Goal: Task Accomplishment & Management: Manage account settings

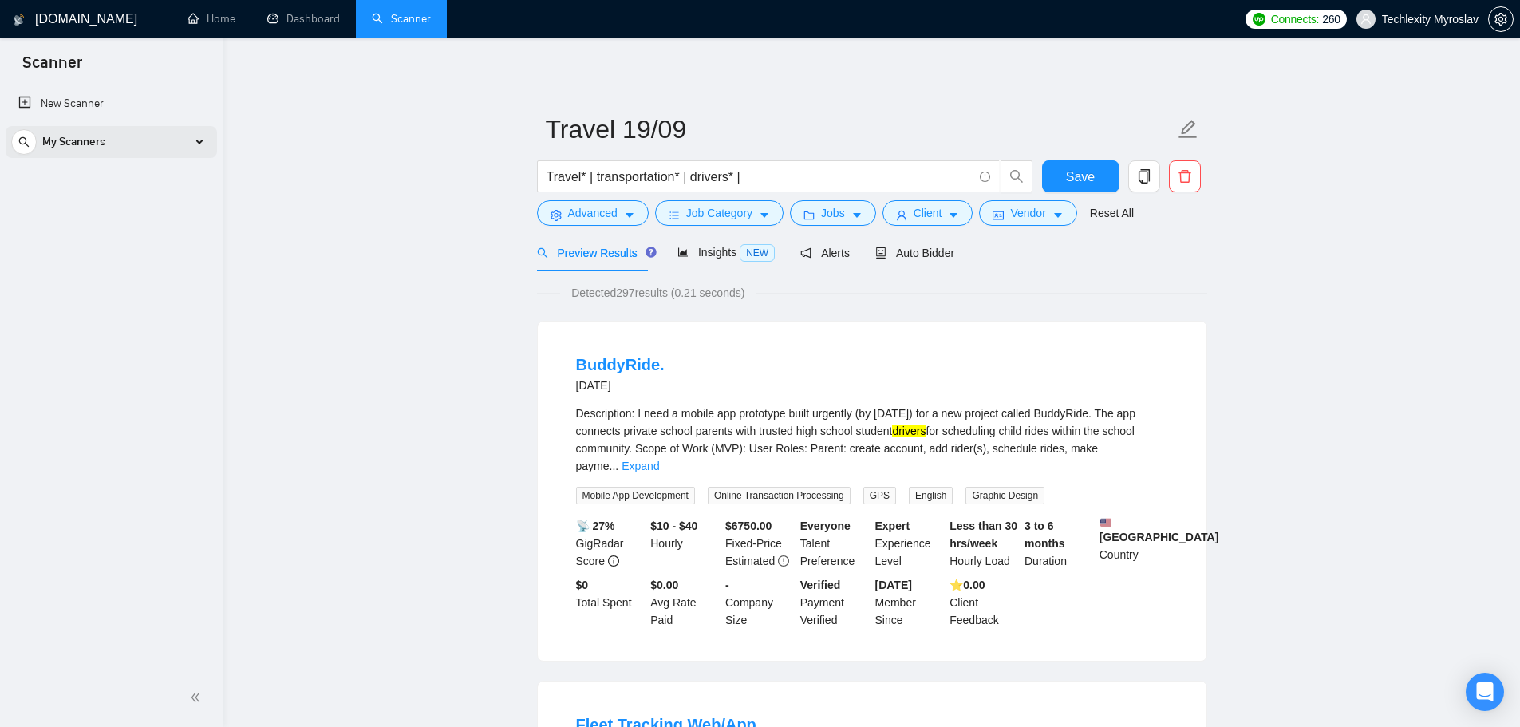
click at [188, 140] on div "My Scanners" at bounding box center [111, 142] width 200 height 32
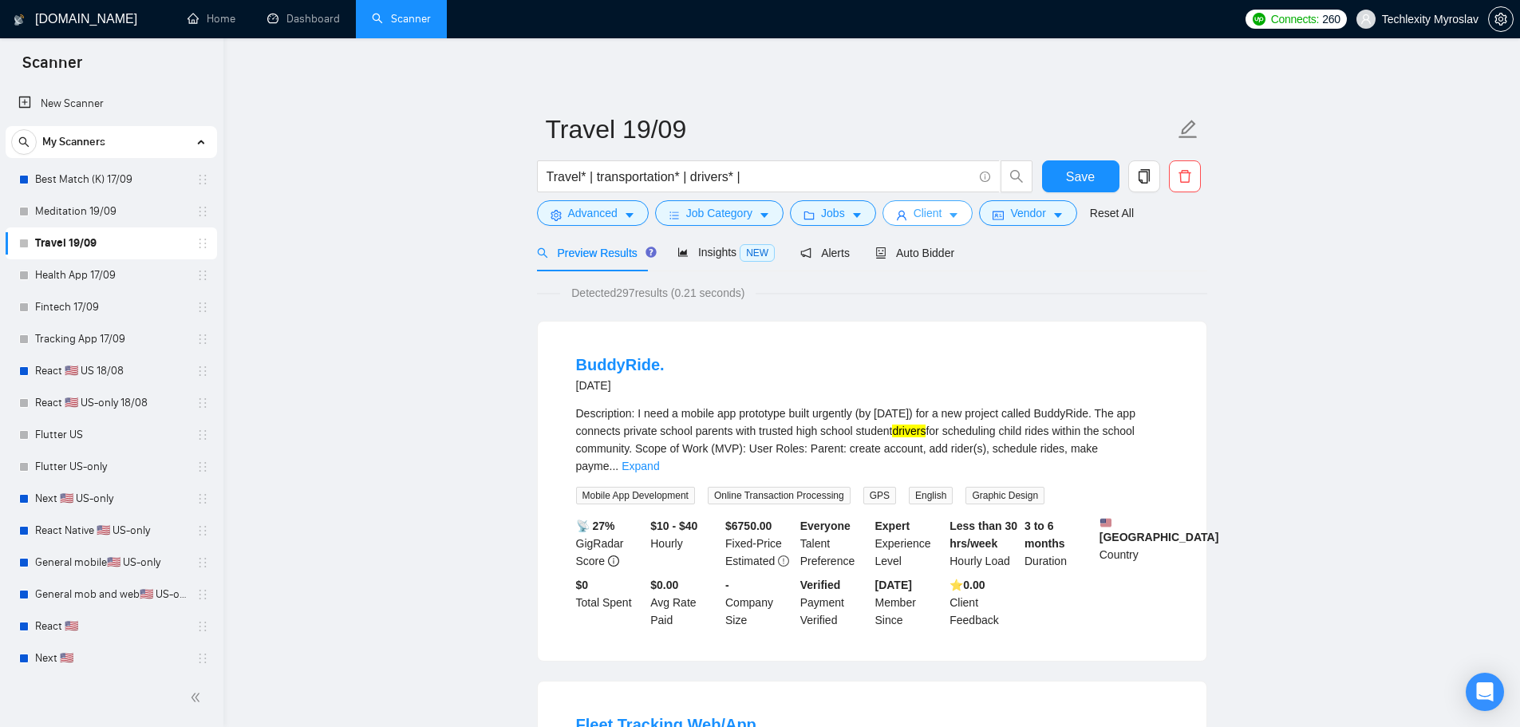
click at [928, 207] on span "Client" at bounding box center [928, 213] width 29 height 18
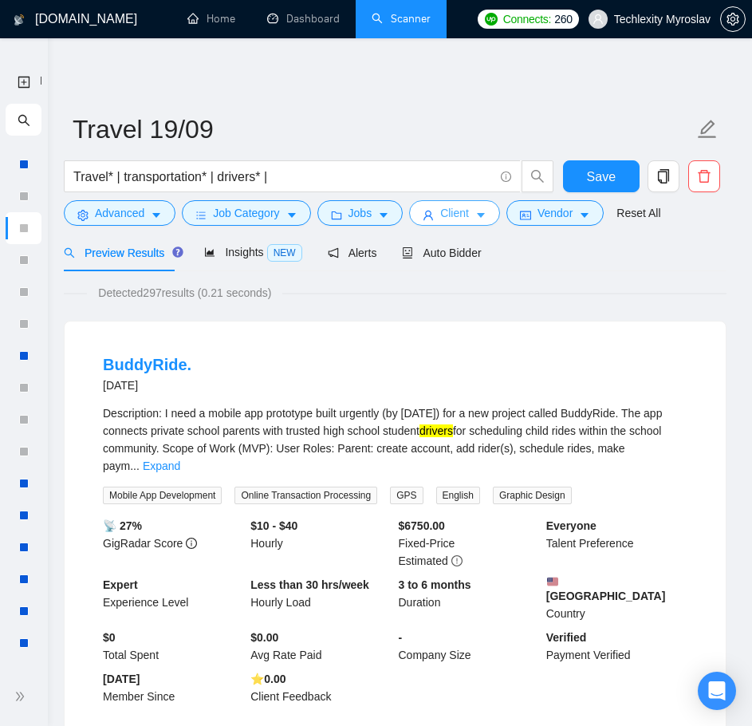
click at [446, 217] on span "Client" at bounding box center [454, 213] width 29 height 18
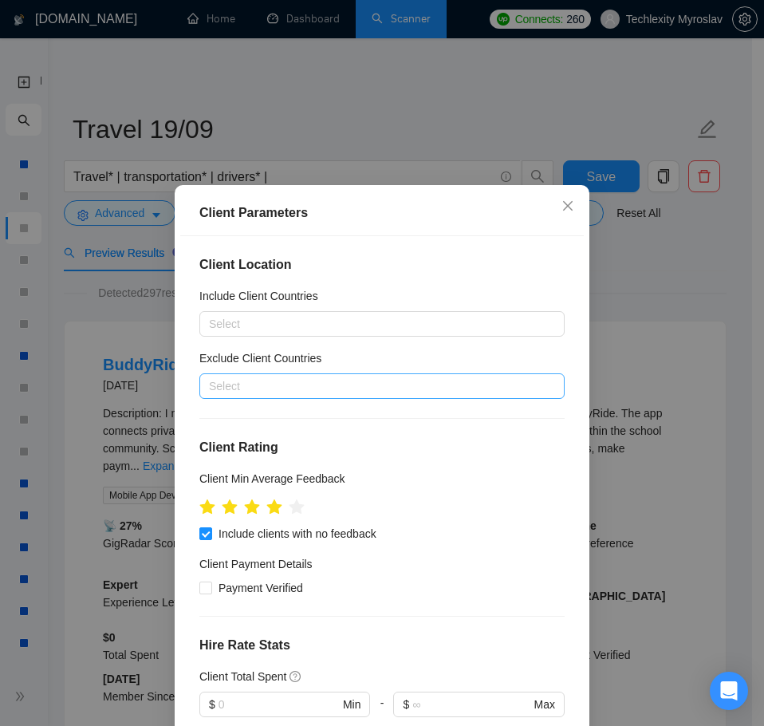
click at [305, 375] on div "Select" at bounding box center [381, 386] width 365 height 26
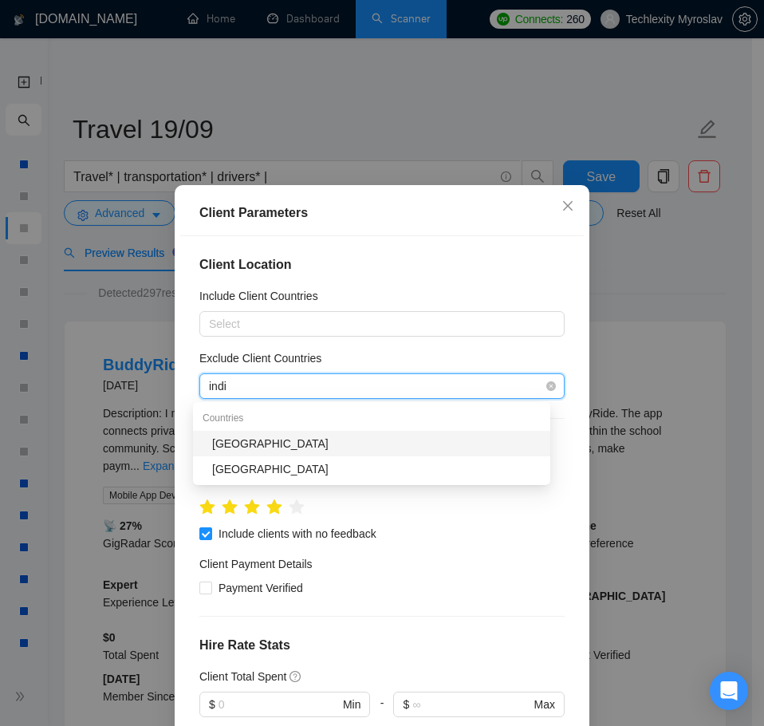
type input "india"
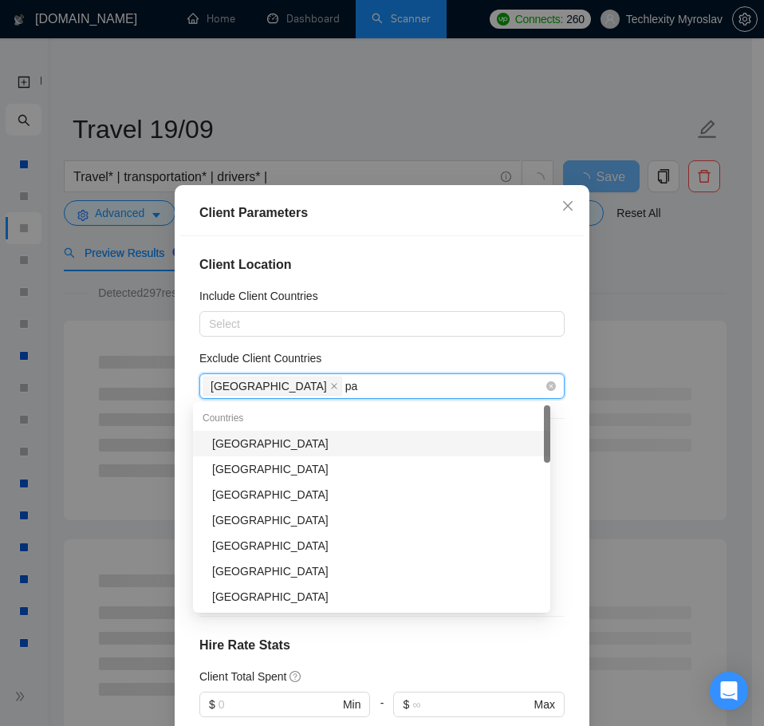
type input "pak"
type input "mala"
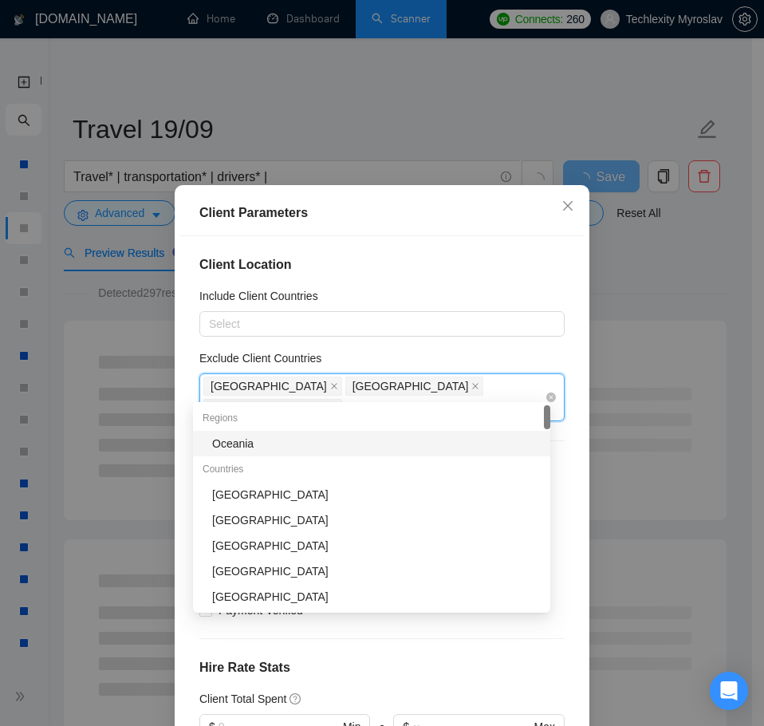
type input "nig"
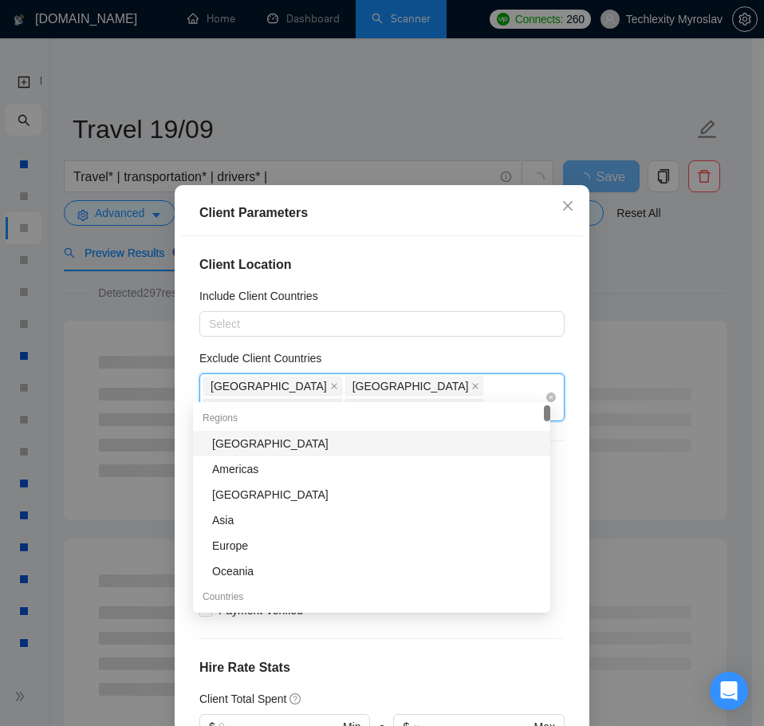
type input "rus"
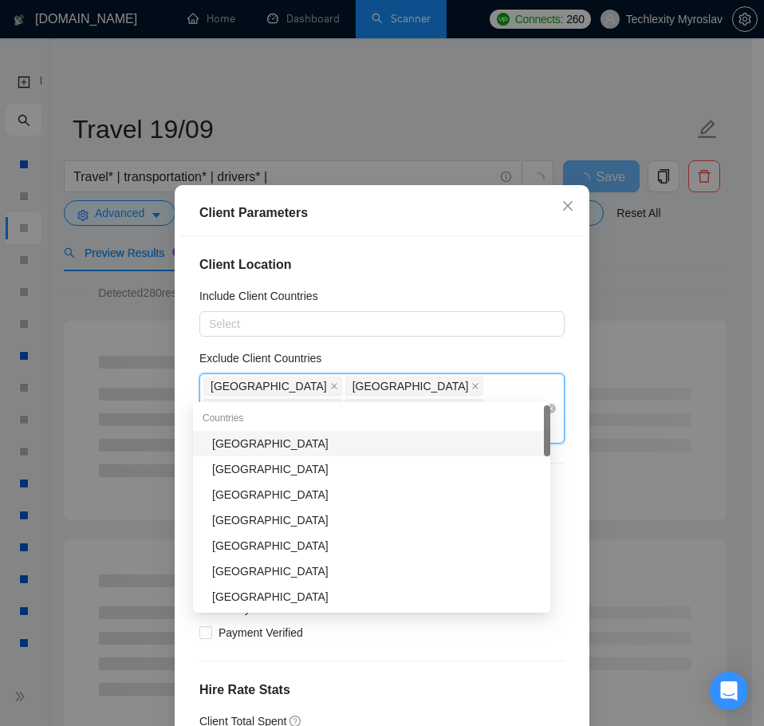
type input "ban"
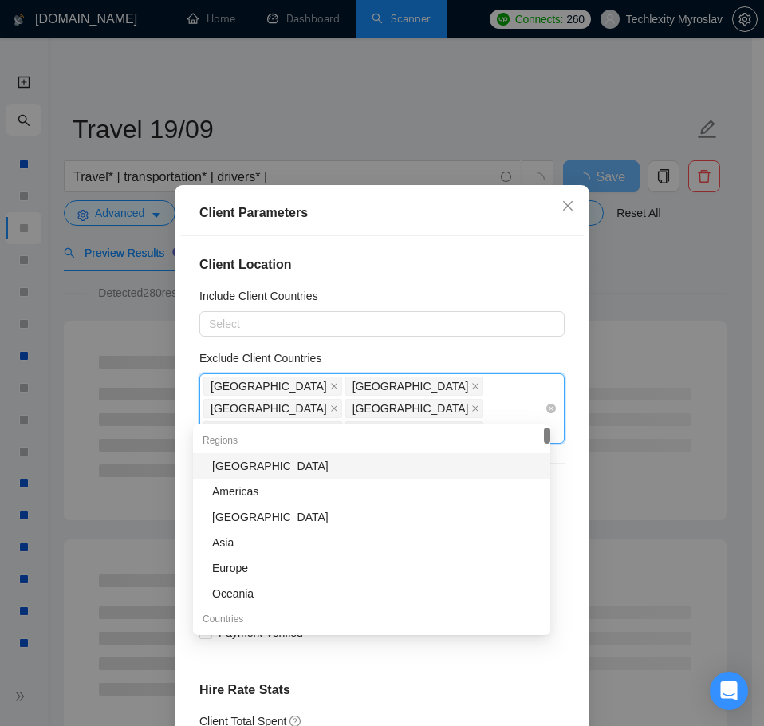
type input "vi"
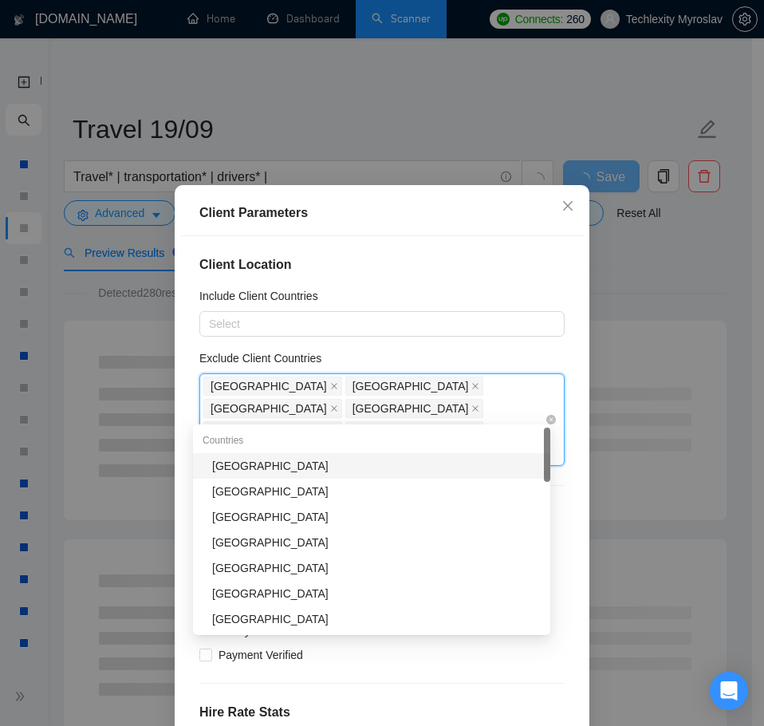
type input "tha"
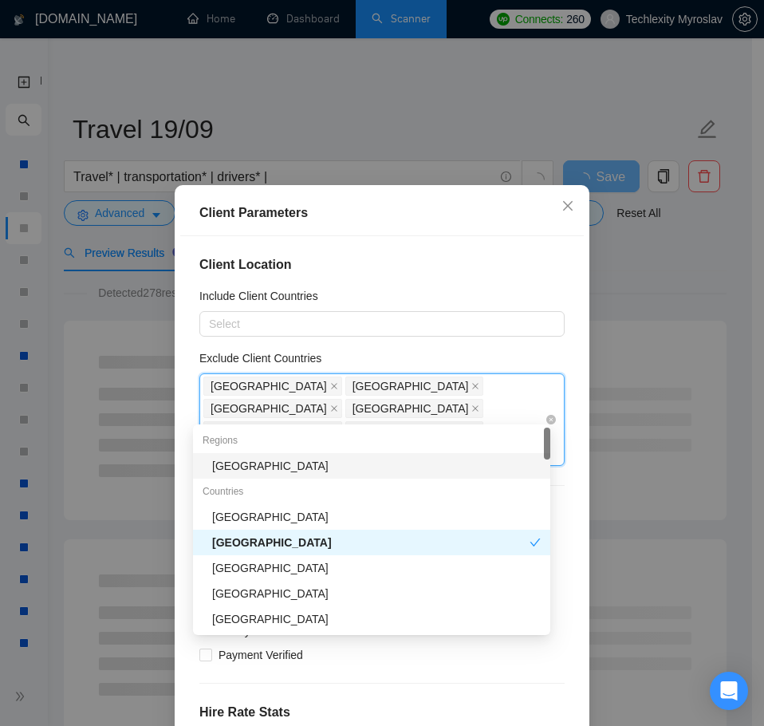
type input "tai"
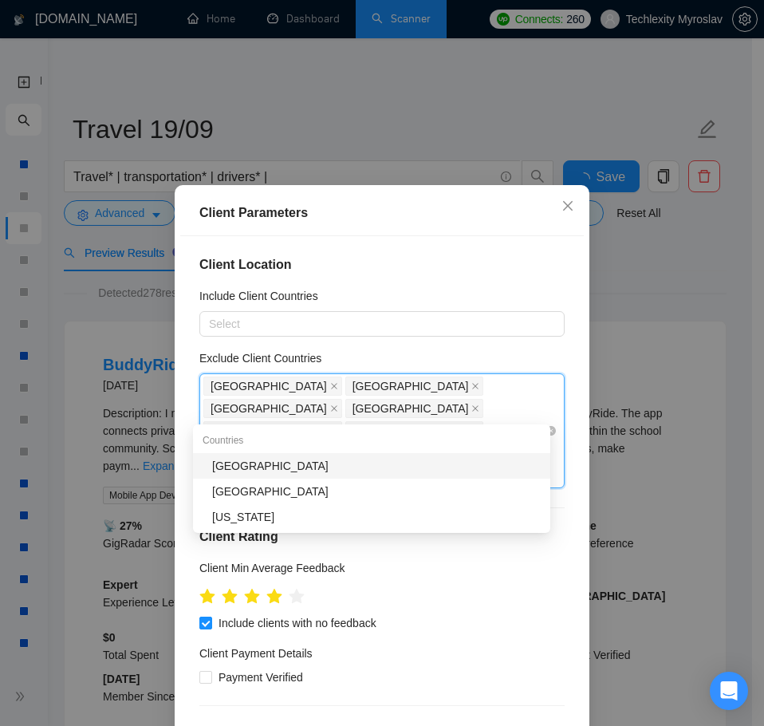
type input "pale"
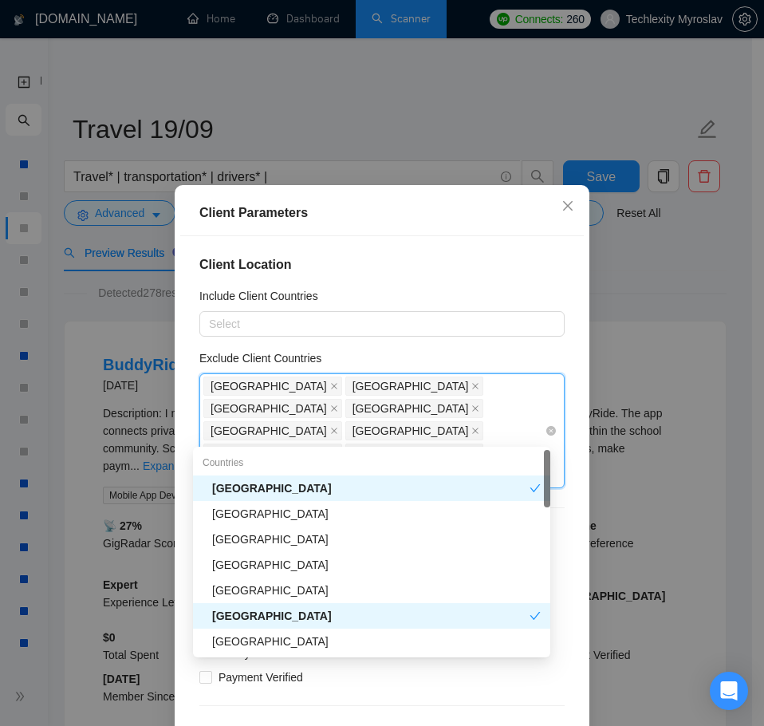
type input "p"
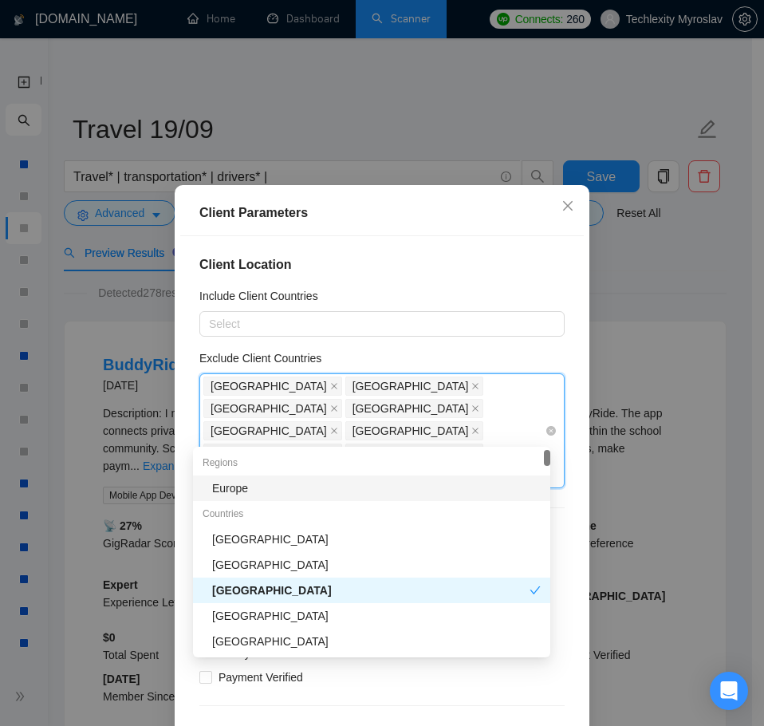
type input "uru"
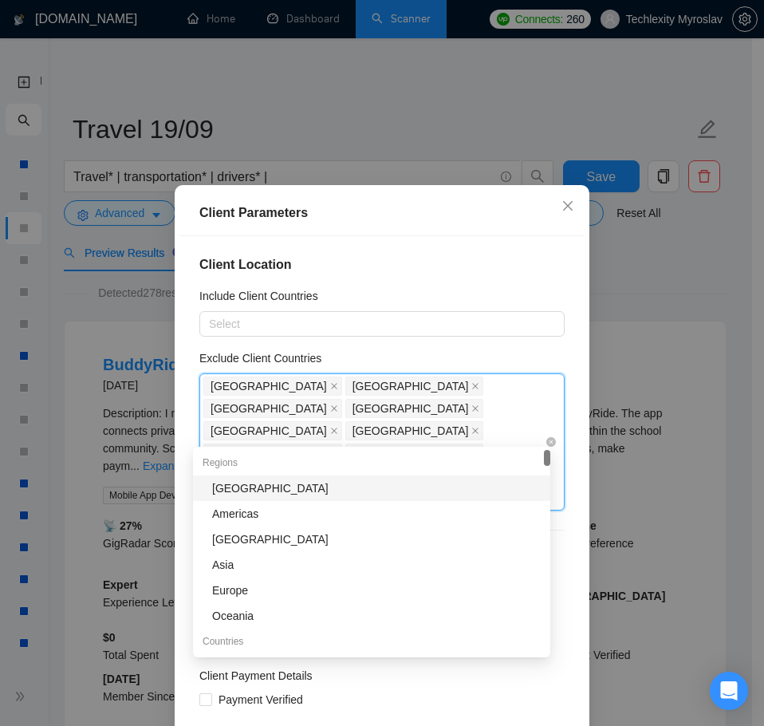
type input "ecu"
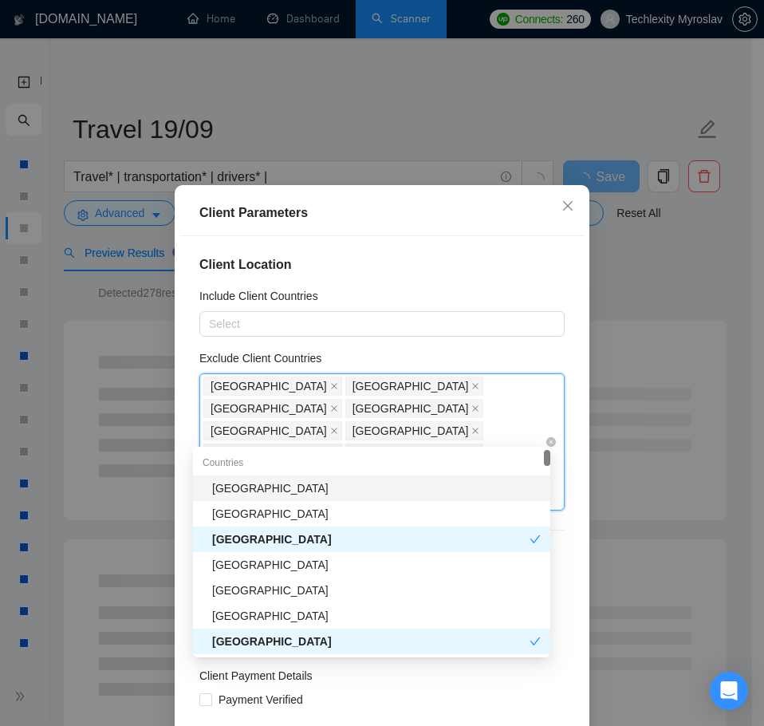
type input "c"
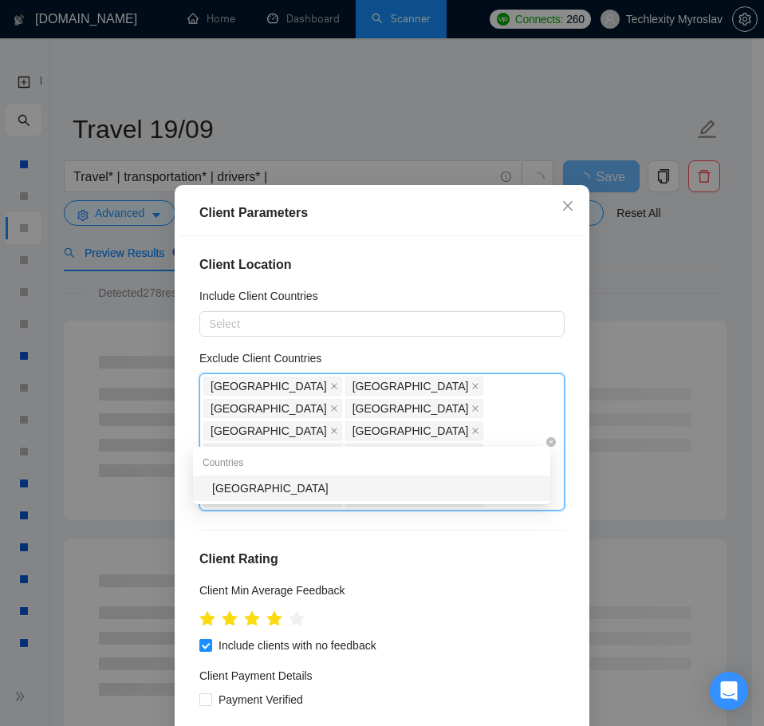
type input "soma"
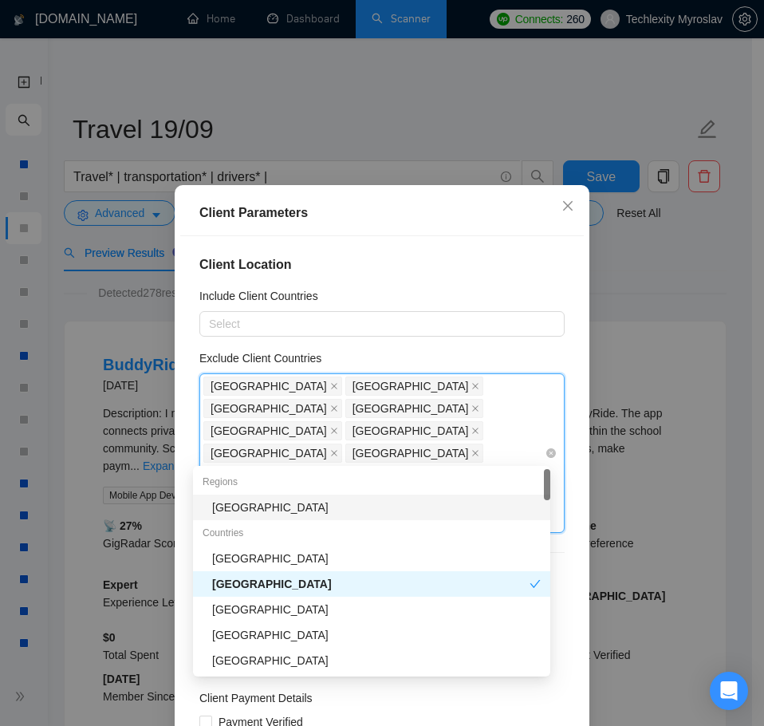
type input "tanz"
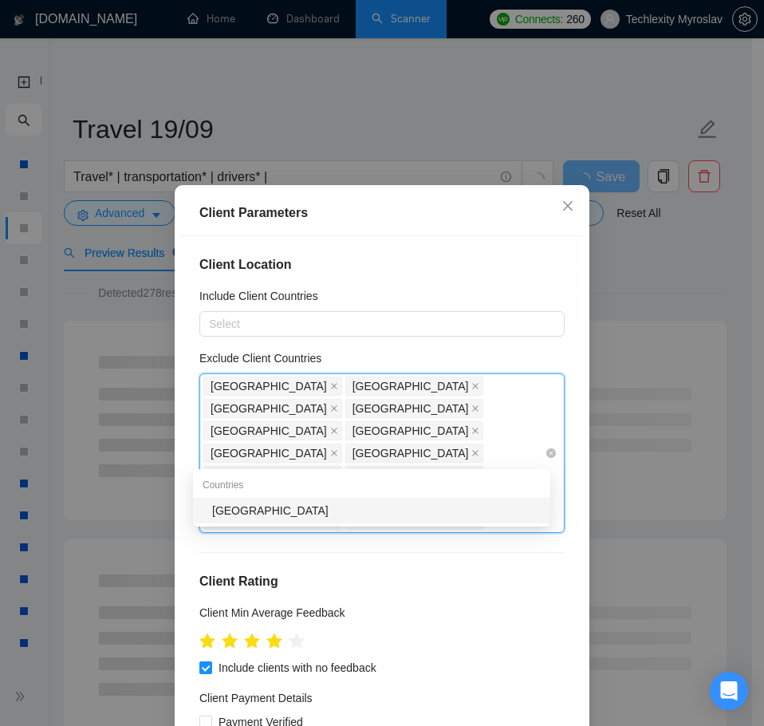
type input "venez"
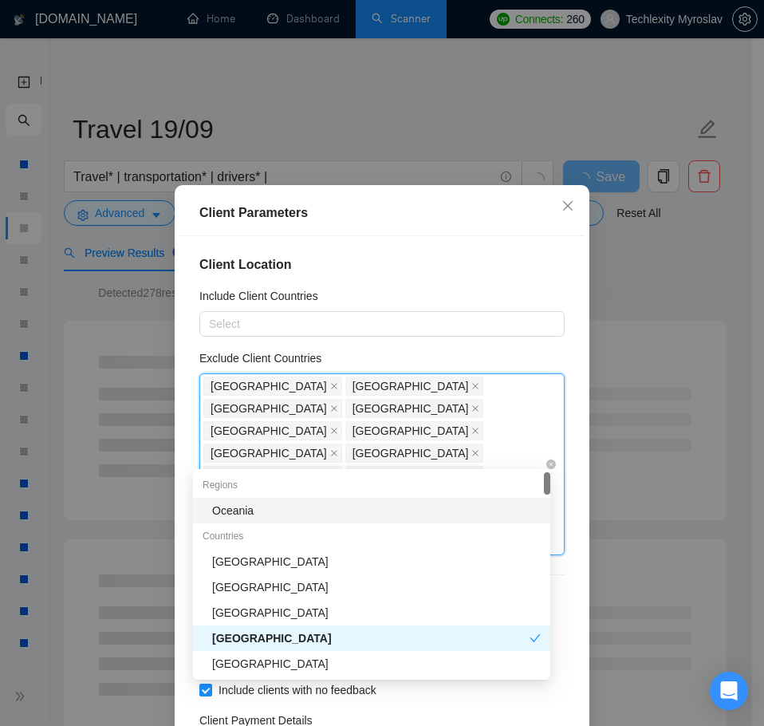
type input "nica"
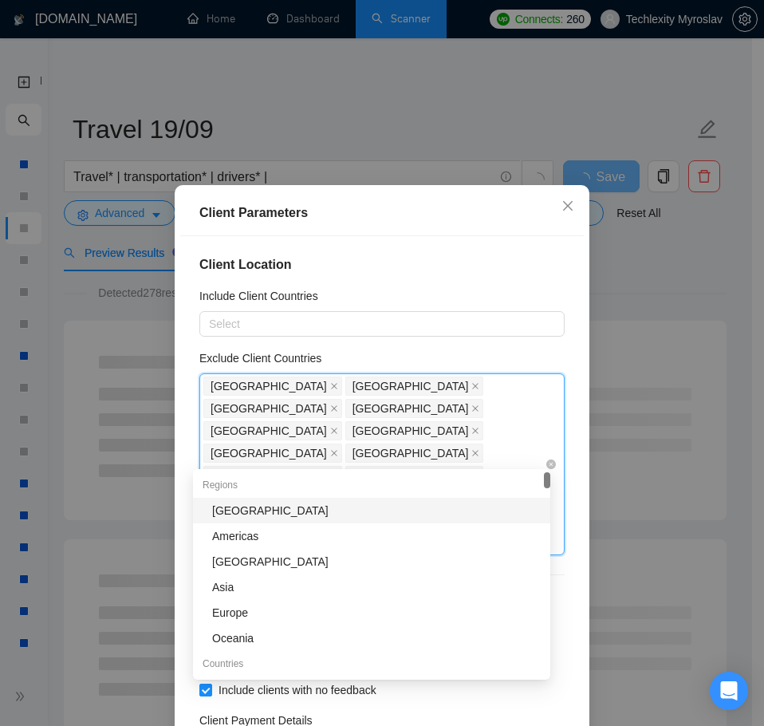
click at [472, 539] on icon "close" at bounding box center [476, 543] width 8 height 8
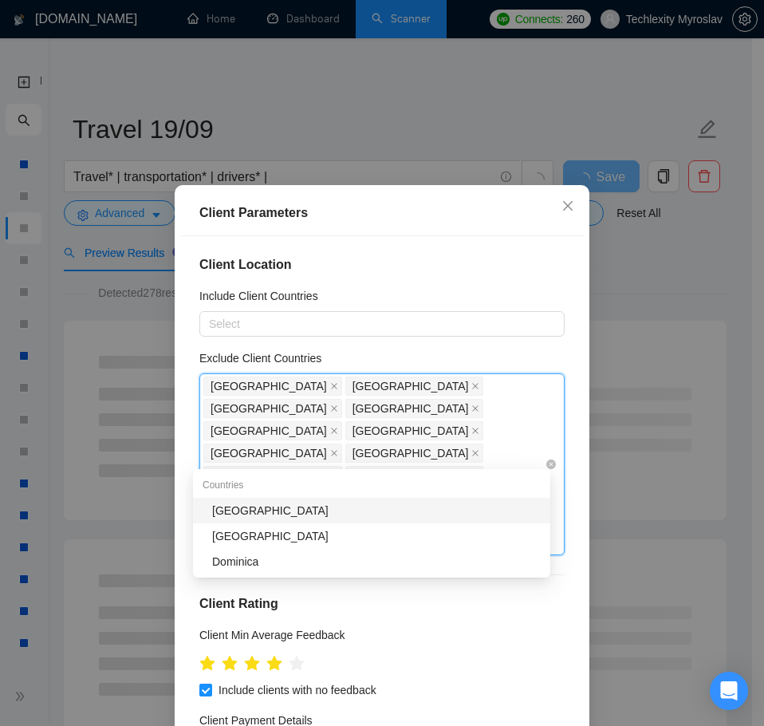
type input "nica"
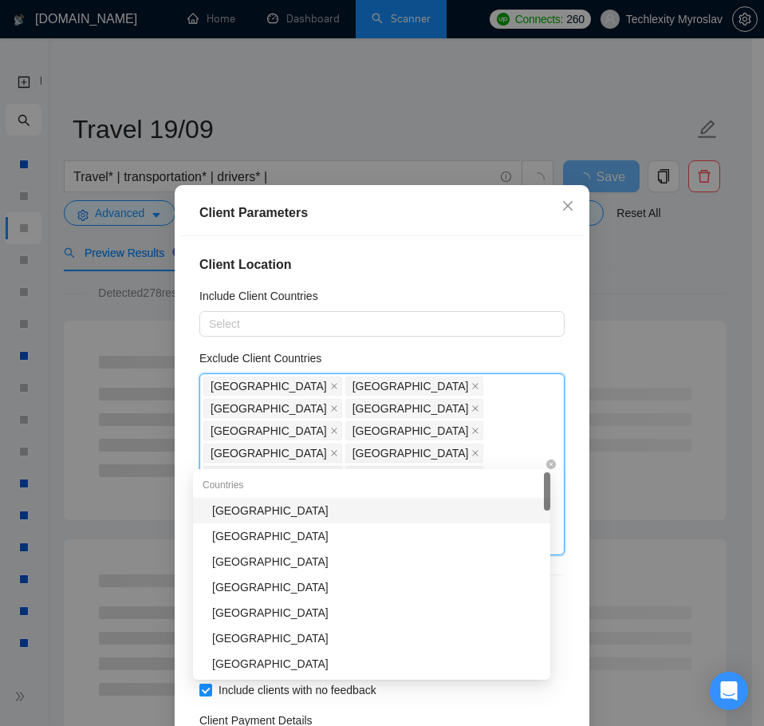
type input "zi"
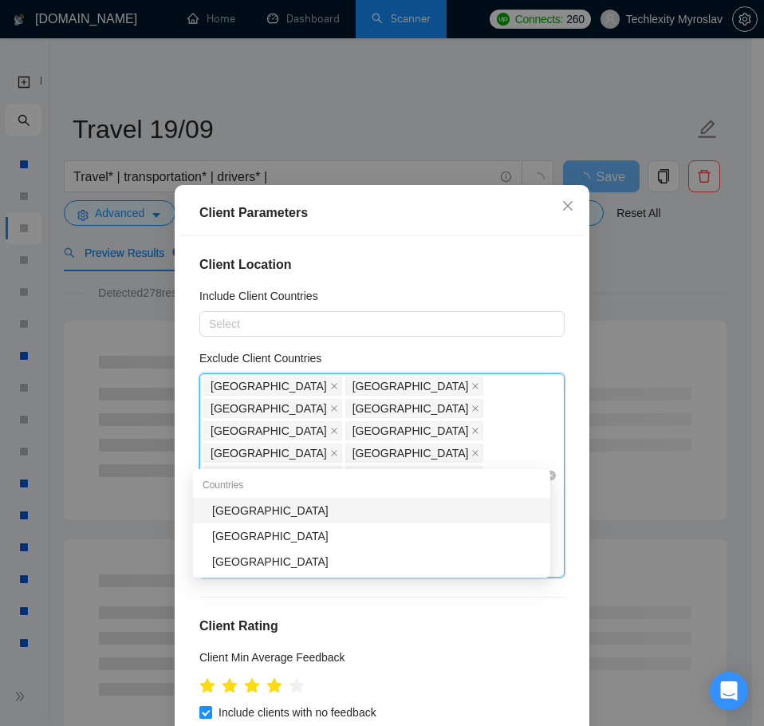
type input "mong"
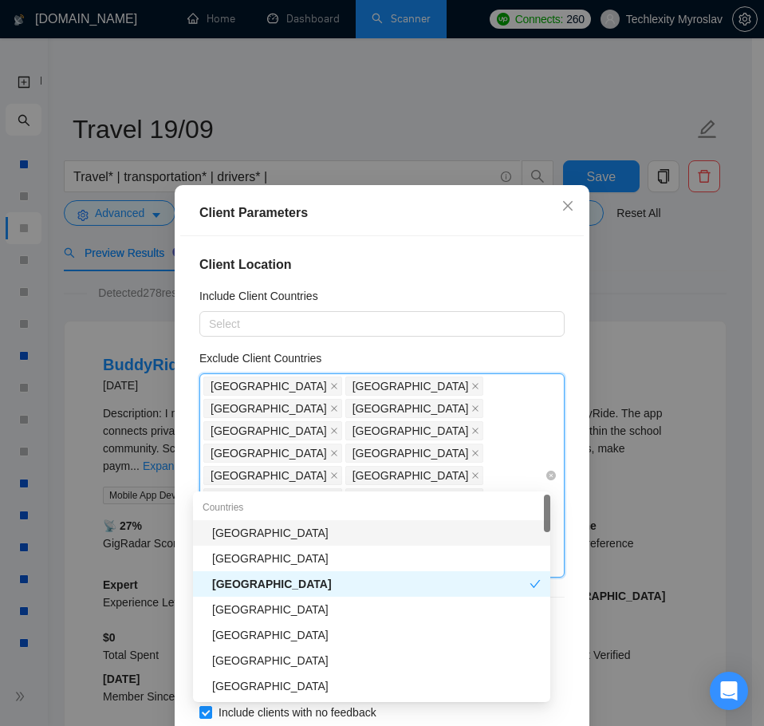
type input "nam"
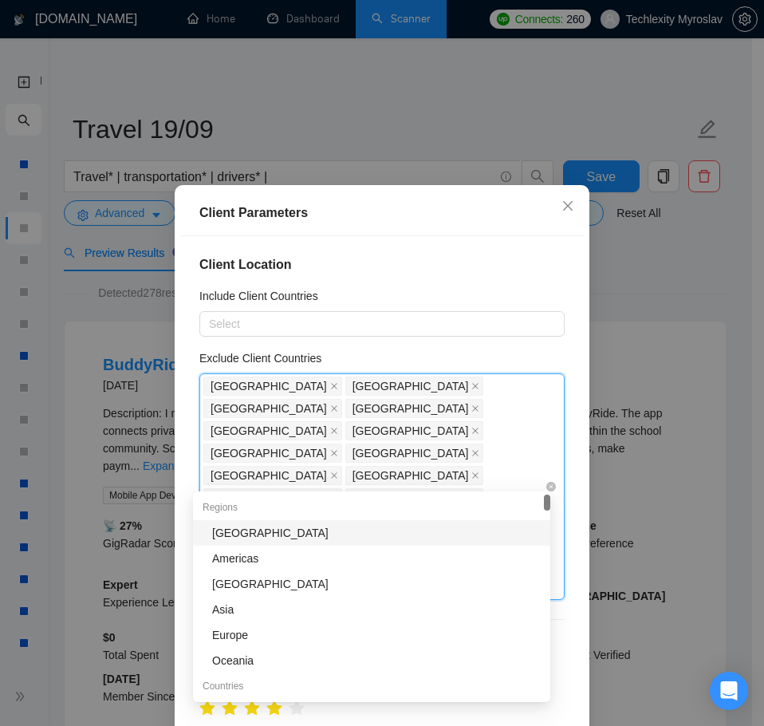
type input "rwa"
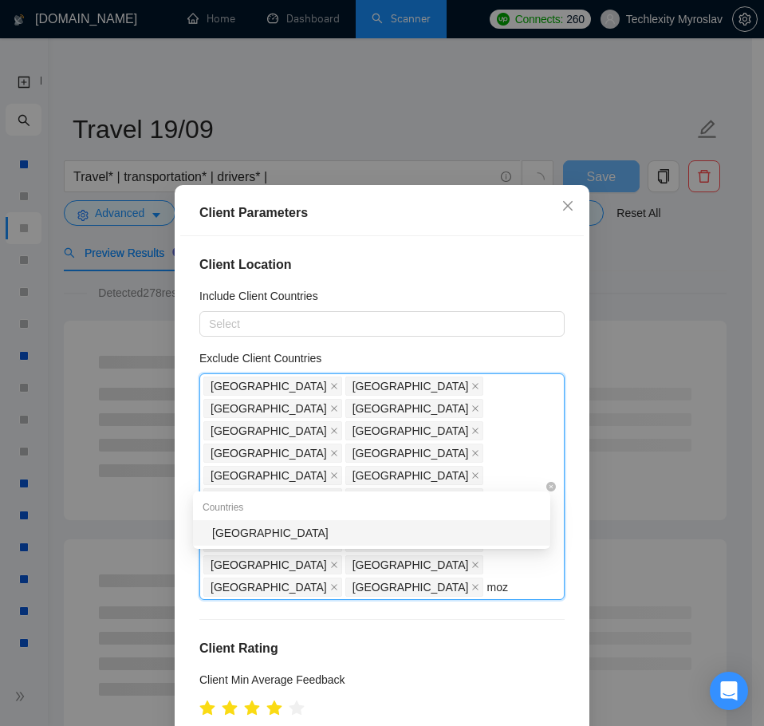
type input "moza"
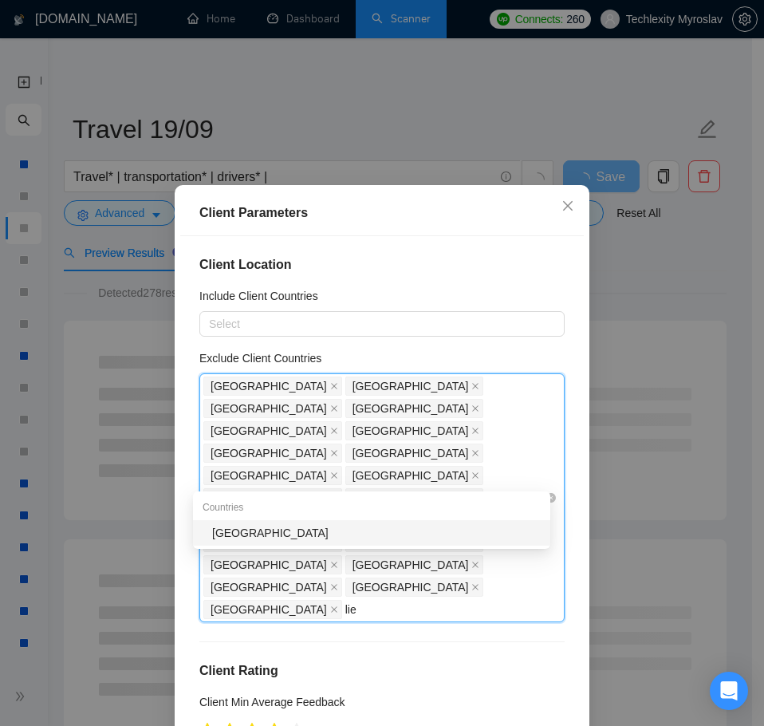
type input "liec"
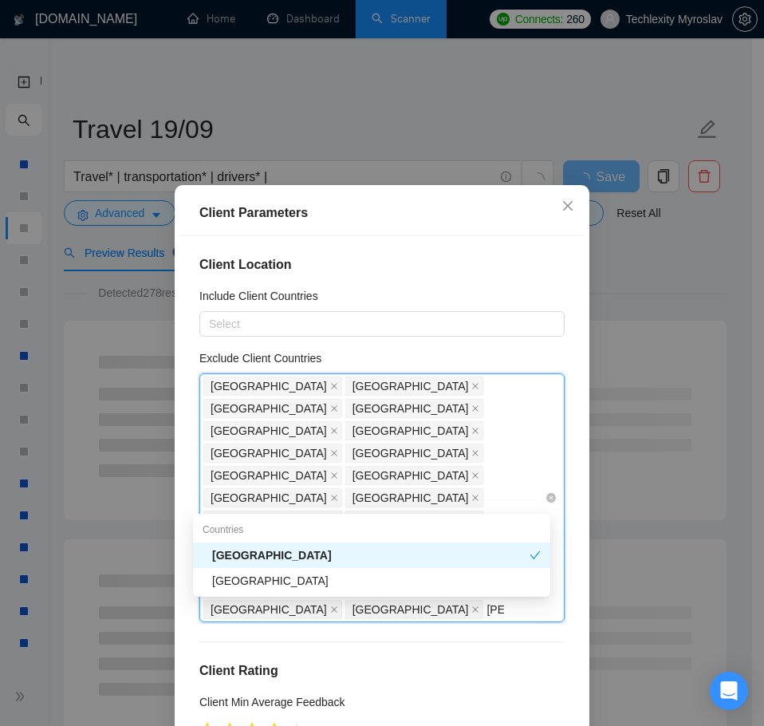
type input "[GEOGRAPHIC_DATA]"
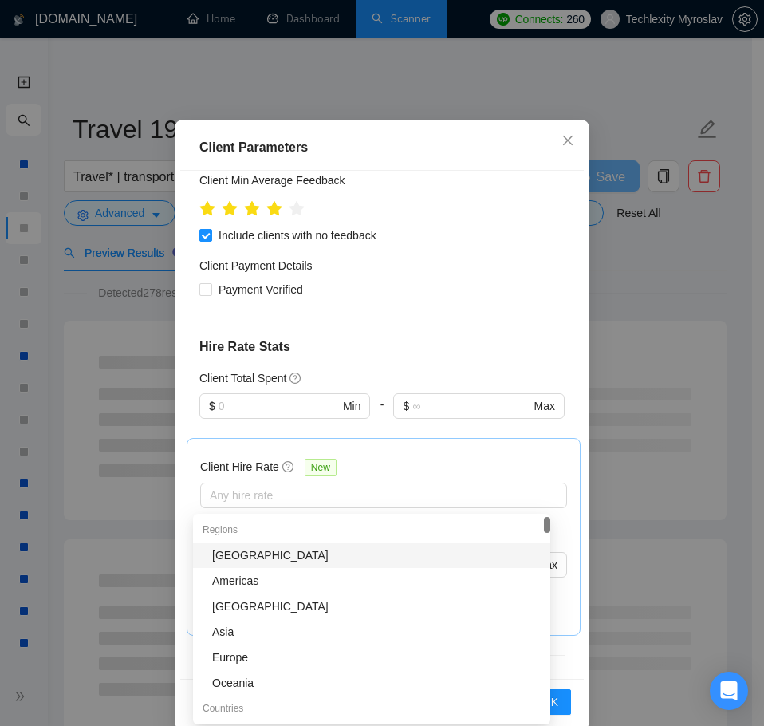
scroll to position [89, 0]
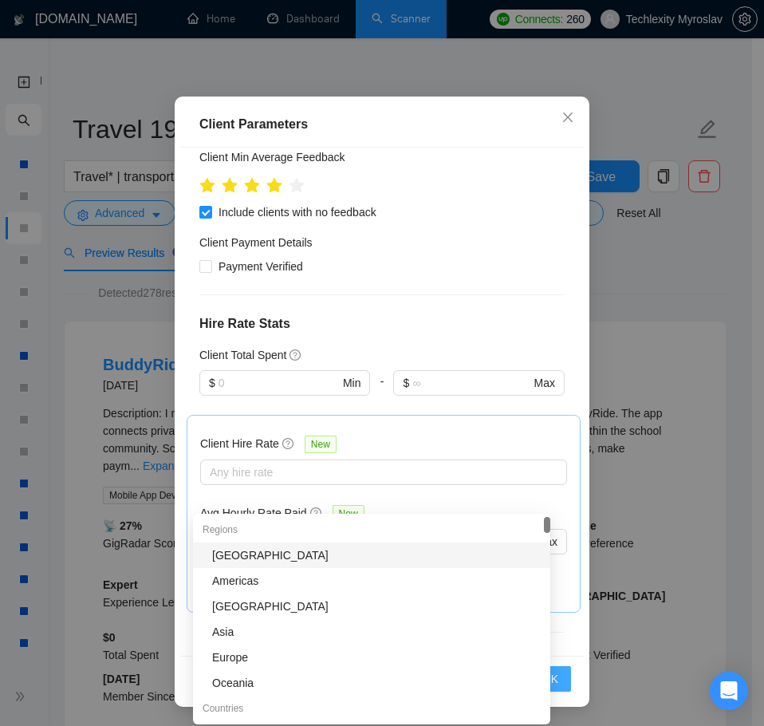
click at [560, 679] on button "OK" at bounding box center [550, 679] width 41 height 26
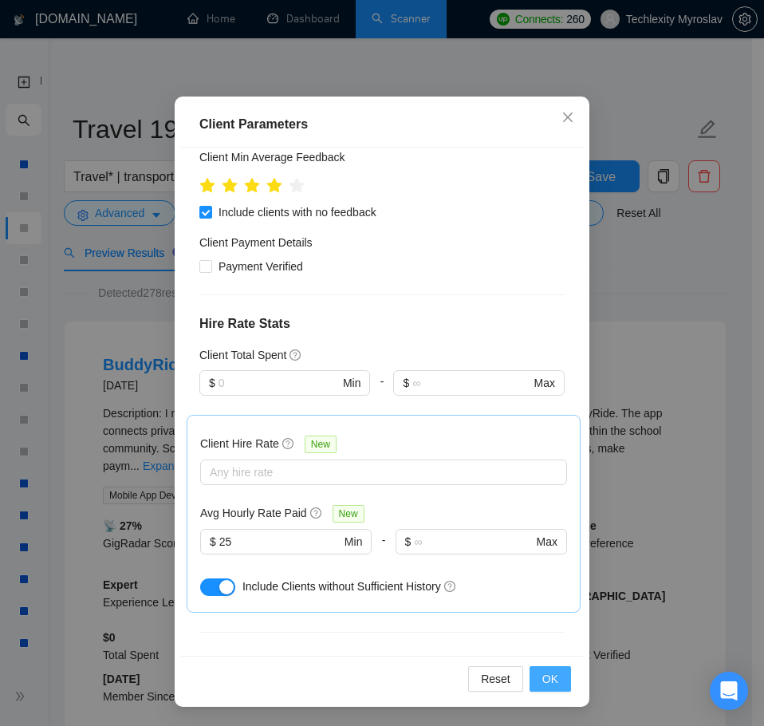
scroll to position [0, 0]
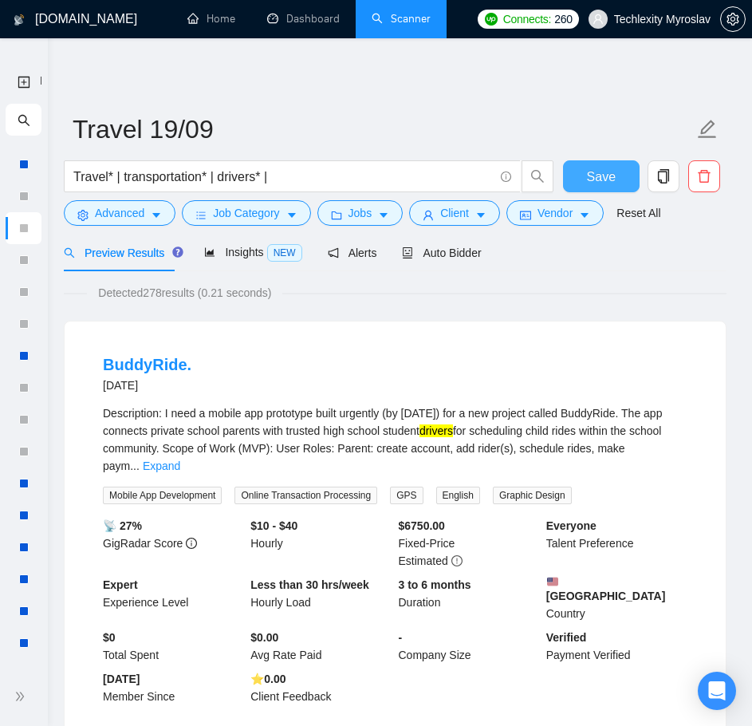
click at [607, 179] on span "Save" at bounding box center [601, 177] width 29 height 20
click at [18, 120] on icon "search" at bounding box center [23, 120] width 11 height 11
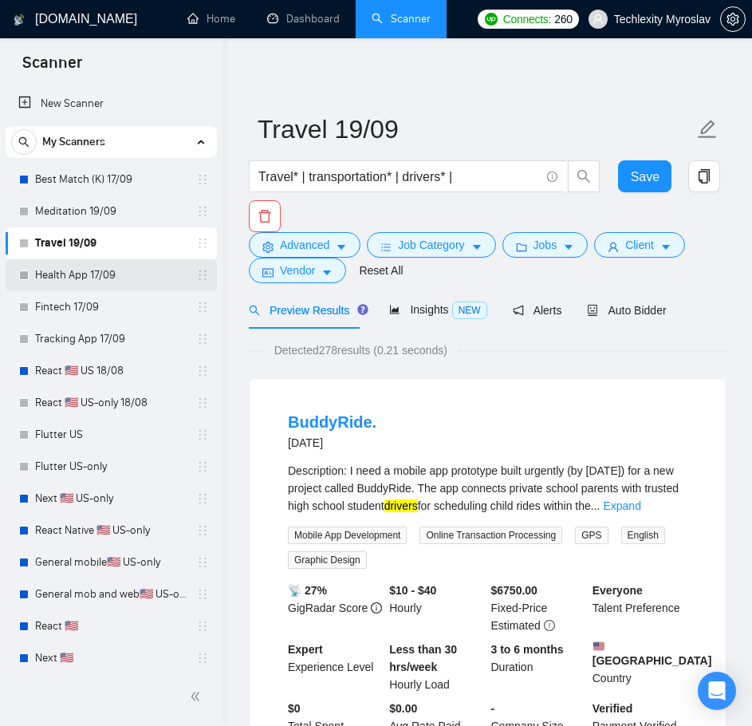
click at [103, 279] on link "Health App 17/09" at bounding box center [111, 275] width 152 height 32
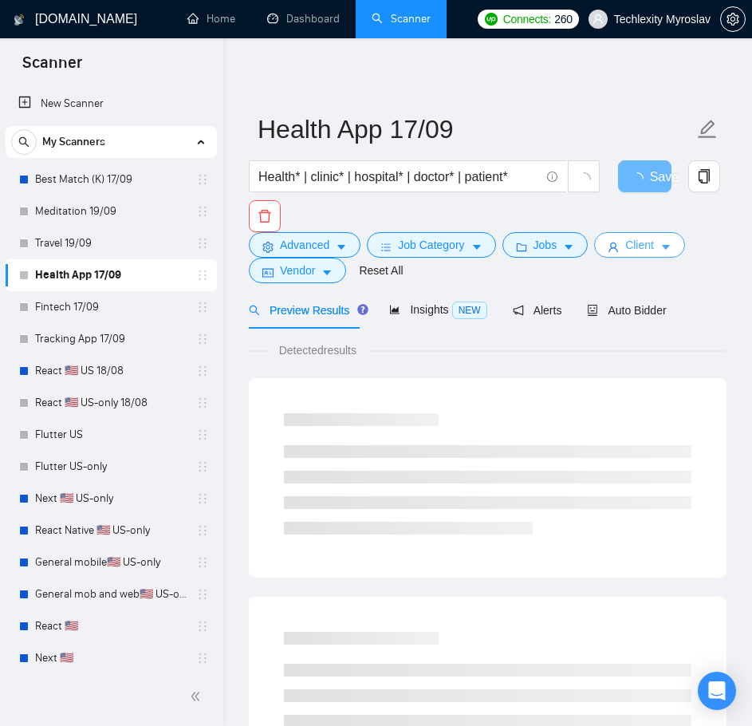
click at [626, 250] on span "Client" at bounding box center [640, 245] width 29 height 18
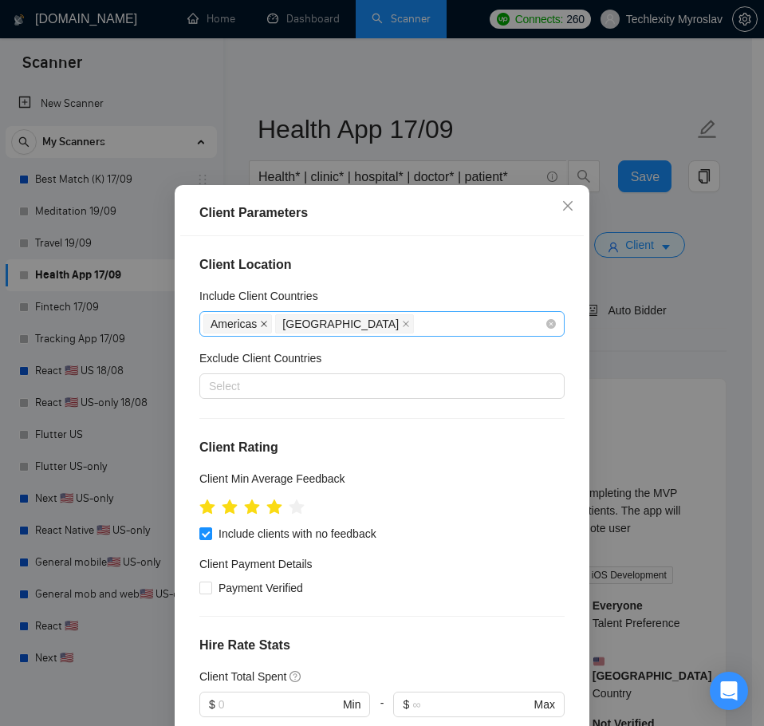
click at [260, 322] on icon "close" at bounding box center [264, 324] width 8 height 8
click at [257, 324] on div "[GEOGRAPHIC_DATA]" at bounding box center [274, 324] width 142 height 22
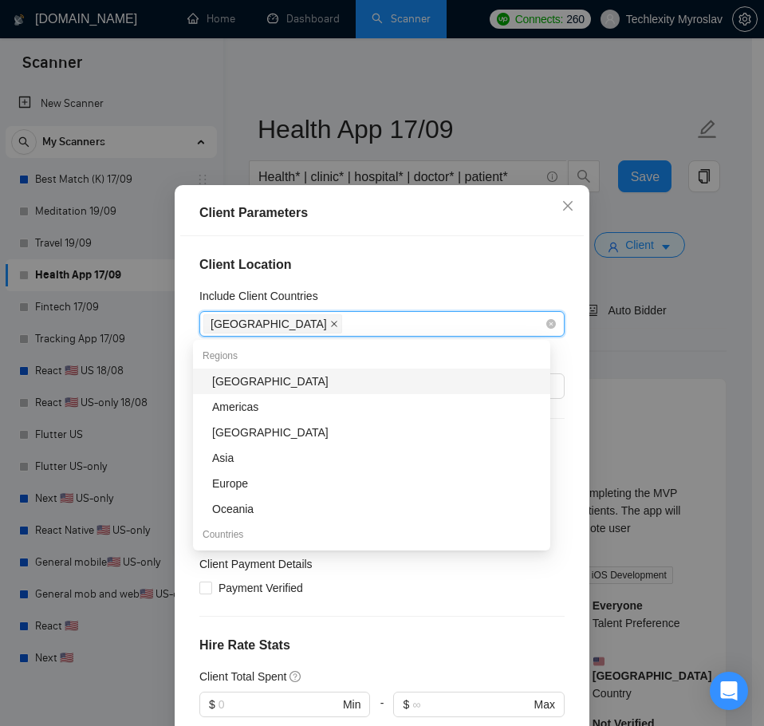
click at [330, 324] on icon "close" at bounding box center [334, 324] width 8 height 8
click at [421, 278] on div "Client Location Include Client Countries Select Exclude Client Countries Select…" at bounding box center [382, 490] width 404 height 508
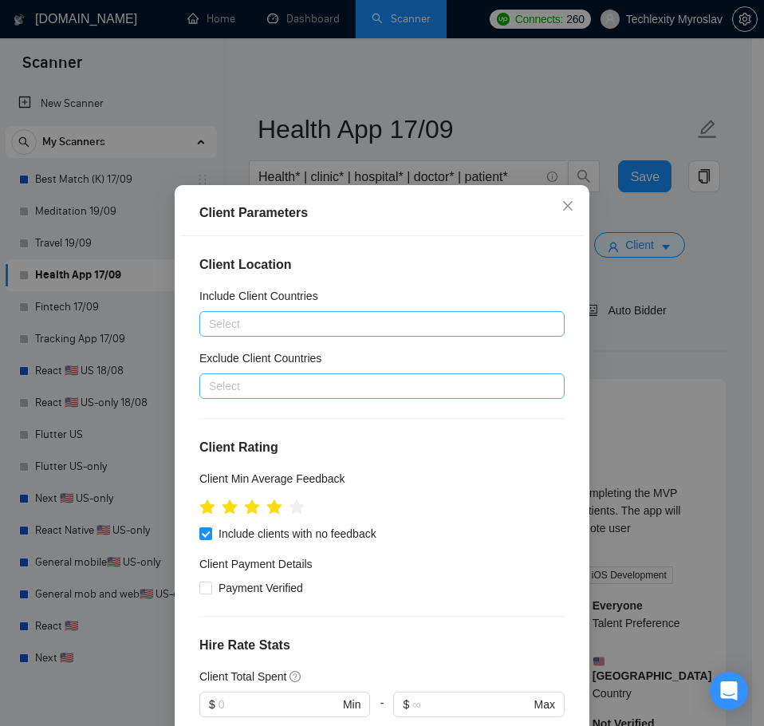
click at [318, 396] on div "Select" at bounding box center [381, 386] width 365 height 26
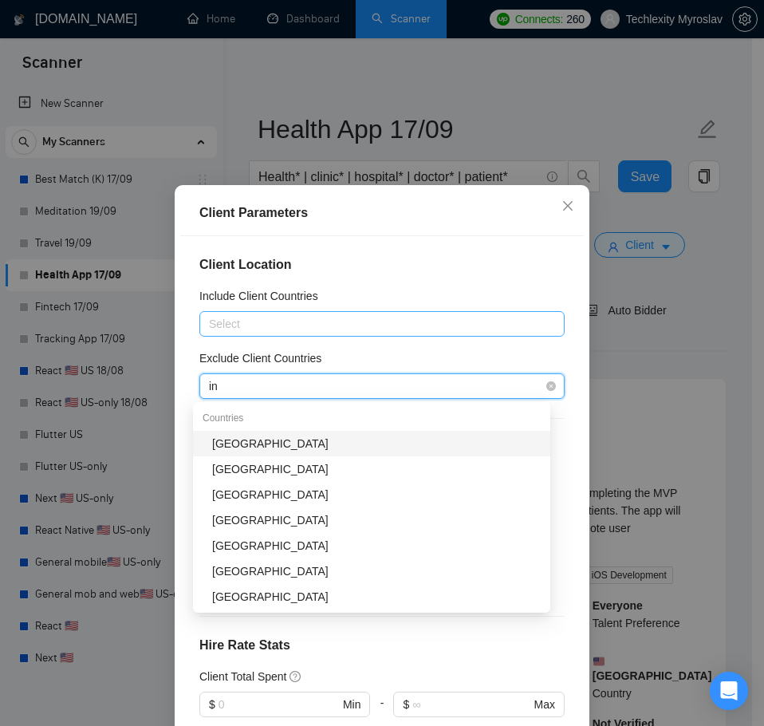
type input "ind"
type input "pak"
type input "mala"
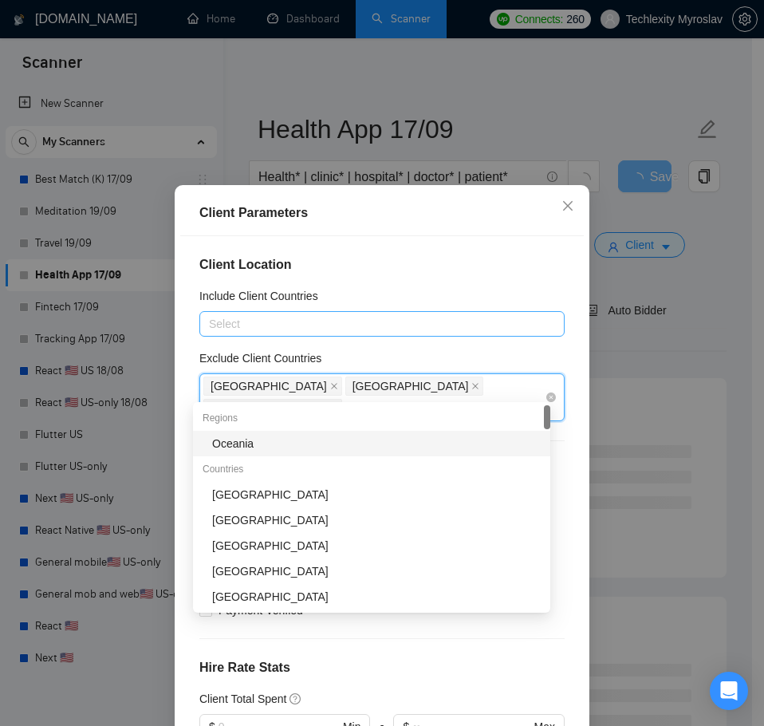
type input "nige"
type input "ban"
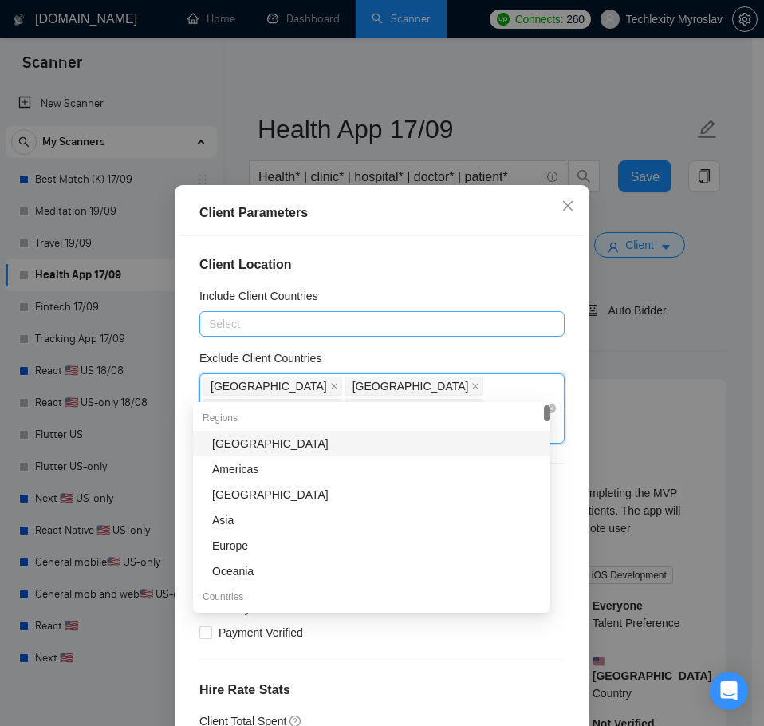
type input "vi"
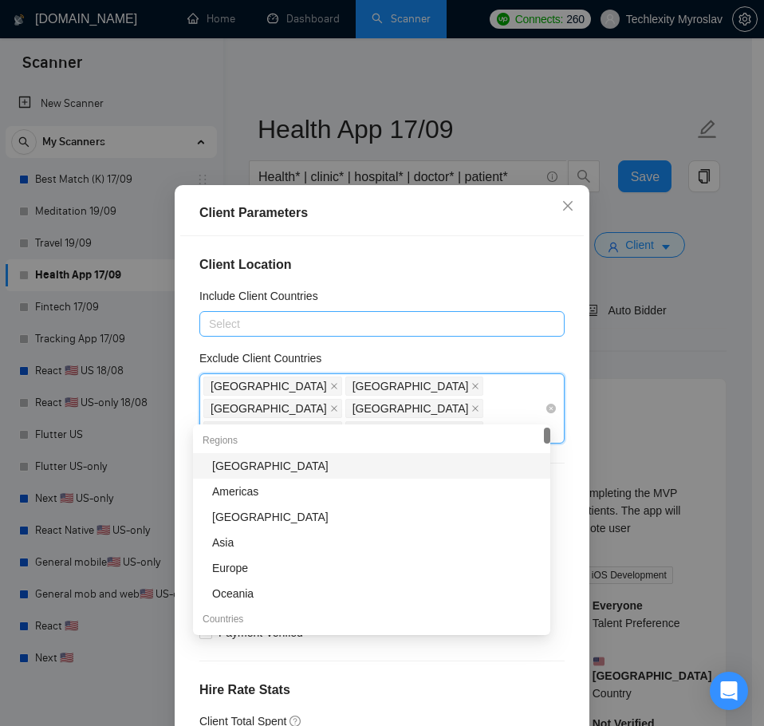
type input "tha"
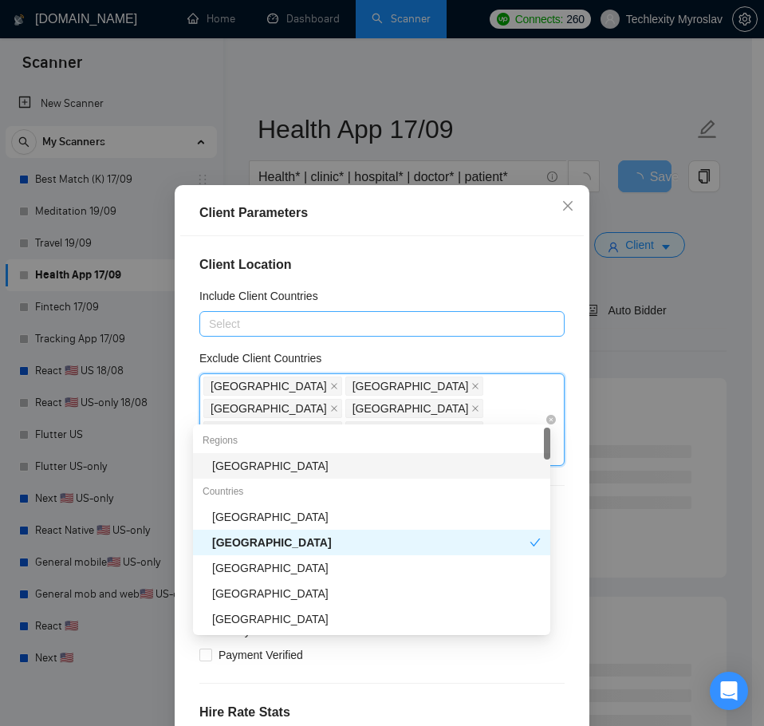
type input "tai"
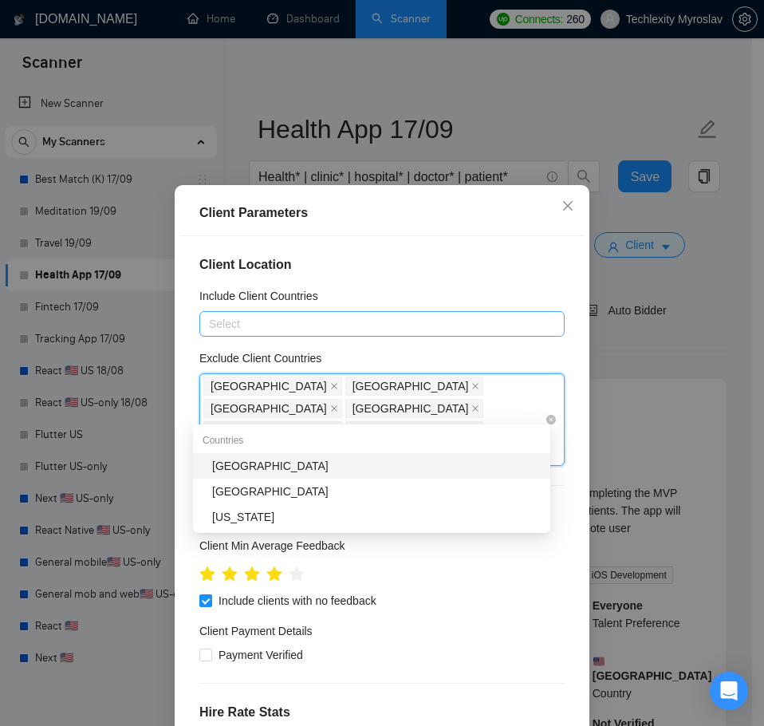
type input "pale"
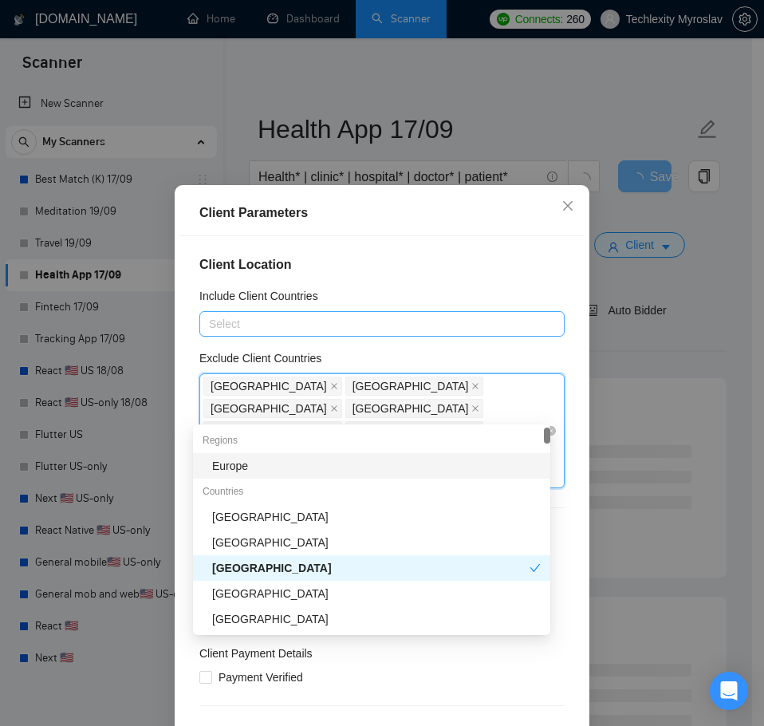
type input "uru"
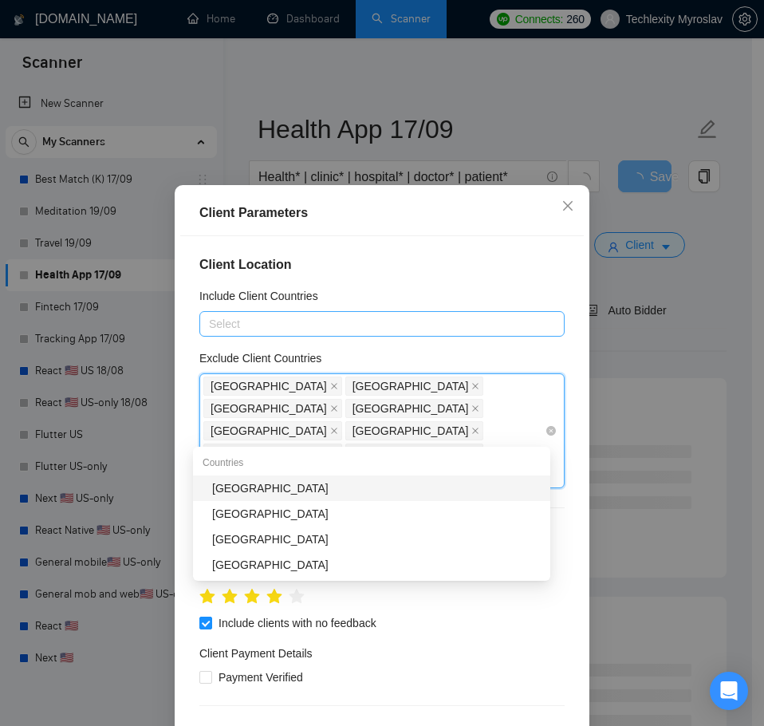
type input "ecu"
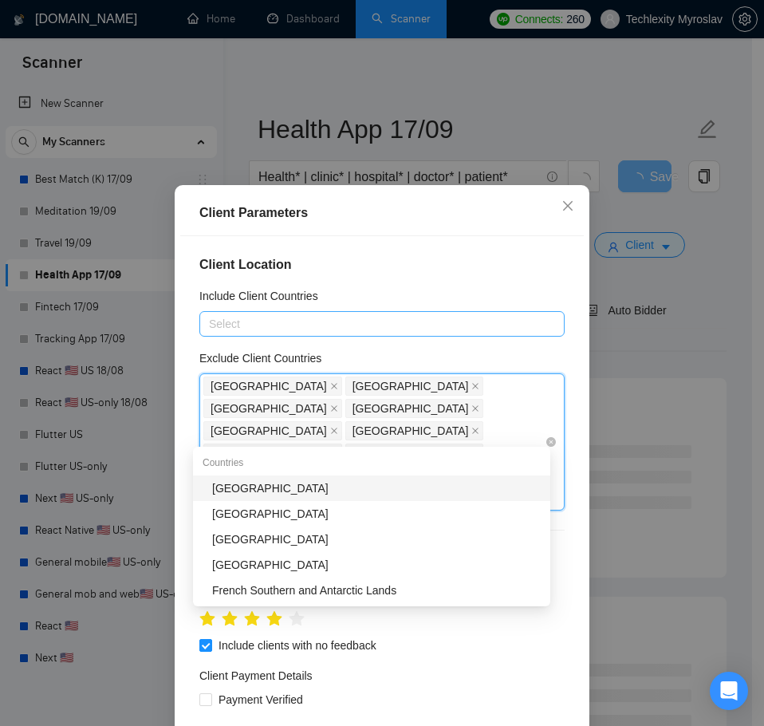
type input "som"
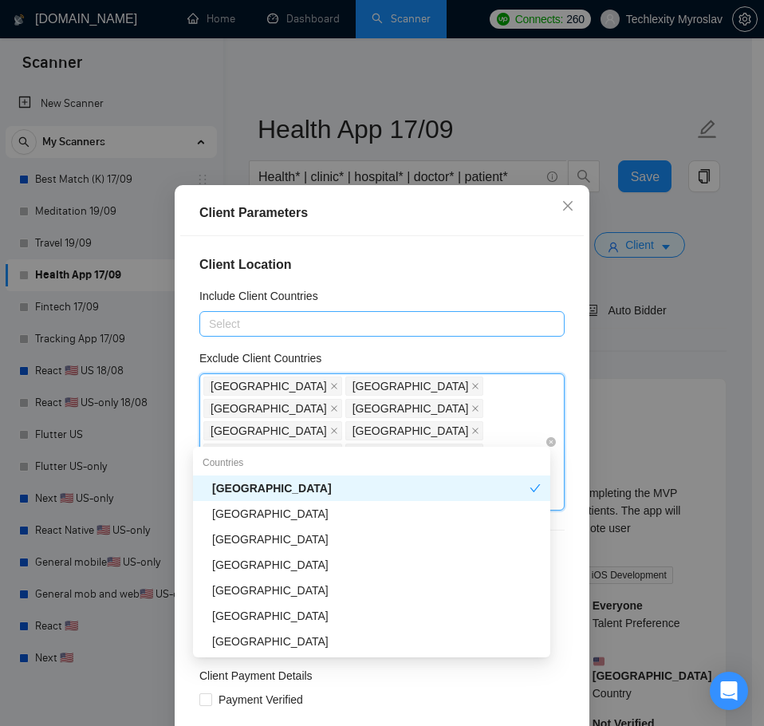
type input "tanz"
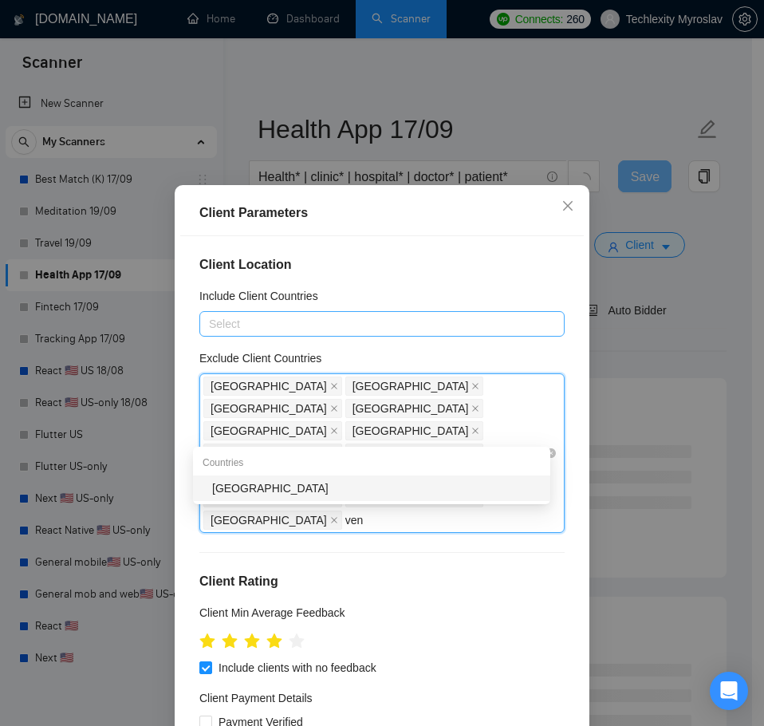
type input "vene"
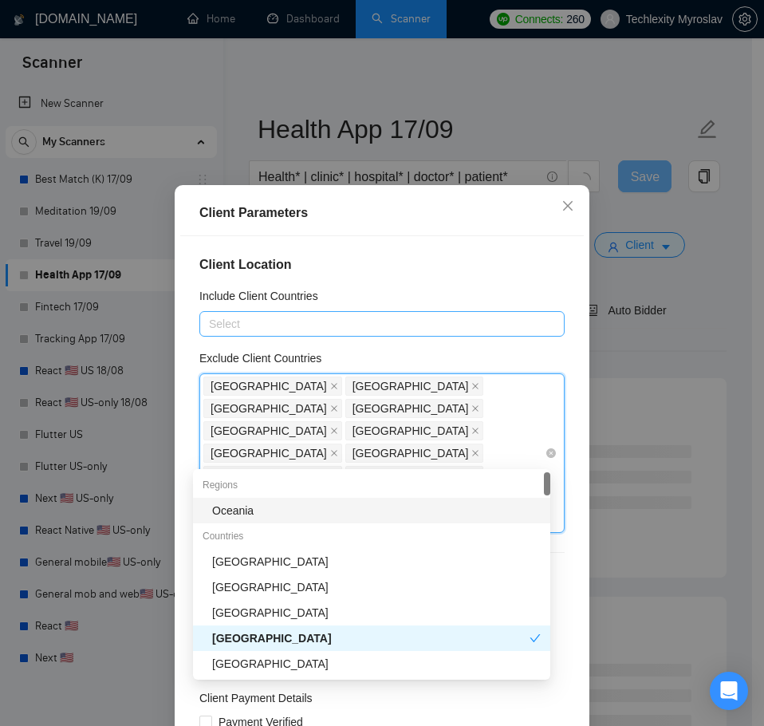
type input "nica"
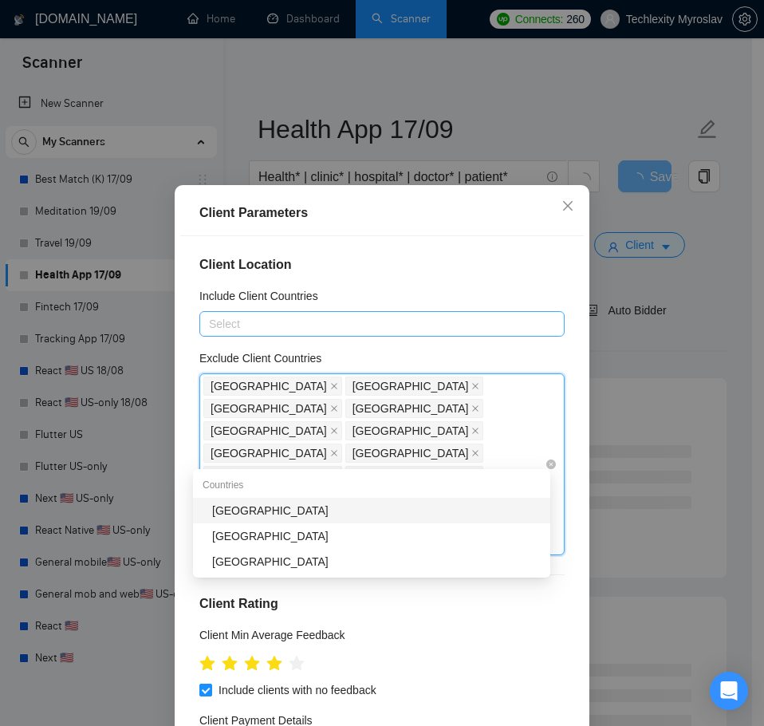
type input "zimb"
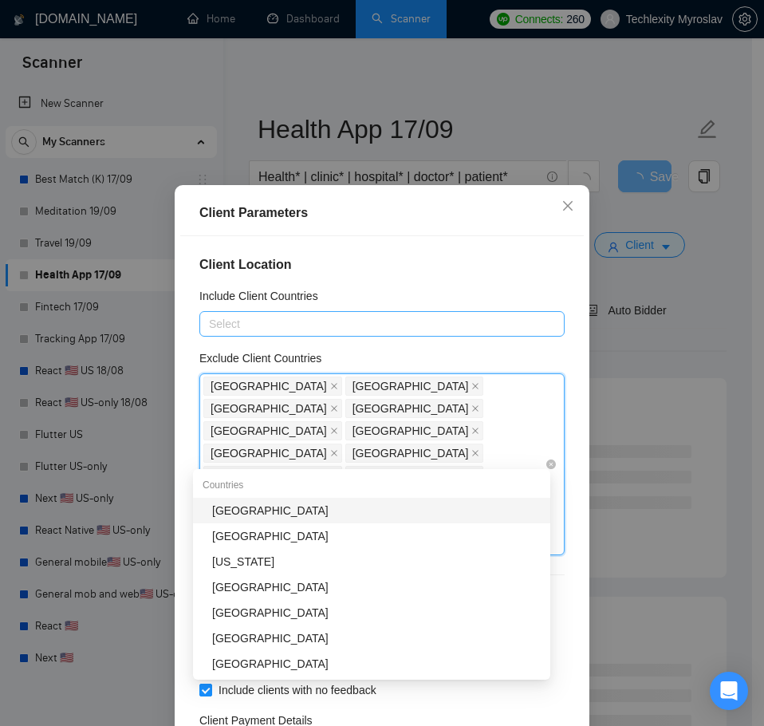
type input "mon"
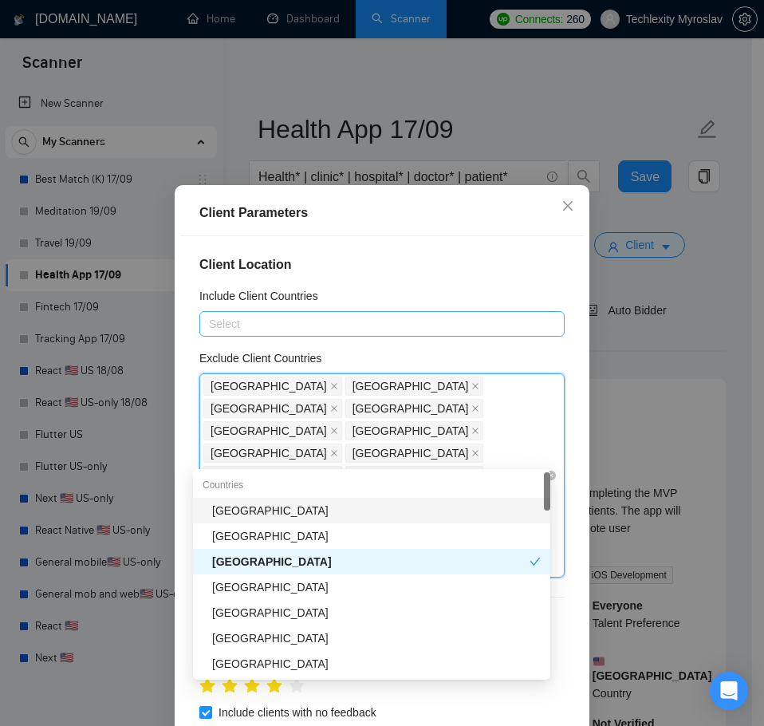
type input "nam"
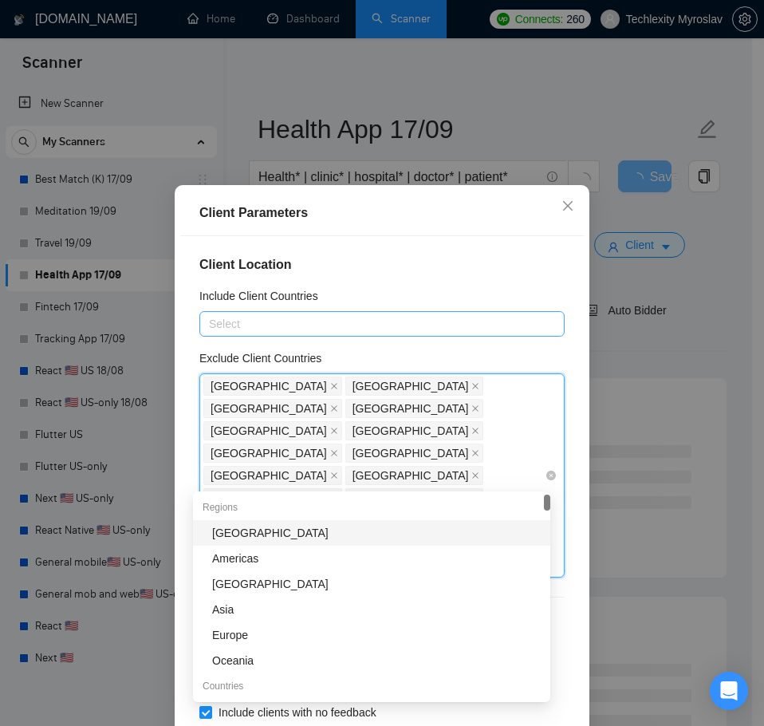
type input "rwa"
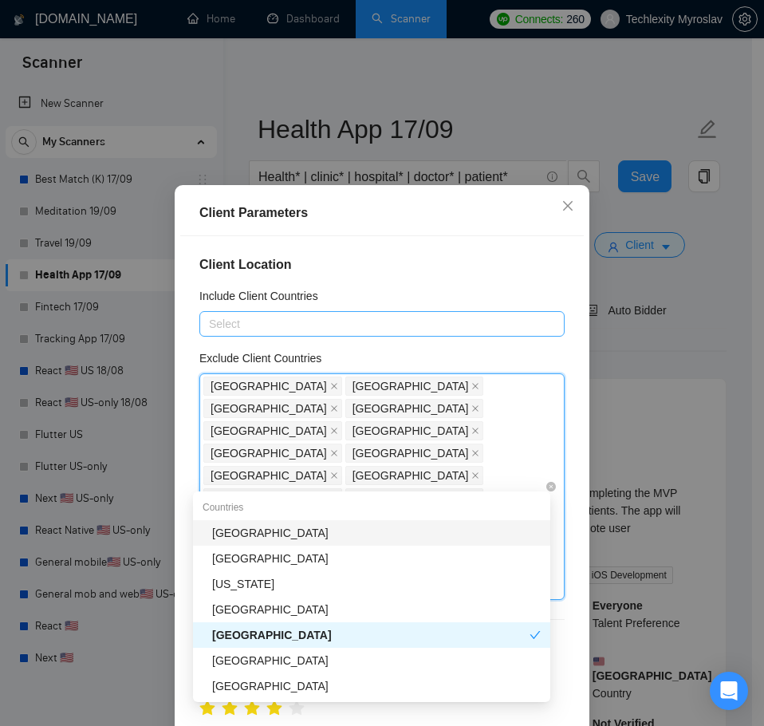
type input "moza"
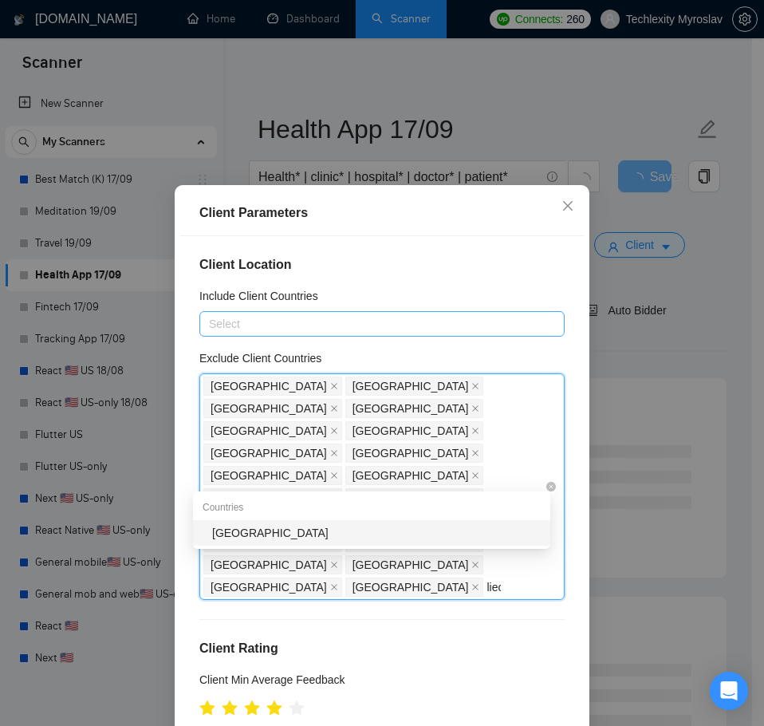
type input "liech"
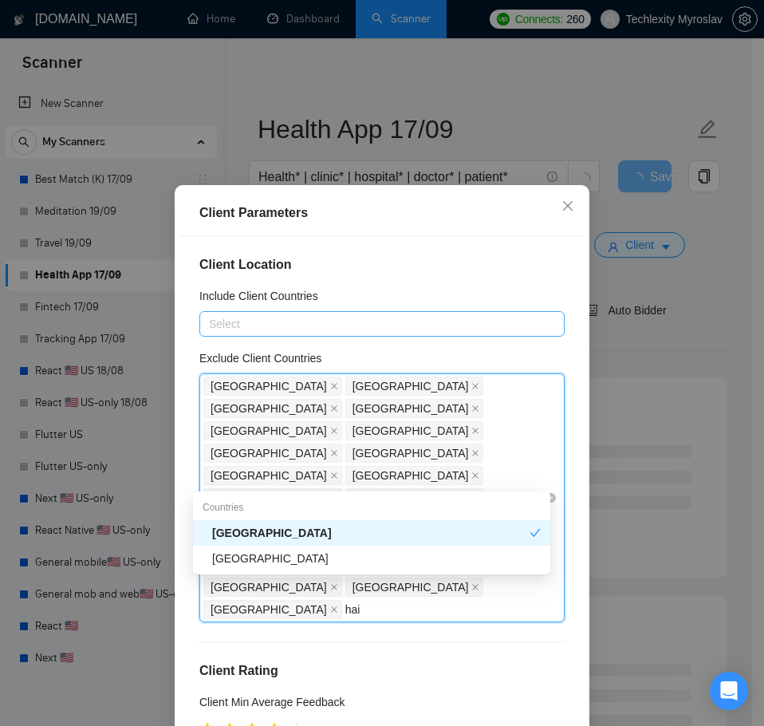
type input "[PERSON_NAME]"
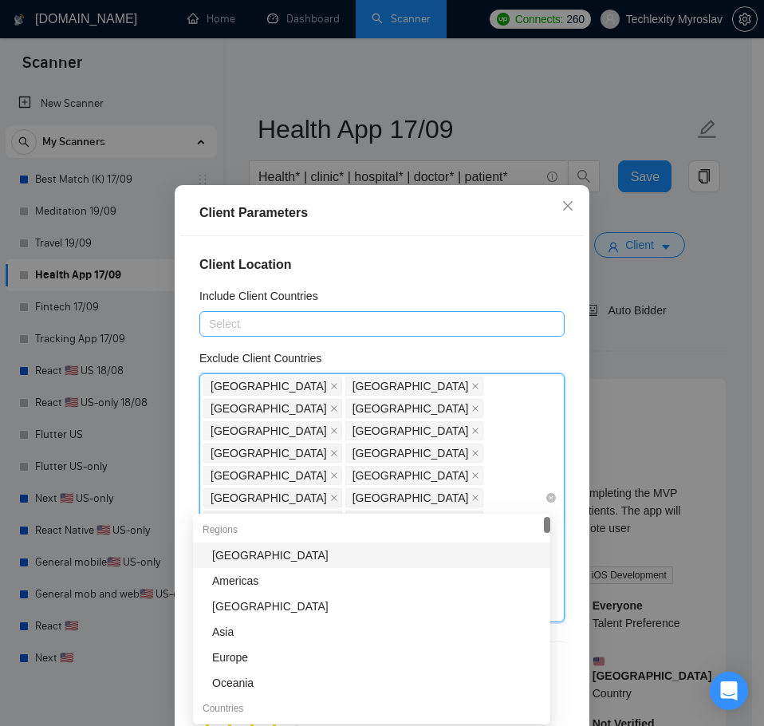
type input "rus"
click at [428, 272] on h4 "Client Location" at bounding box center [381, 264] width 365 height 19
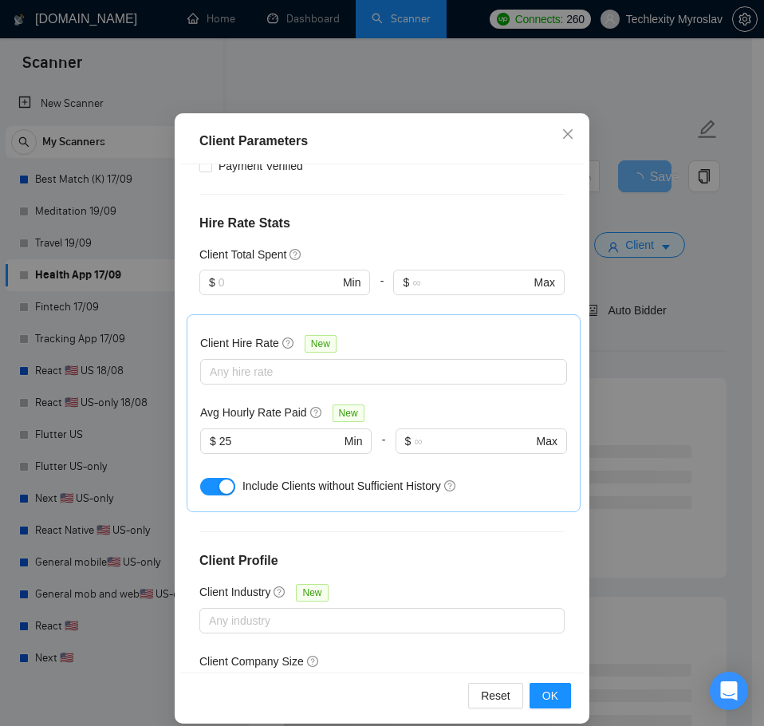
scroll to position [89, 0]
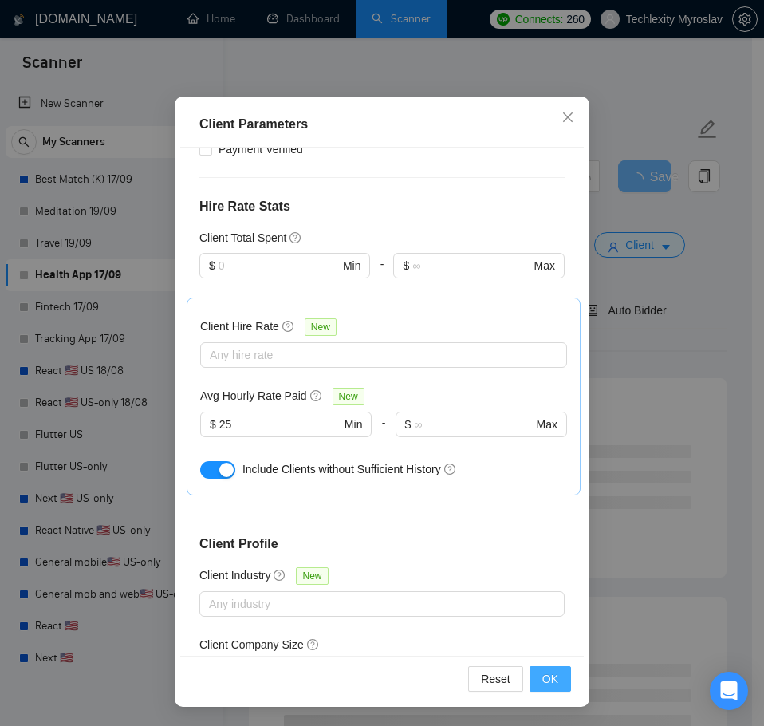
click at [543, 684] on span "OK" at bounding box center [551, 679] width 16 height 18
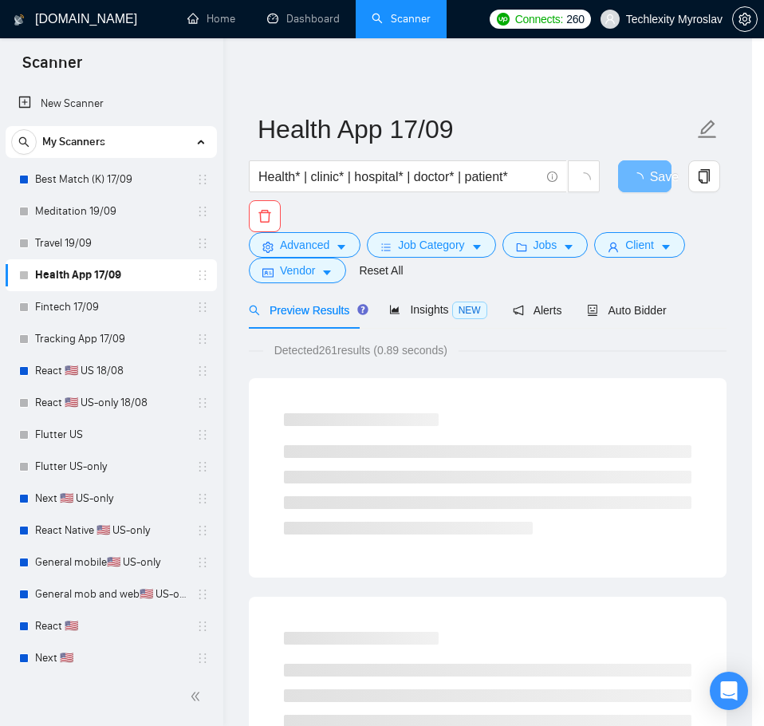
scroll to position [0, 0]
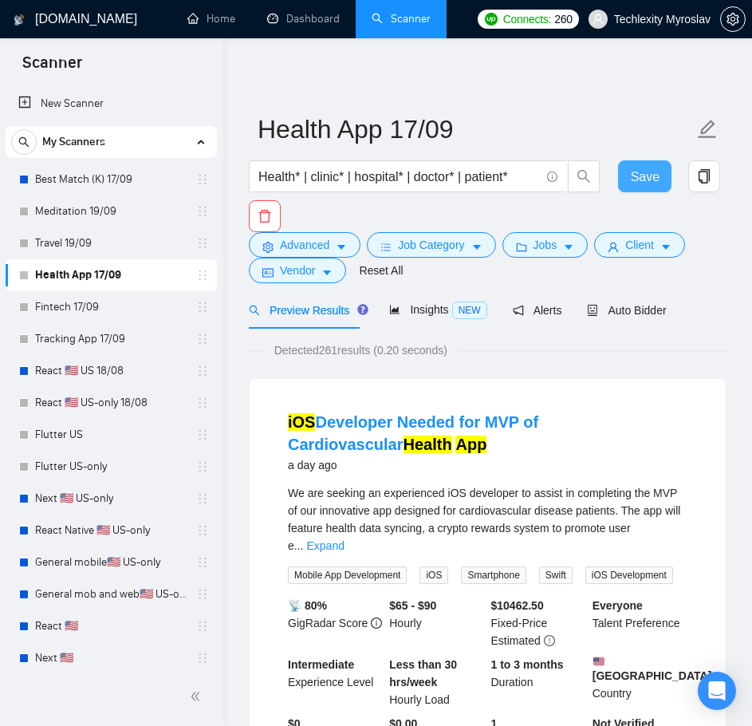
click at [654, 176] on span "Save" at bounding box center [645, 177] width 29 height 20
click at [74, 309] on link "Fintech 17/09" at bounding box center [111, 307] width 152 height 32
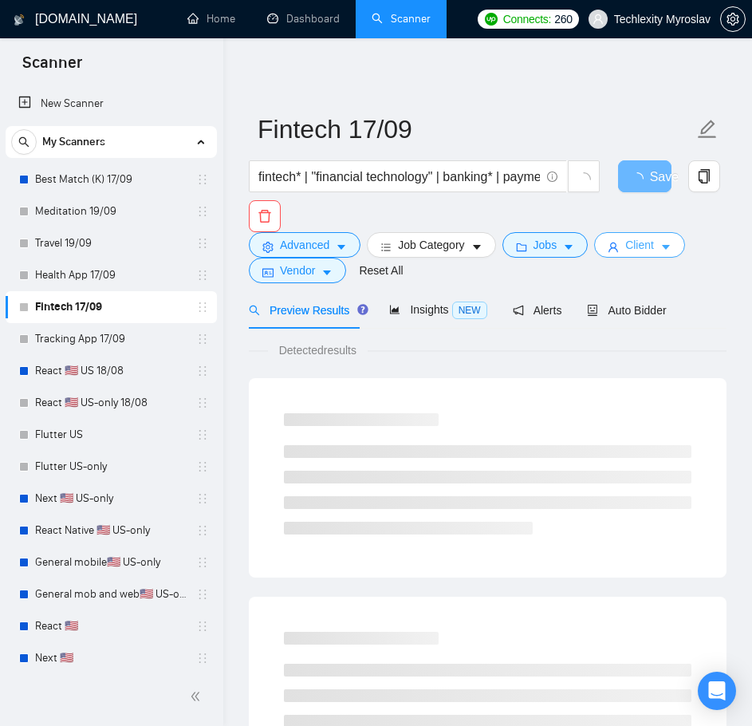
click at [607, 240] on button "Client" at bounding box center [639, 245] width 91 height 26
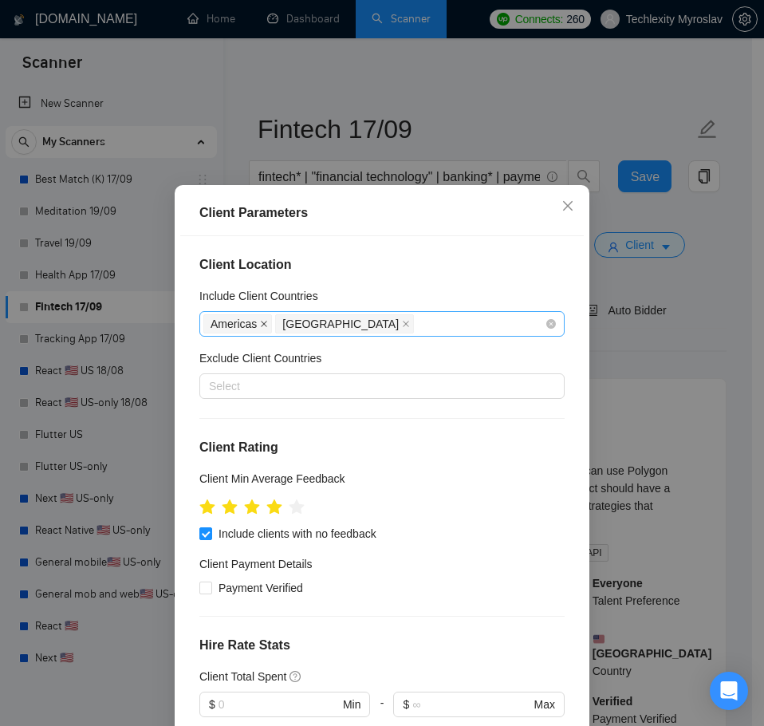
click at [262, 322] on icon "close" at bounding box center [265, 324] width 6 height 6
click at [330, 325] on icon "close" at bounding box center [334, 324] width 8 height 8
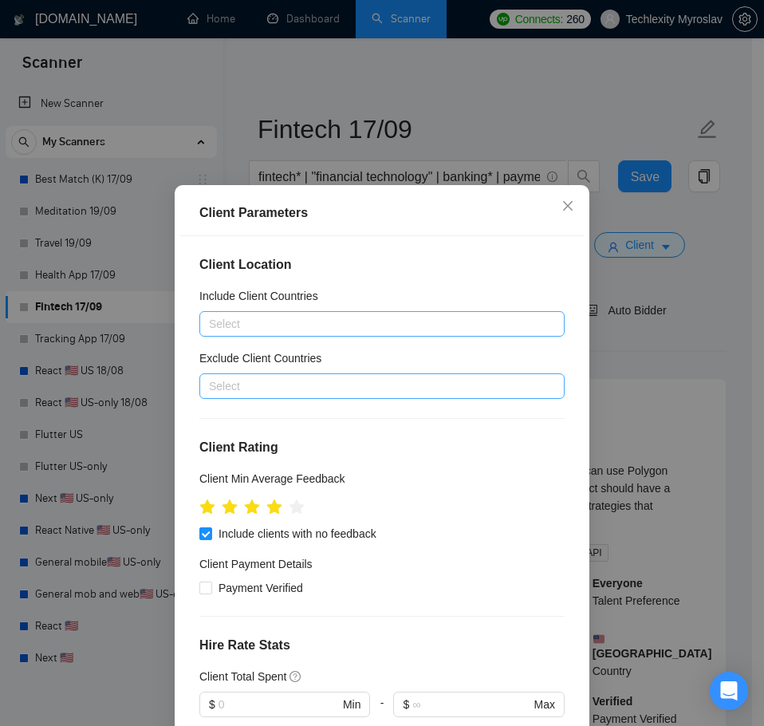
click at [255, 377] on div at bounding box center [374, 386] width 342 height 19
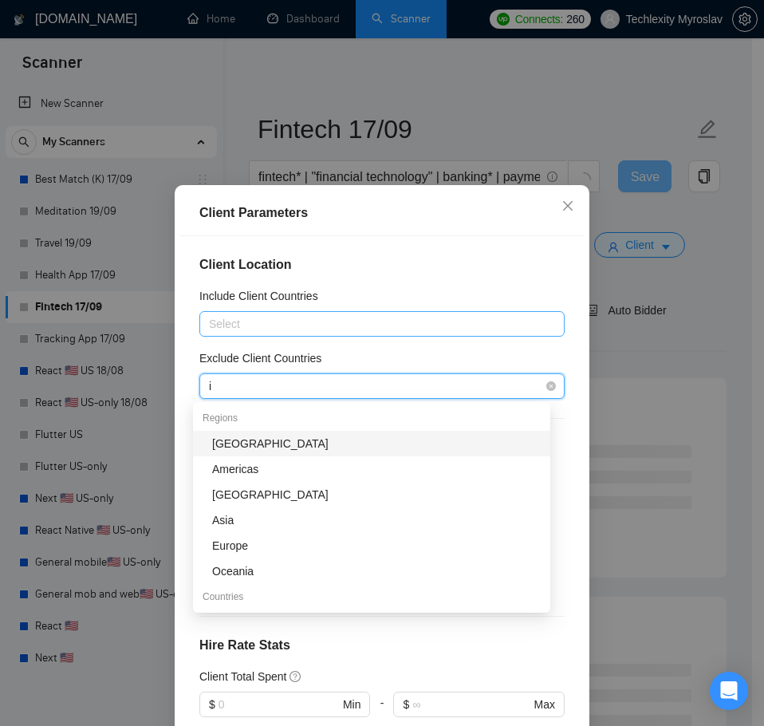
type input "in"
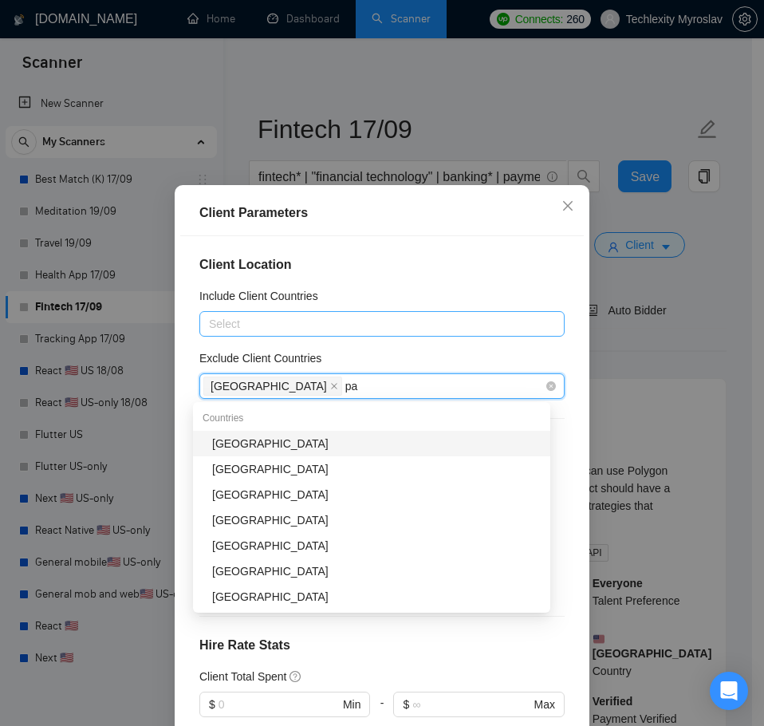
type input "pak"
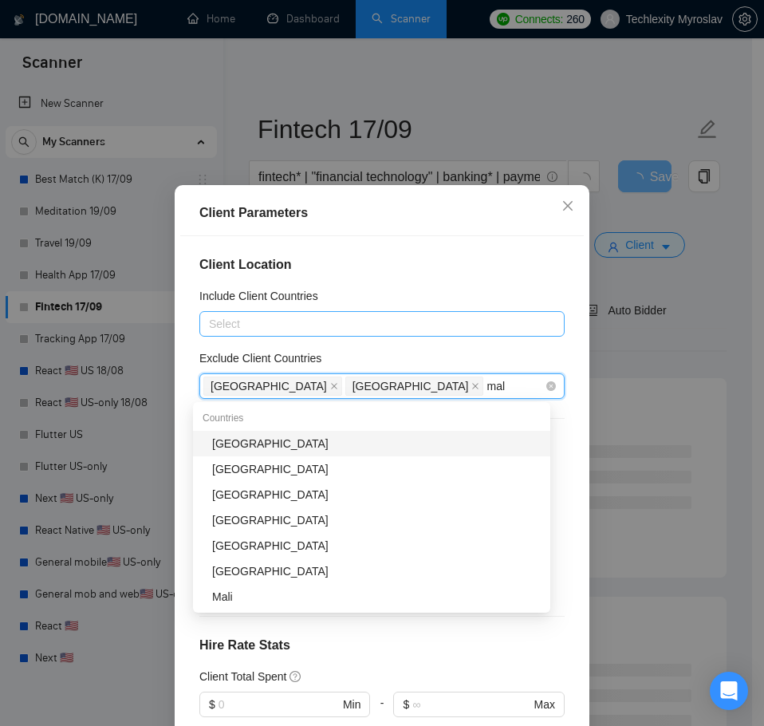
type input "mala"
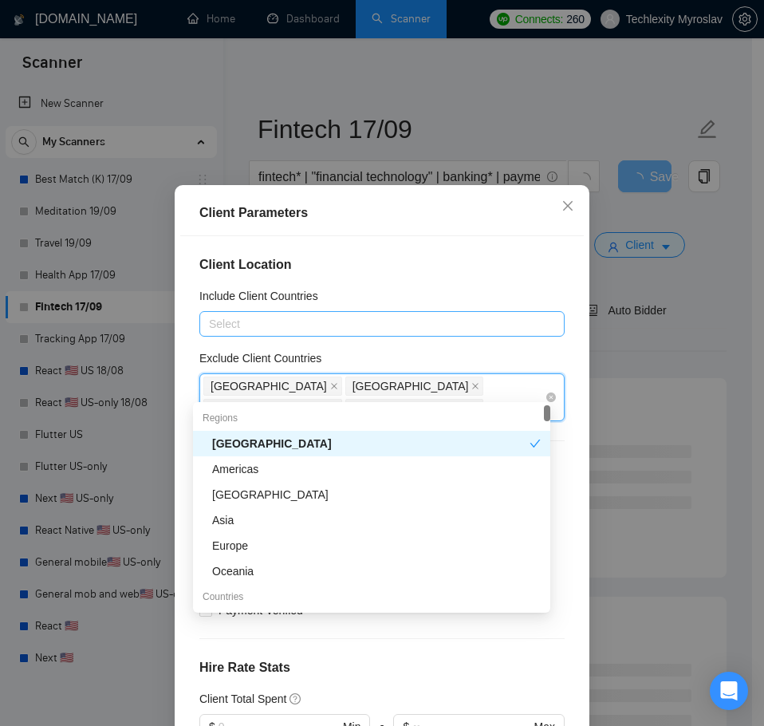
click at [472, 405] on icon "close" at bounding box center [476, 409] width 8 height 8
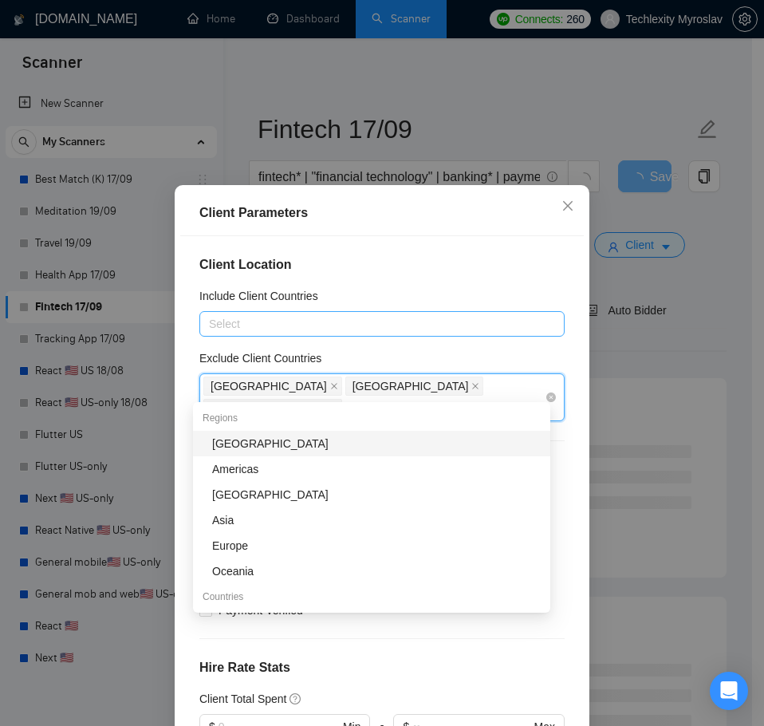
type input "m"
type input "nig"
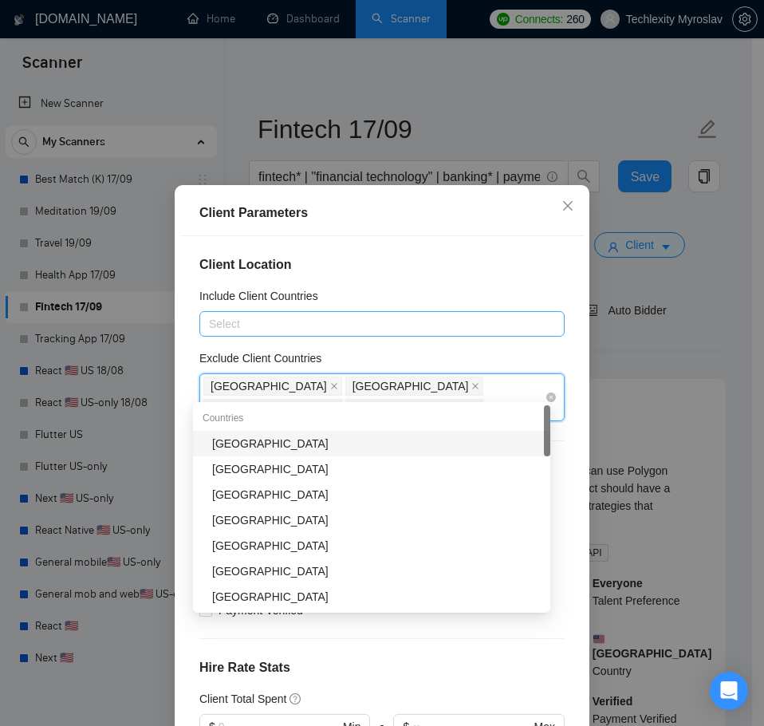
type input "ban"
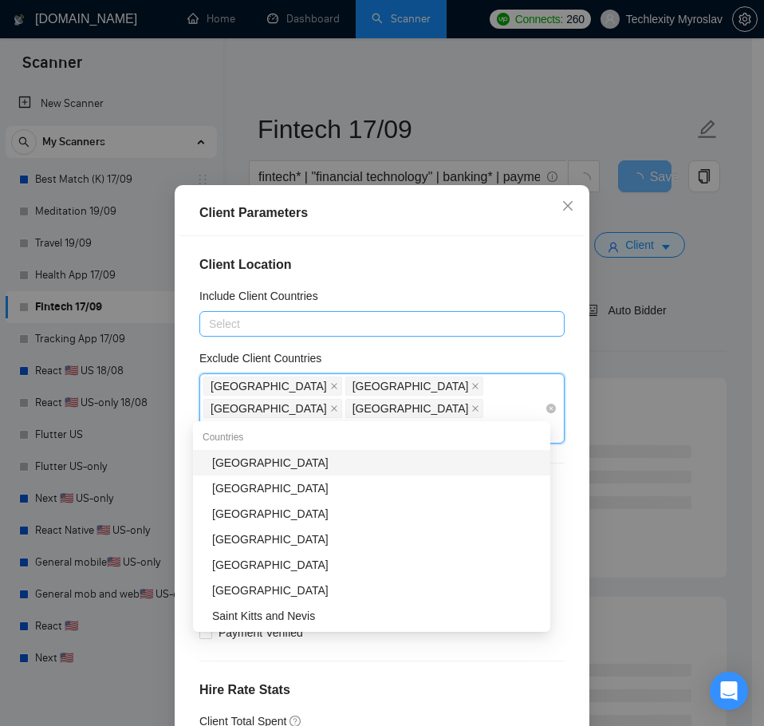
type input "vie"
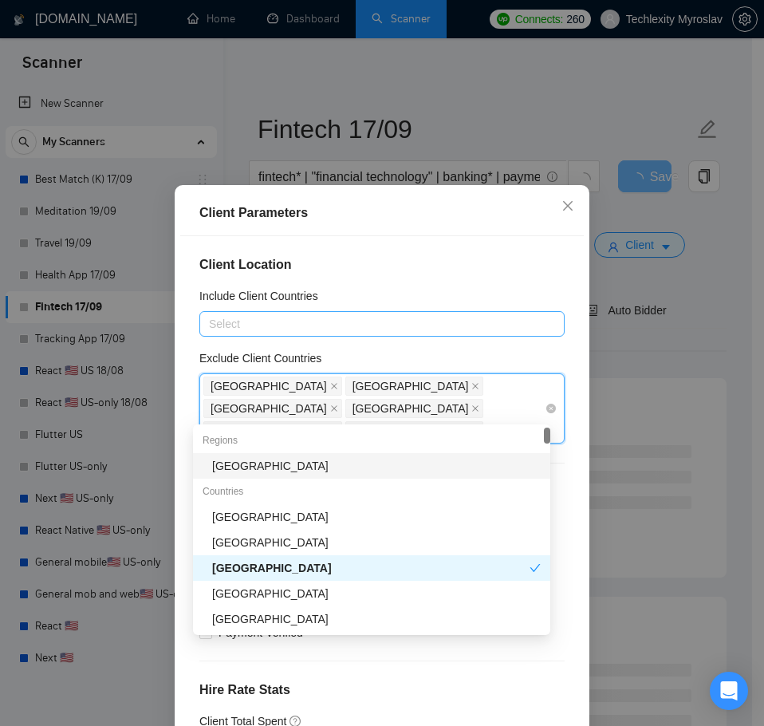
type input "thai"
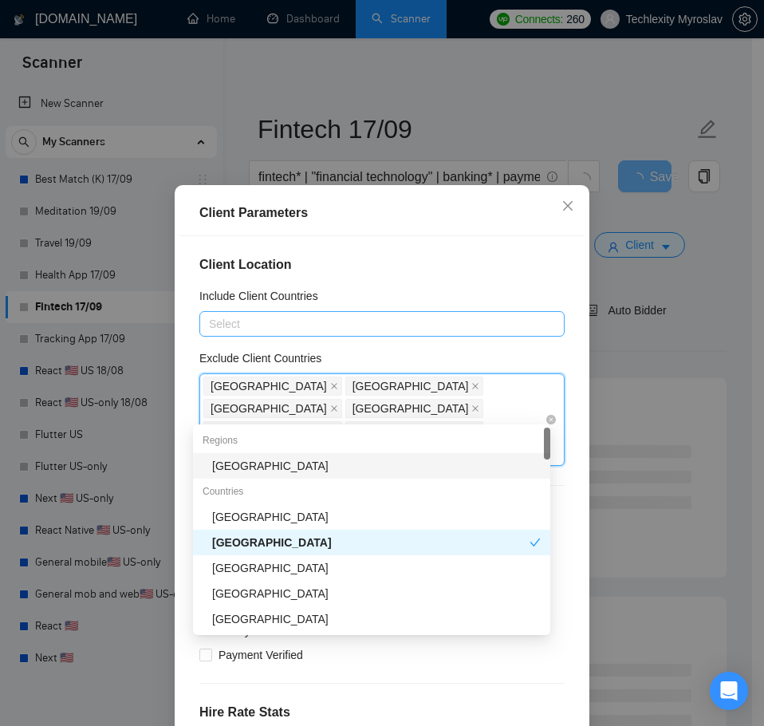
type input "tai"
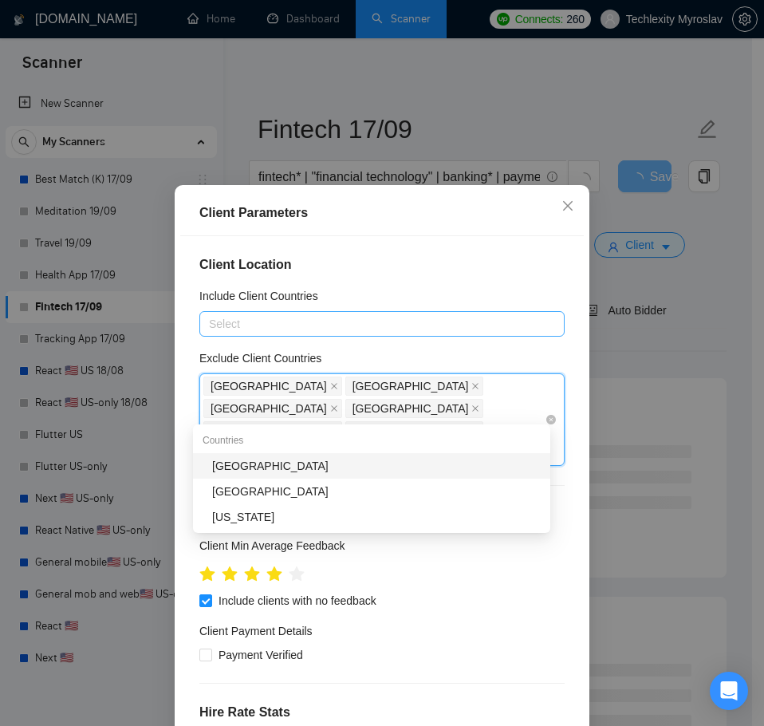
type input "pale"
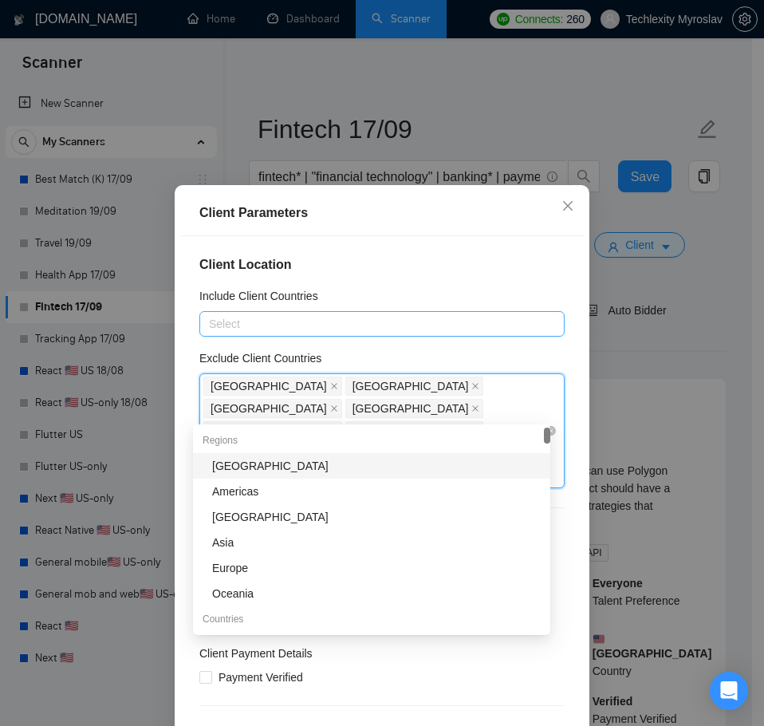
type input "uru"
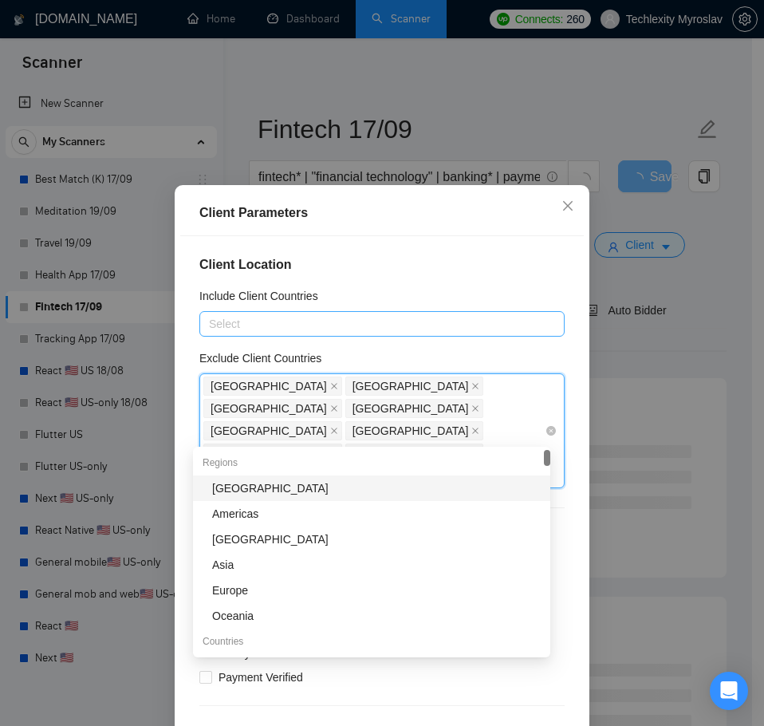
type input "ecu"
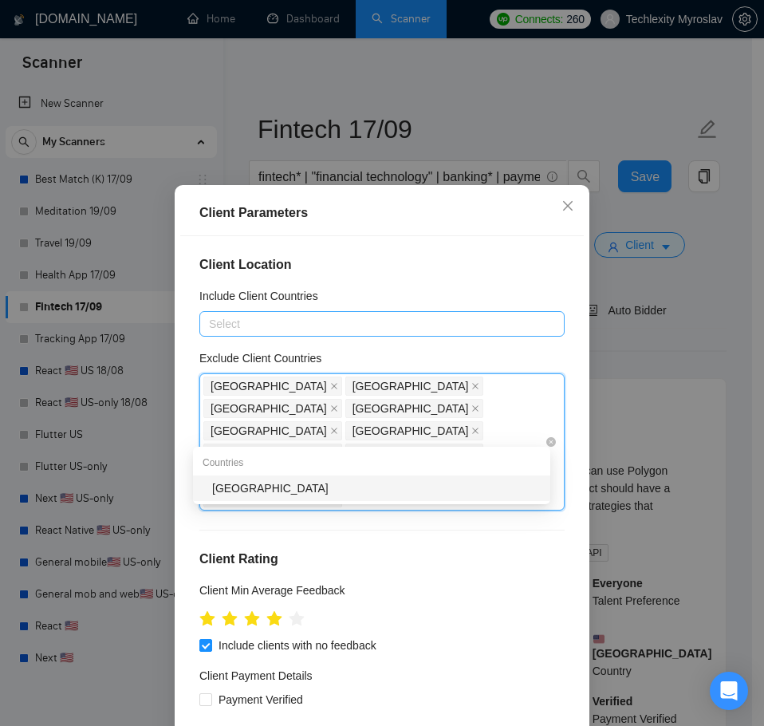
type input "soma"
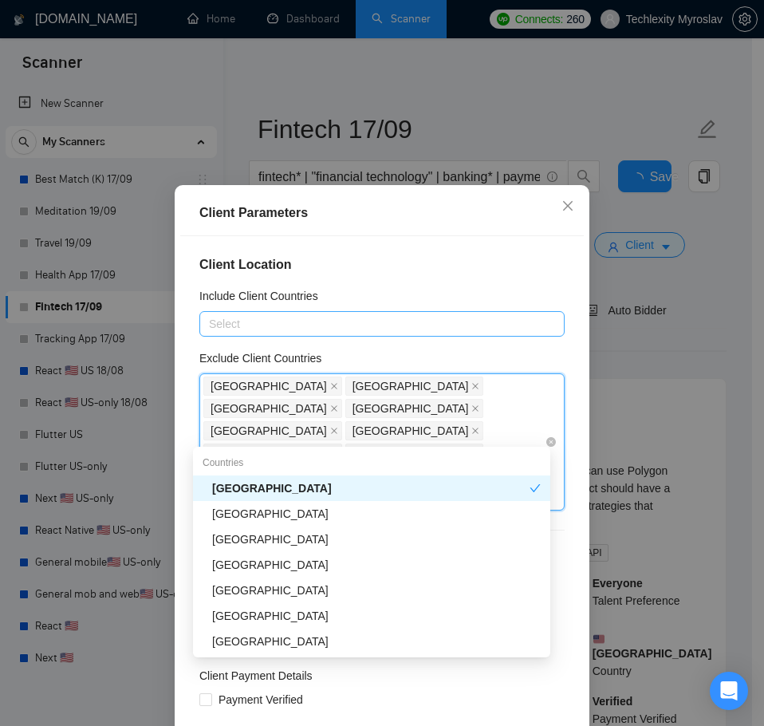
type input "tanz"
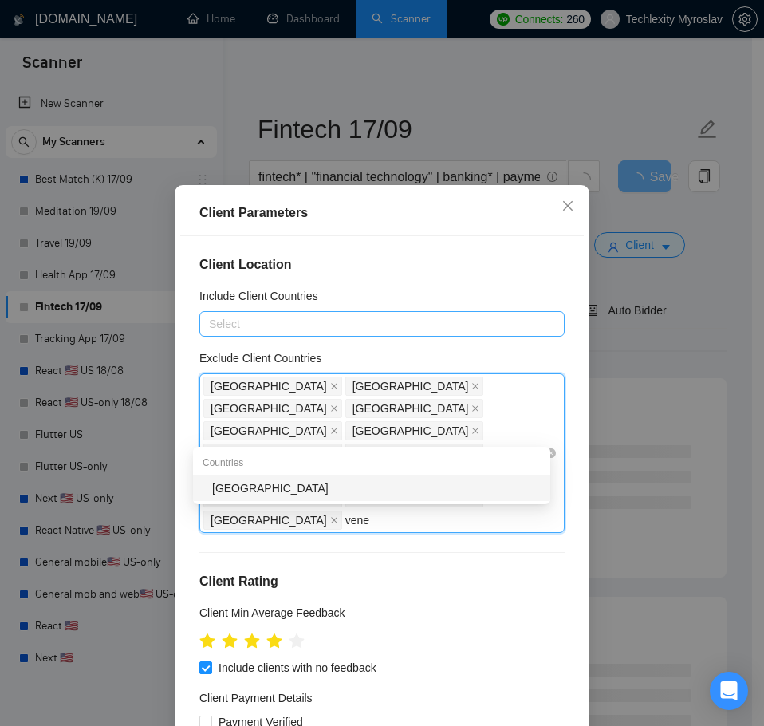
type input "venez"
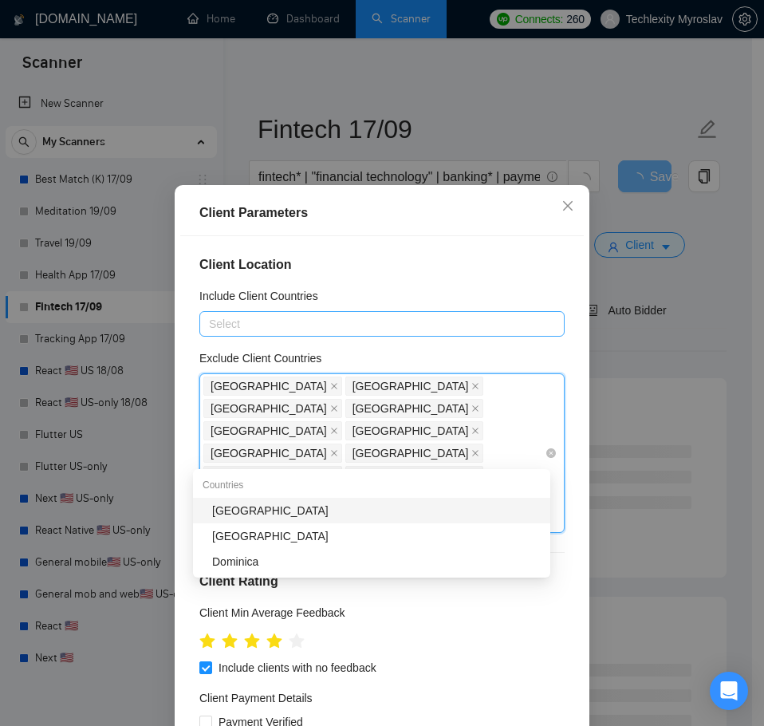
type input "nicar"
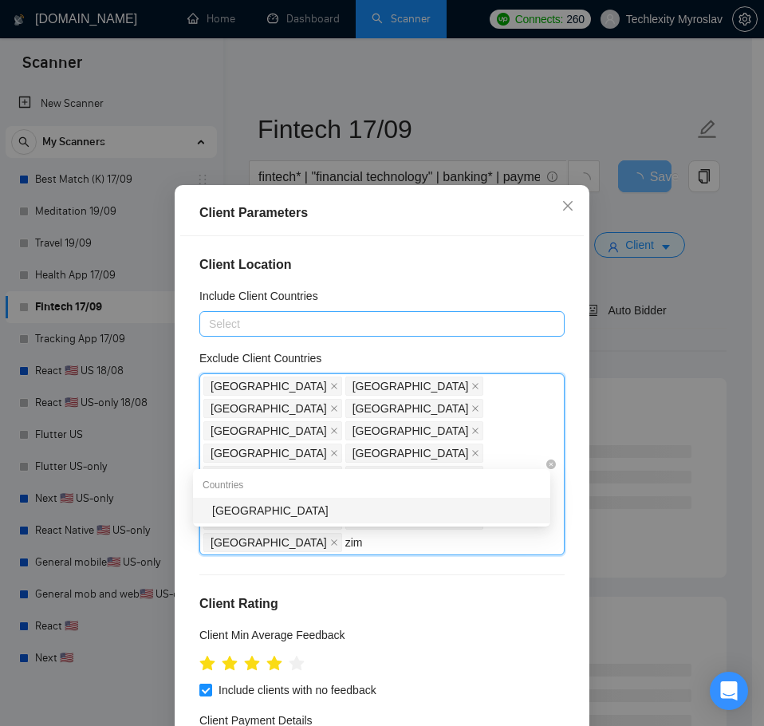
type input "zimb"
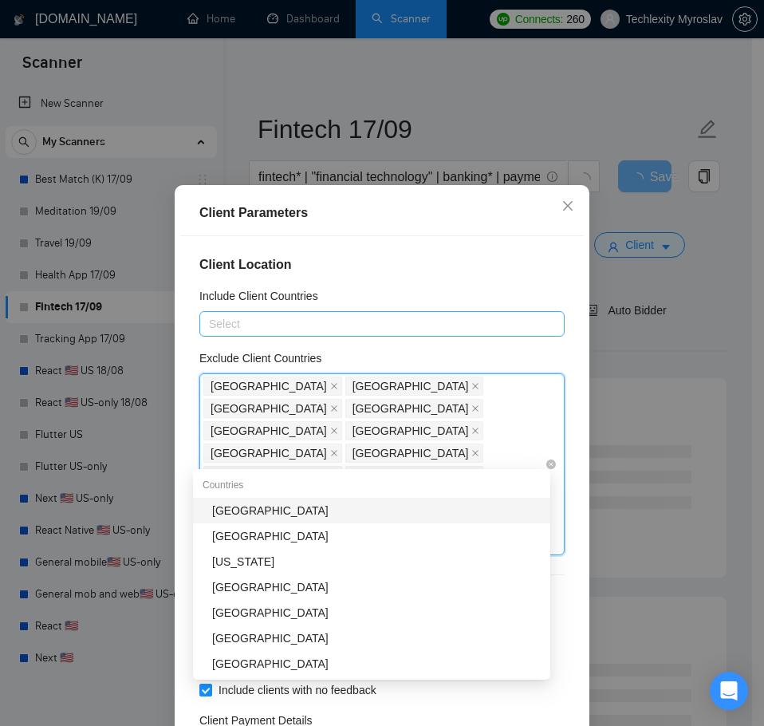
type input "mong"
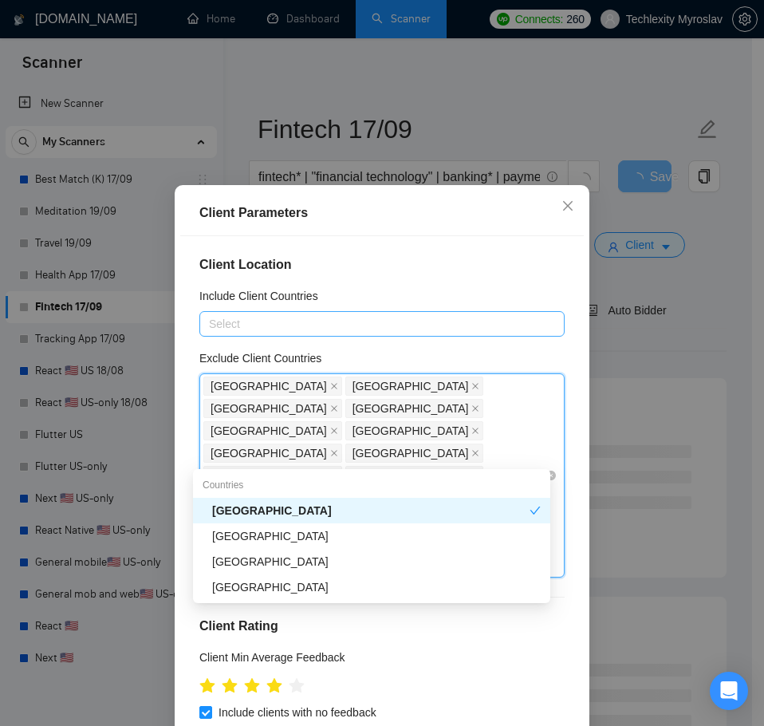
type input "nami"
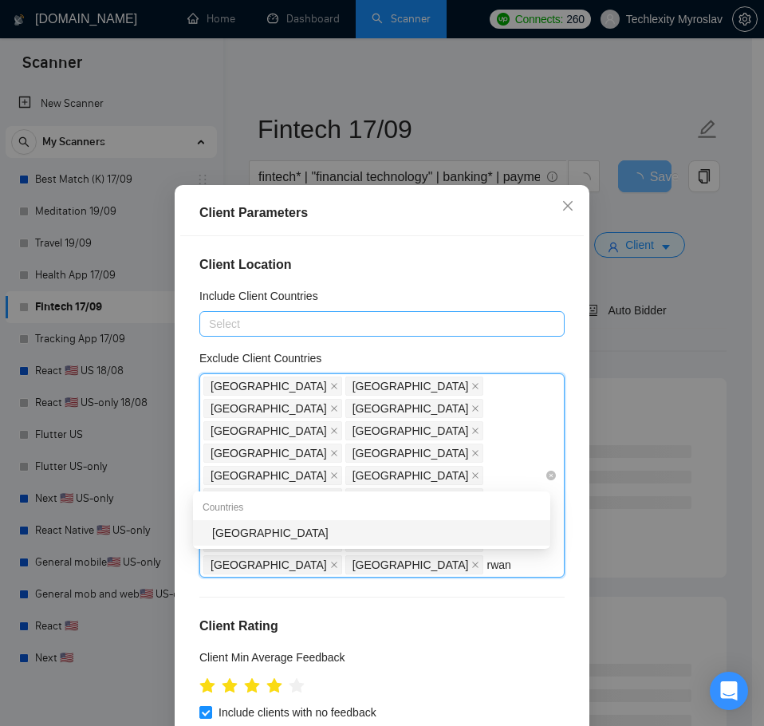
type input "rwand"
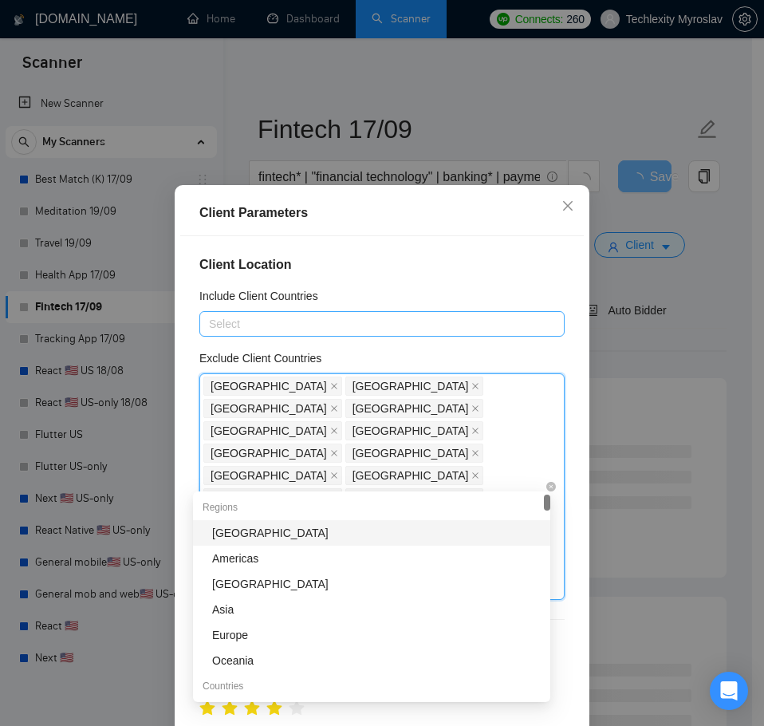
type input "z"
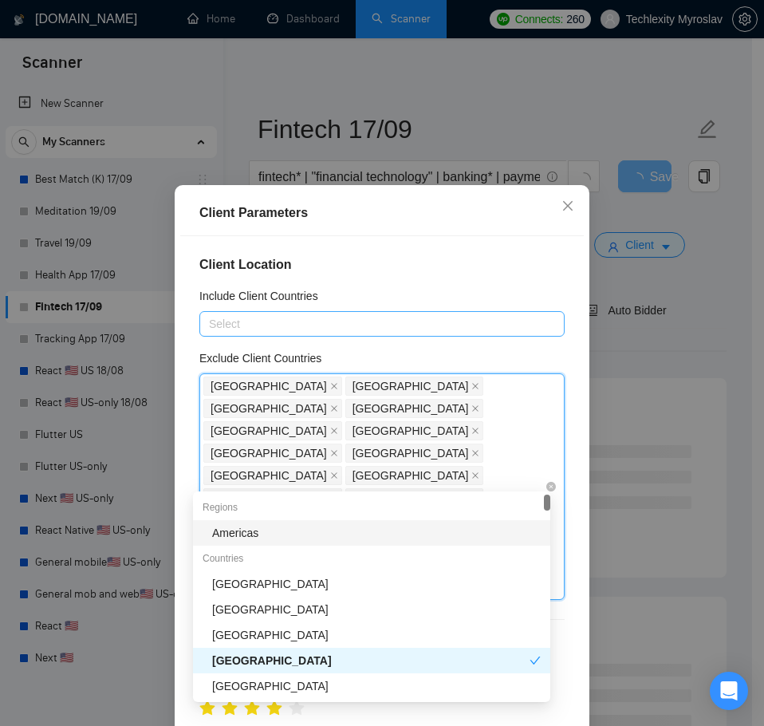
type input "moz"
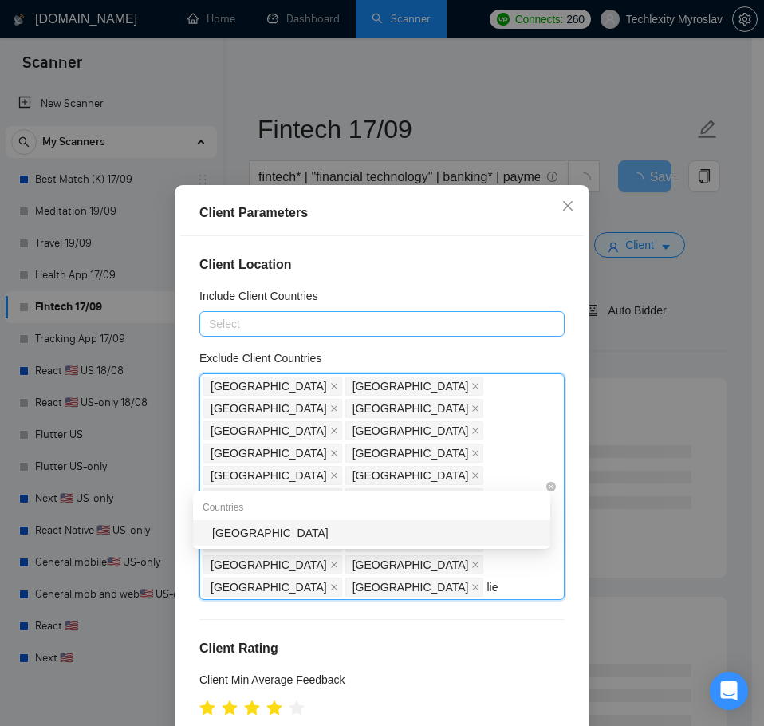
type input "liec"
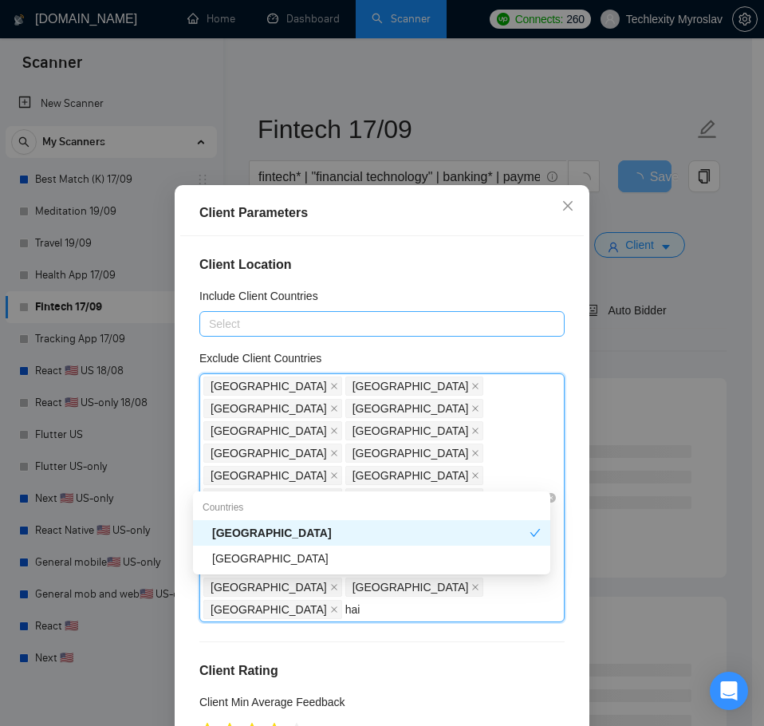
type input "[PERSON_NAME]"
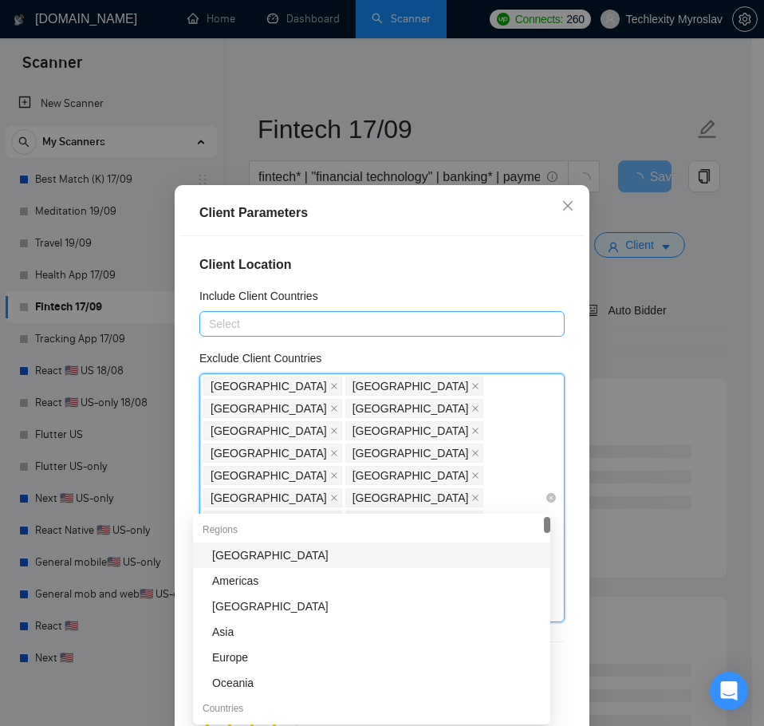
type input "rus"
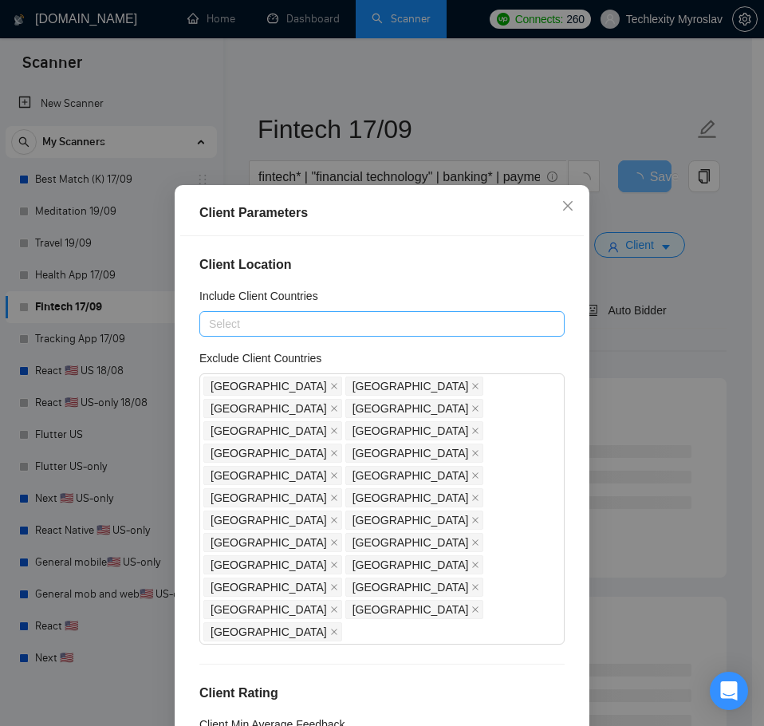
click at [452, 239] on div "Client Location Include Client Countries Select Exclude Client Countries [GEOGR…" at bounding box center [382, 490] width 404 height 508
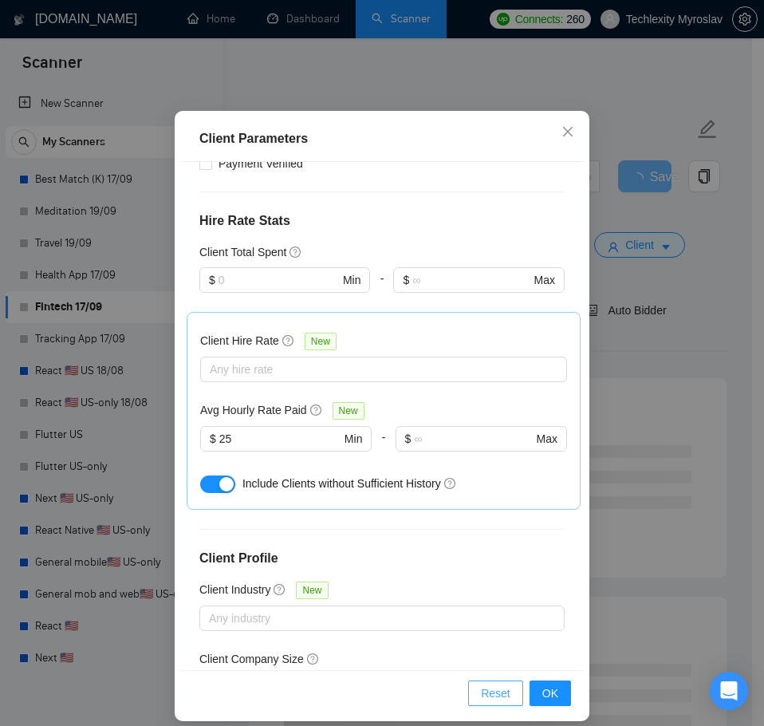
scroll to position [89, 0]
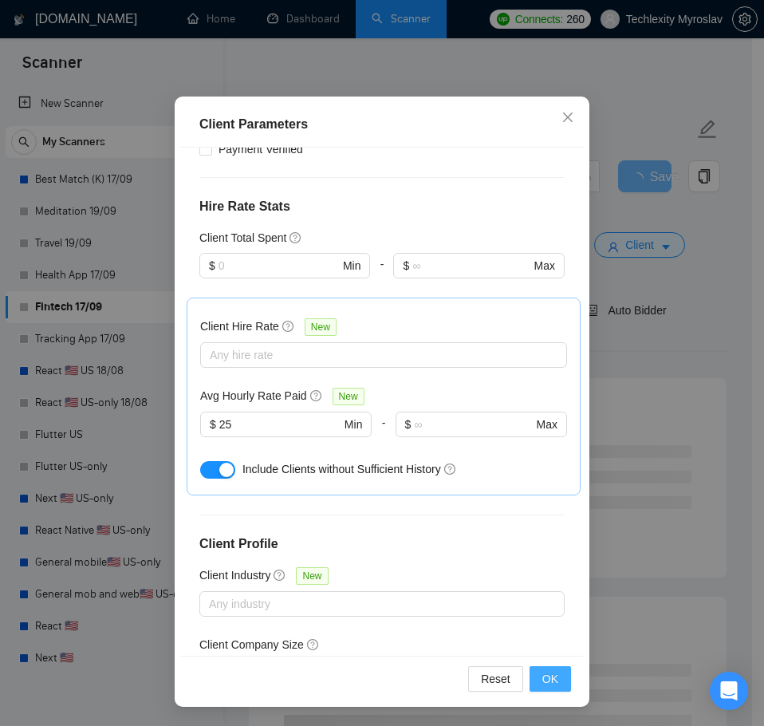
click at [545, 673] on span "OK" at bounding box center [551, 679] width 16 height 18
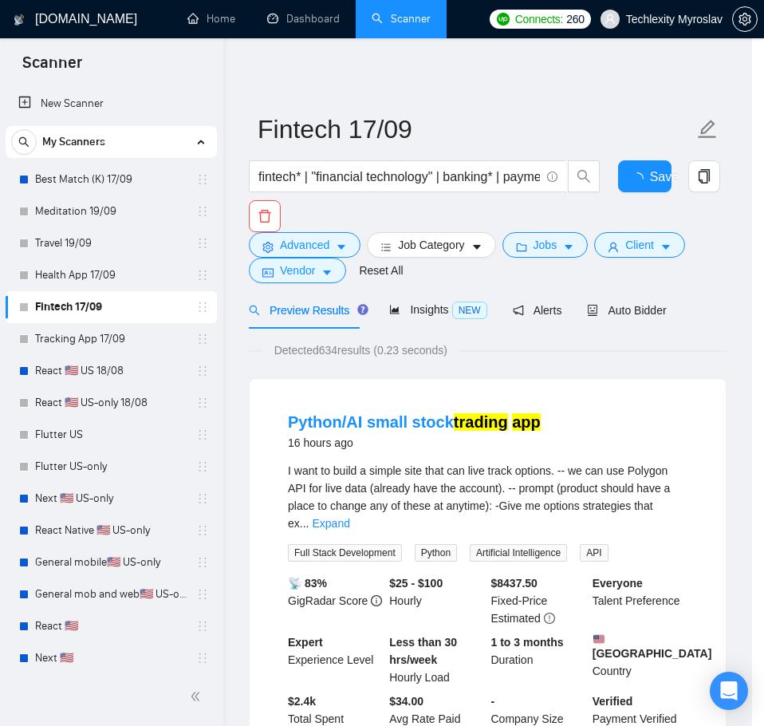
scroll to position [0, 0]
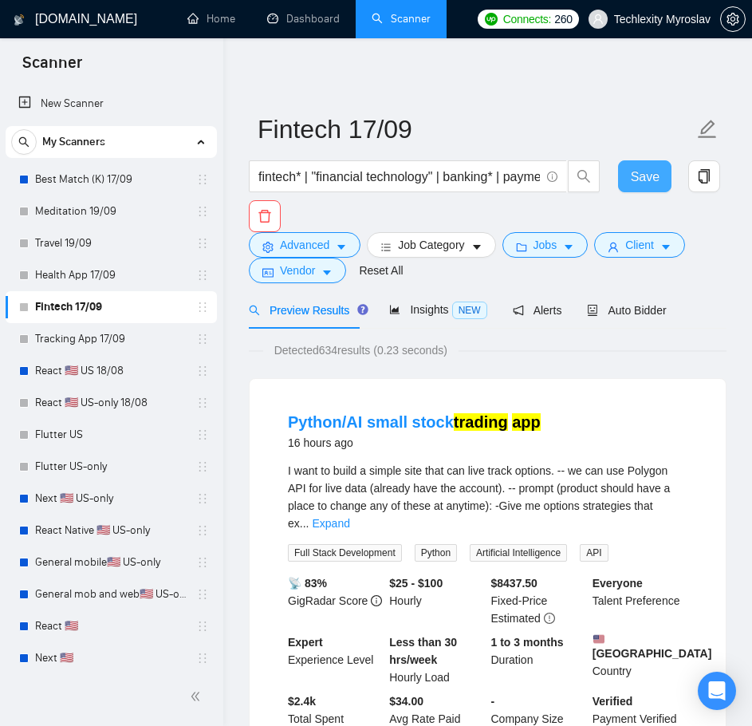
click at [643, 178] on span "Save" at bounding box center [645, 177] width 29 height 20
click at [75, 340] on link "Tracking App 17/09" at bounding box center [111, 339] width 152 height 32
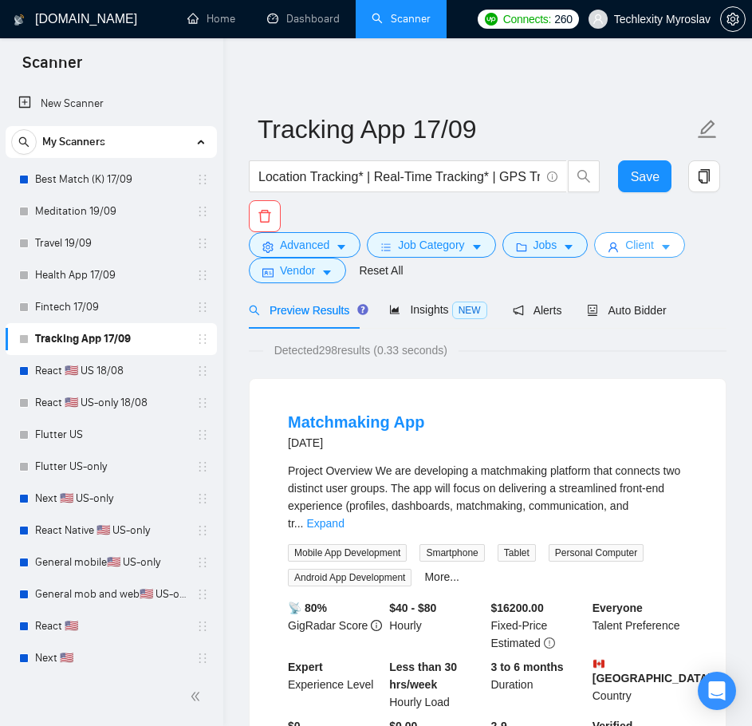
click at [616, 249] on button "Client" at bounding box center [639, 245] width 91 height 26
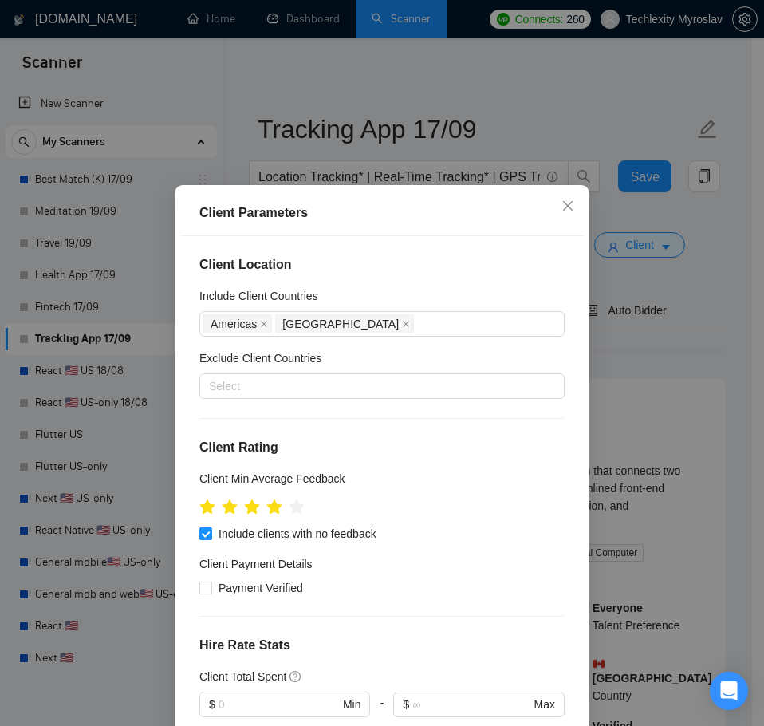
click at [319, 400] on div "Client Location Include Client Countries [GEOGRAPHIC_DATA] [GEOGRAPHIC_DATA] Ex…" at bounding box center [382, 490] width 404 height 508
click at [313, 390] on div at bounding box center [374, 386] width 342 height 19
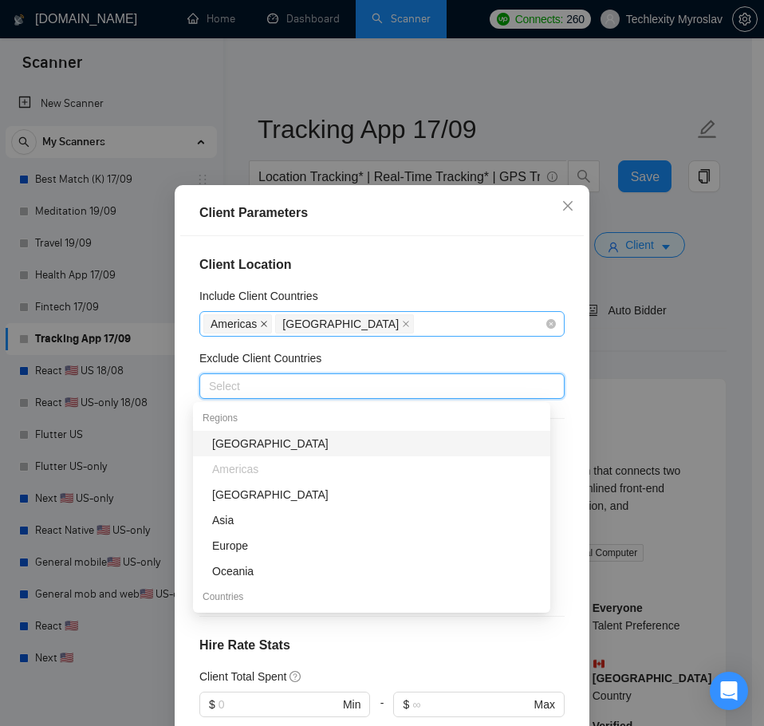
click at [260, 325] on icon "close" at bounding box center [264, 324] width 8 height 8
click at [255, 324] on span "[GEOGRAPHIC_DATA]" at bounding box center [272, 323] width 139 height 19
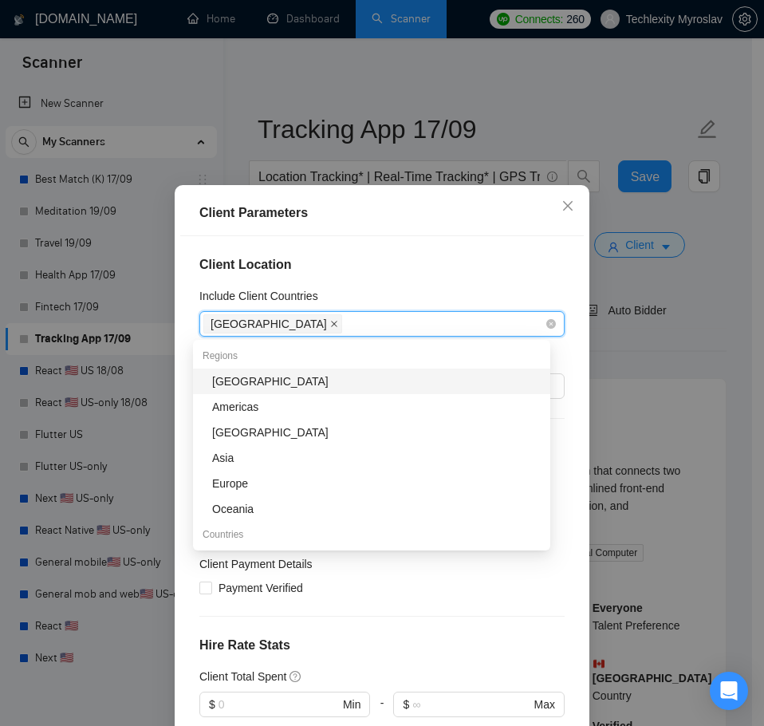
click at [330, 324] on icon "close" at bounding box center [334, 324] width 8 height 8
click at [380, 298] on div "Include Client Countries" at bounding box center [381, 299] width 365 height 24
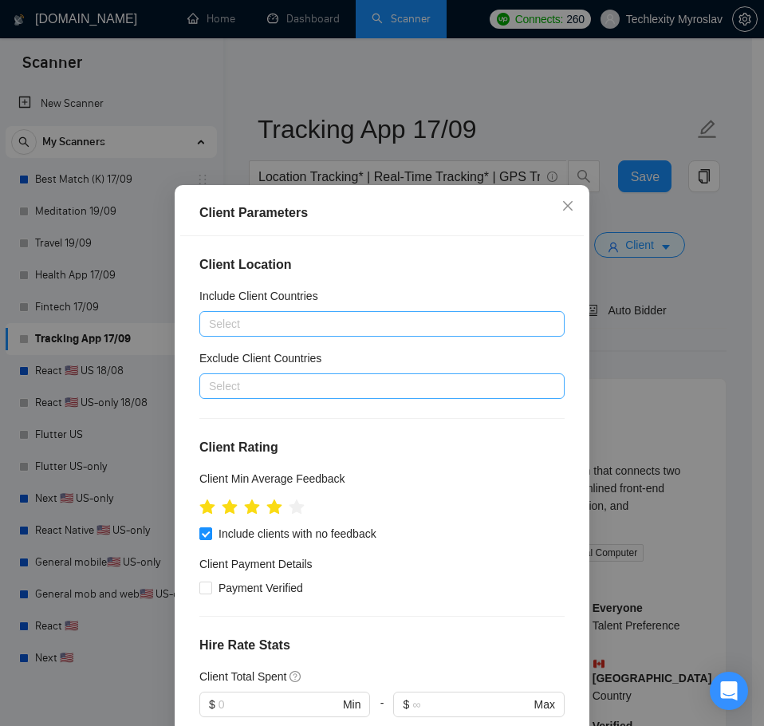
click at [325, 407] on div "Client Location Include Client Countries Select Exclude Client Countries Select…" at bounding box center [382, 490] width 404 height 508
click at [323, 395] on div at bounding box center [374, 386] width 342 height 19
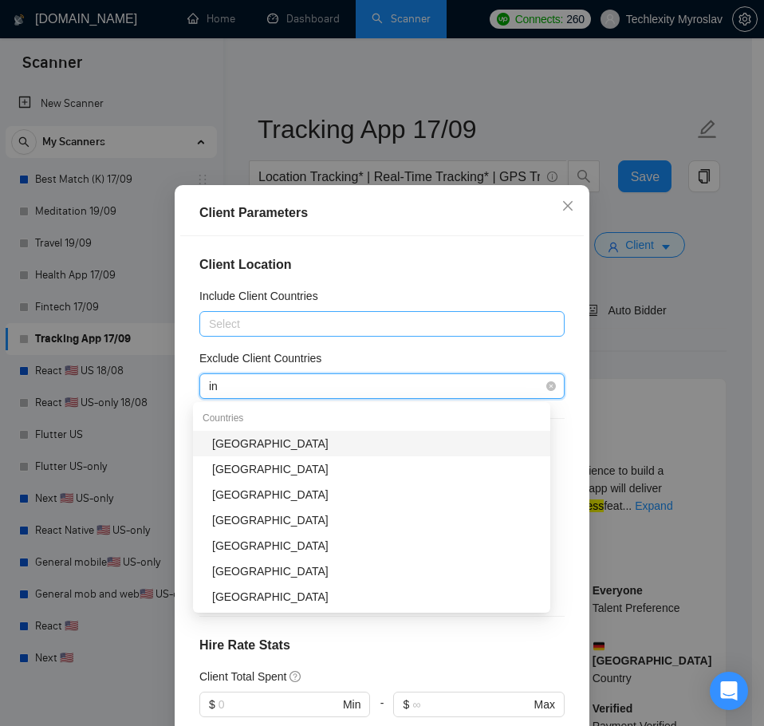
type input "ind"
type input "pak"
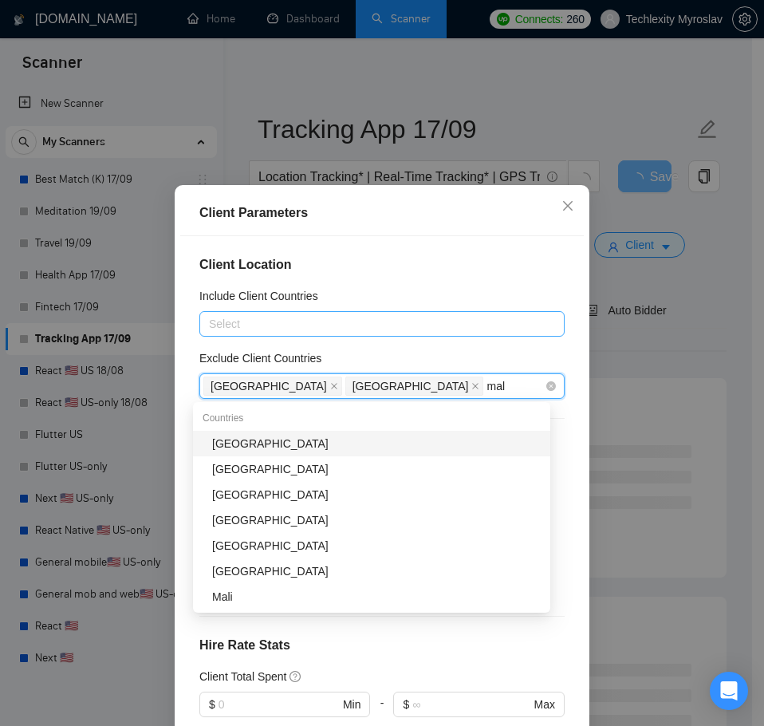
type input "mala"
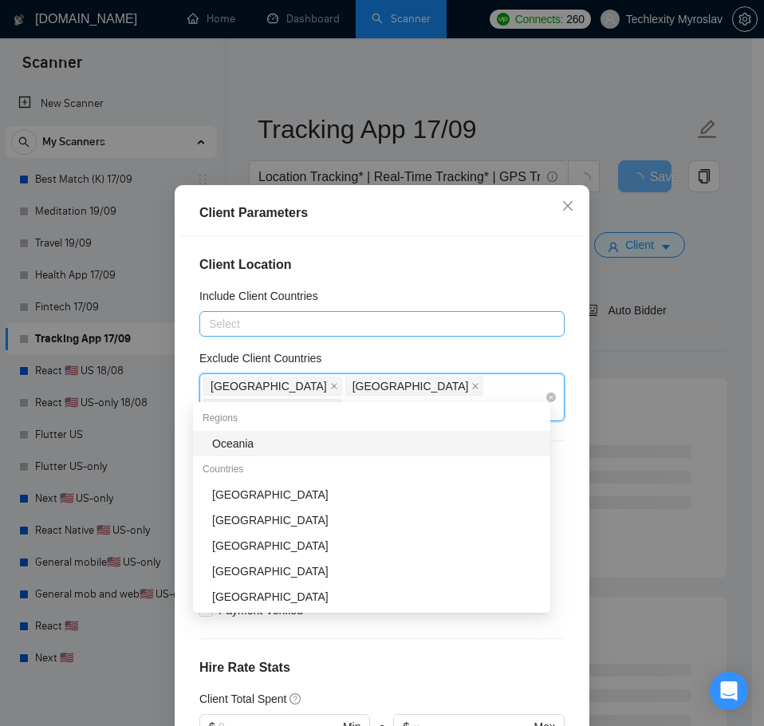
type input "nig"
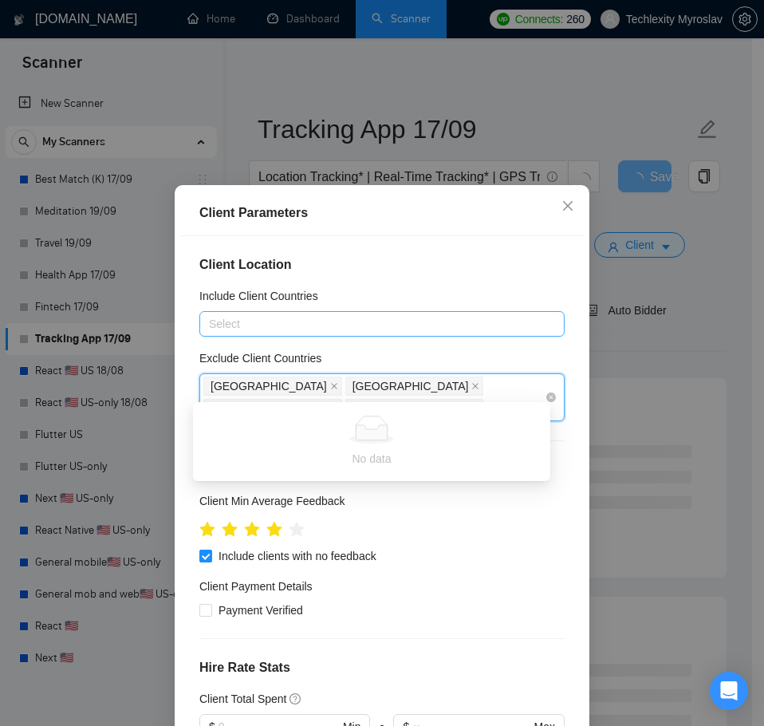
type input "bang"
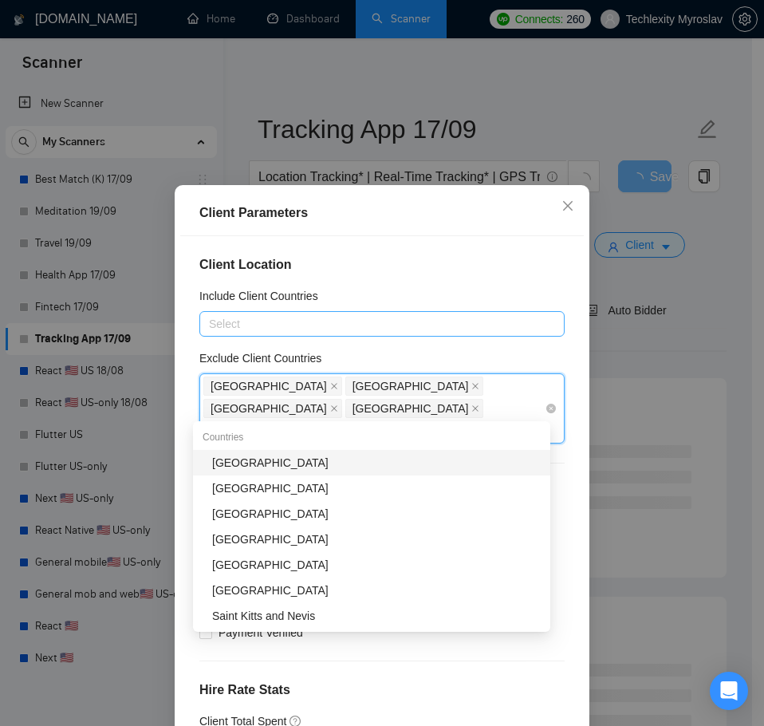
type input "vie"
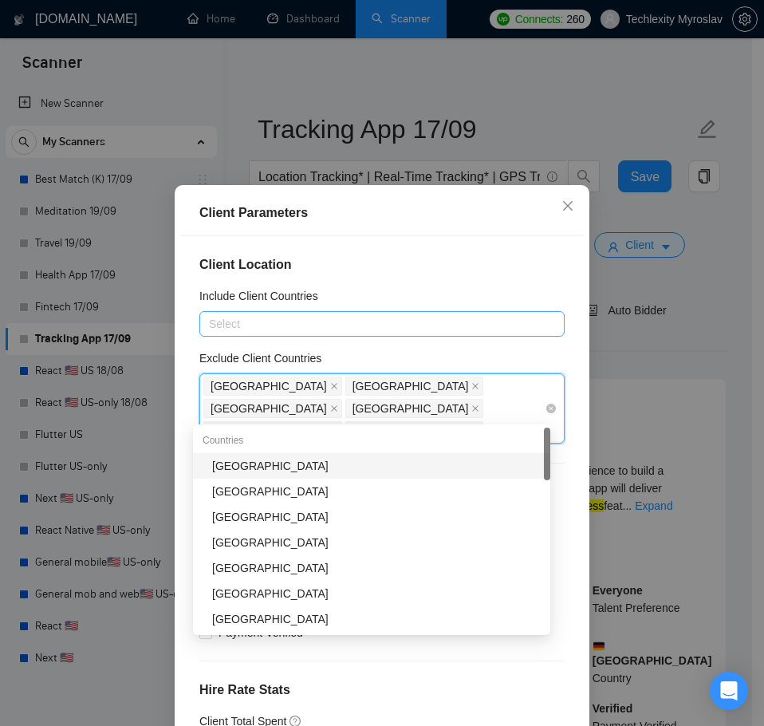
type input "tha"
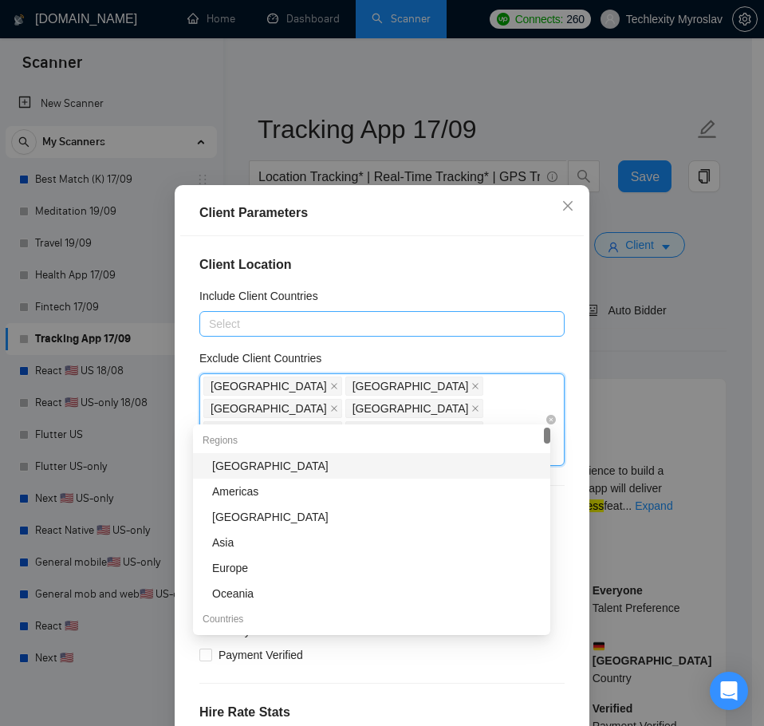
type input "t"
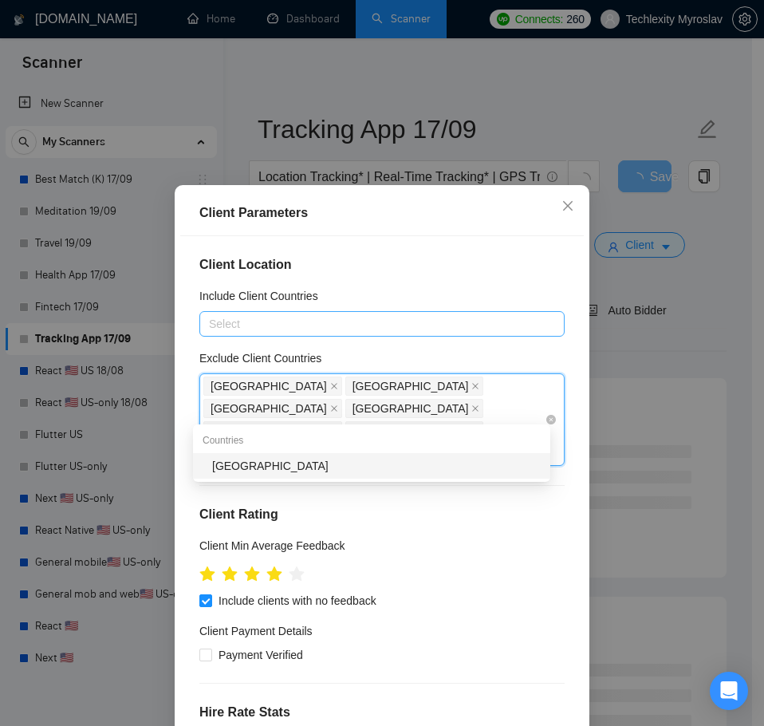
type input "taiw"
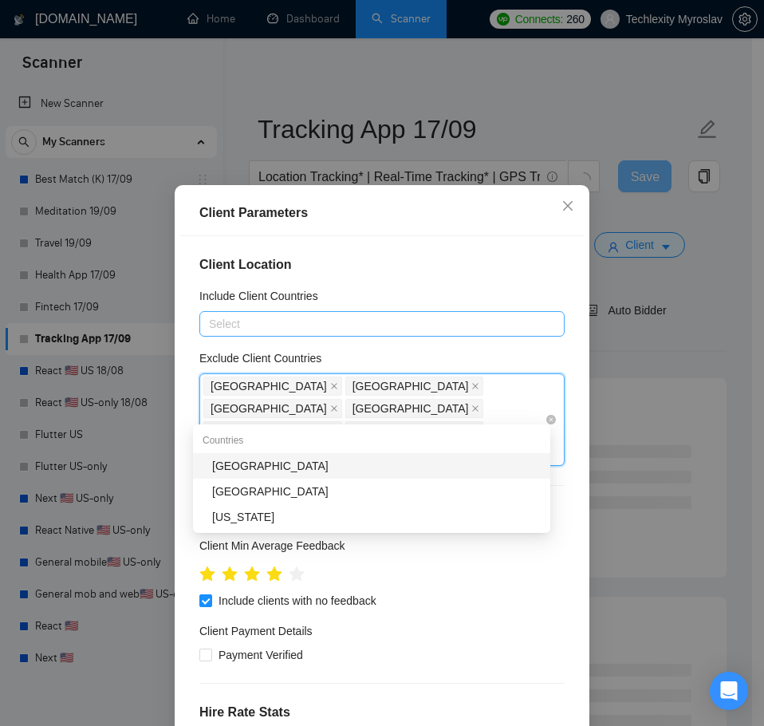
type input "pale"
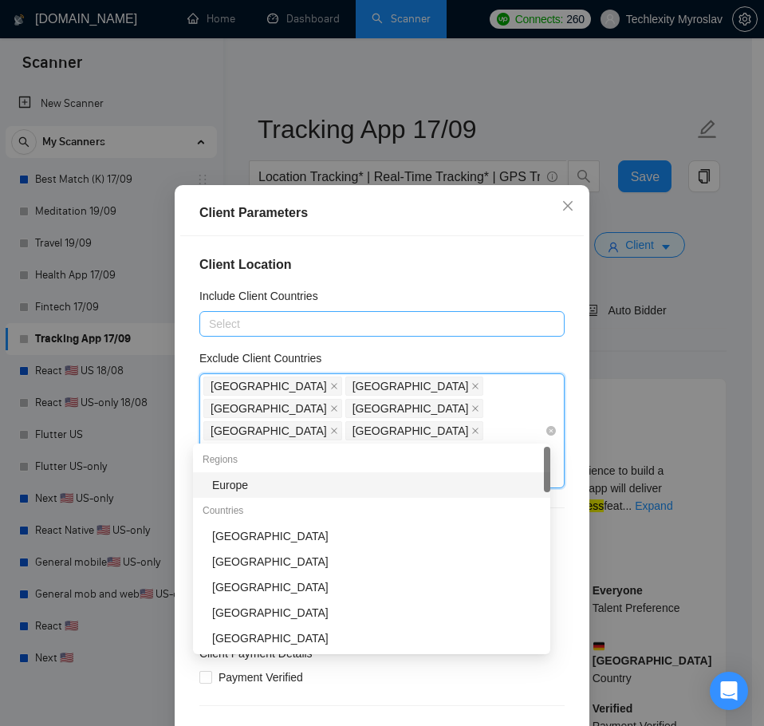
type input "uru"
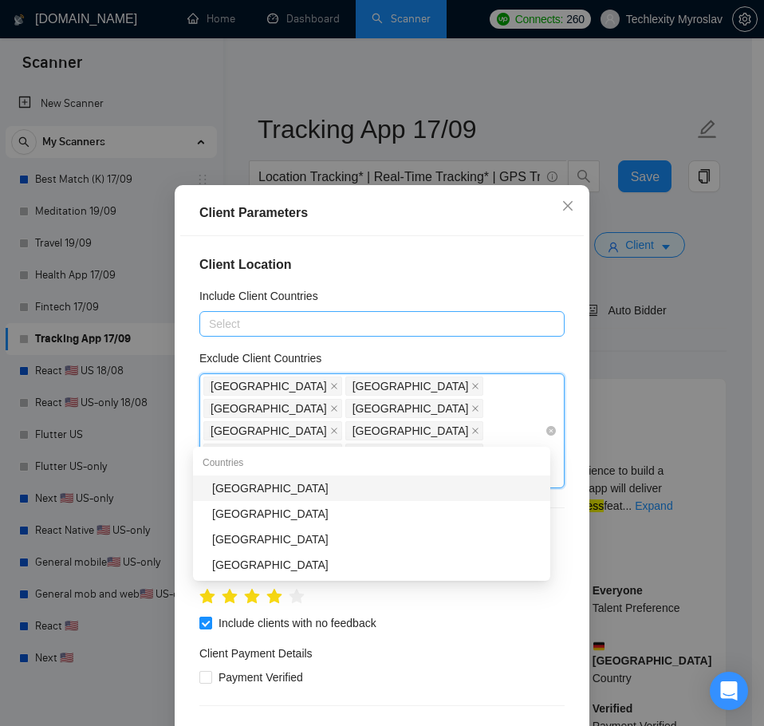
type input "ecua"
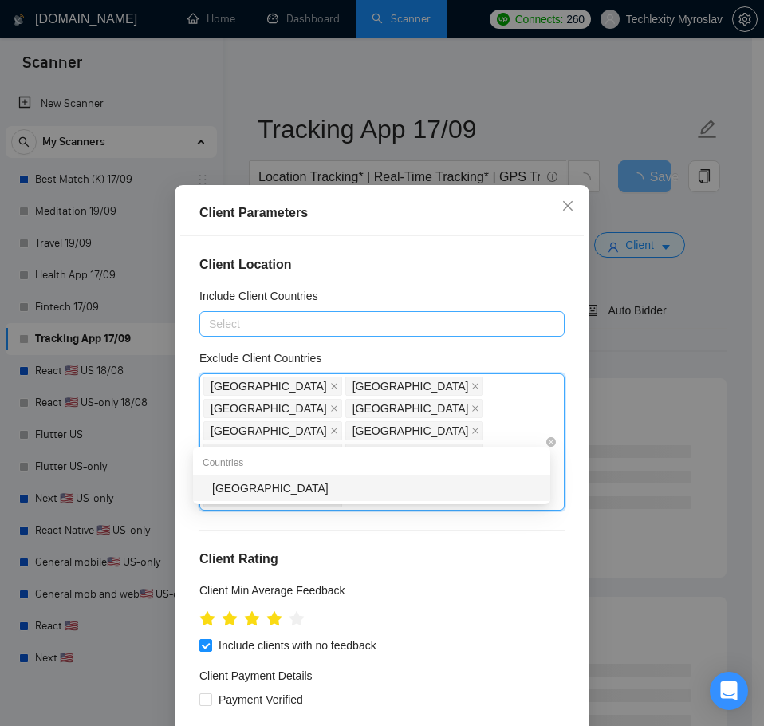
type input "soma"
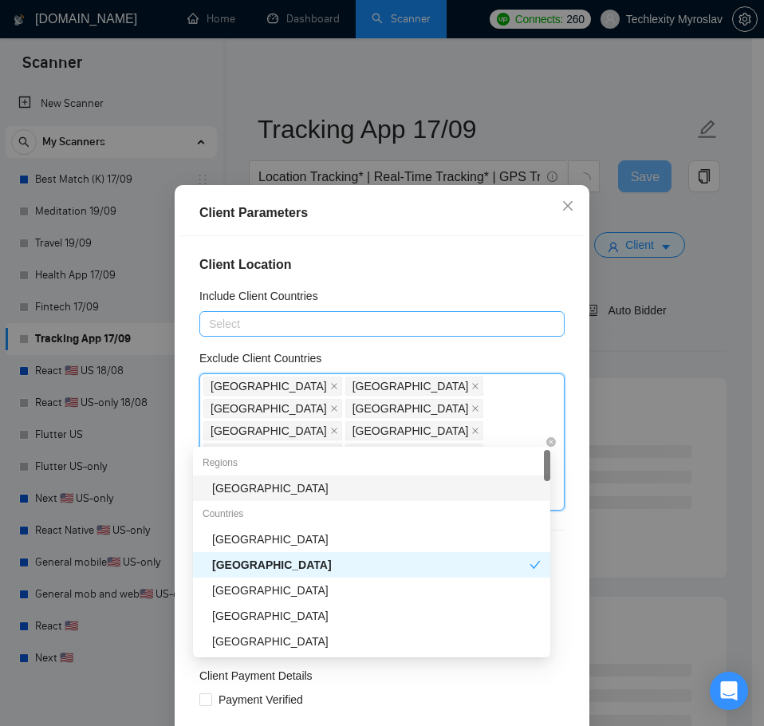
type input "tanz"
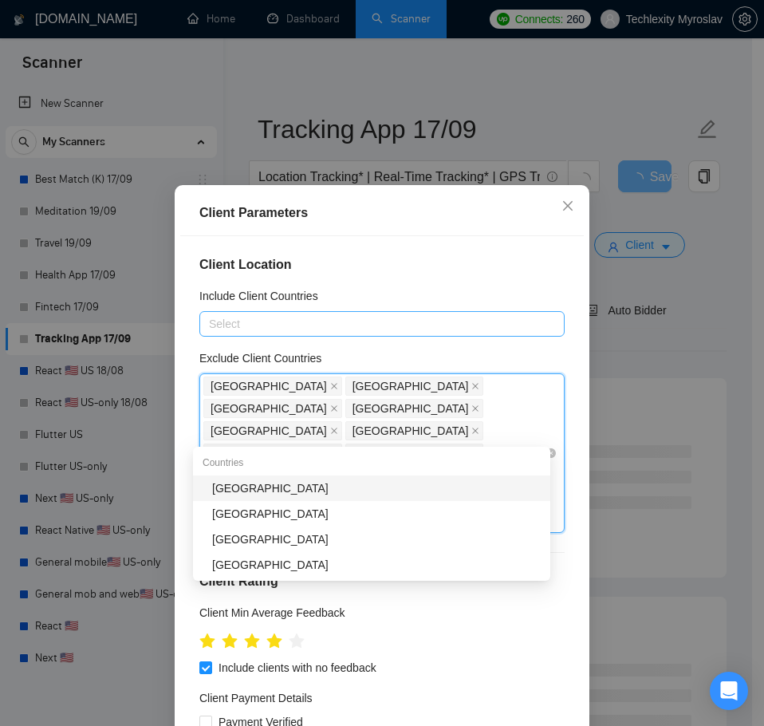
type input "vene"
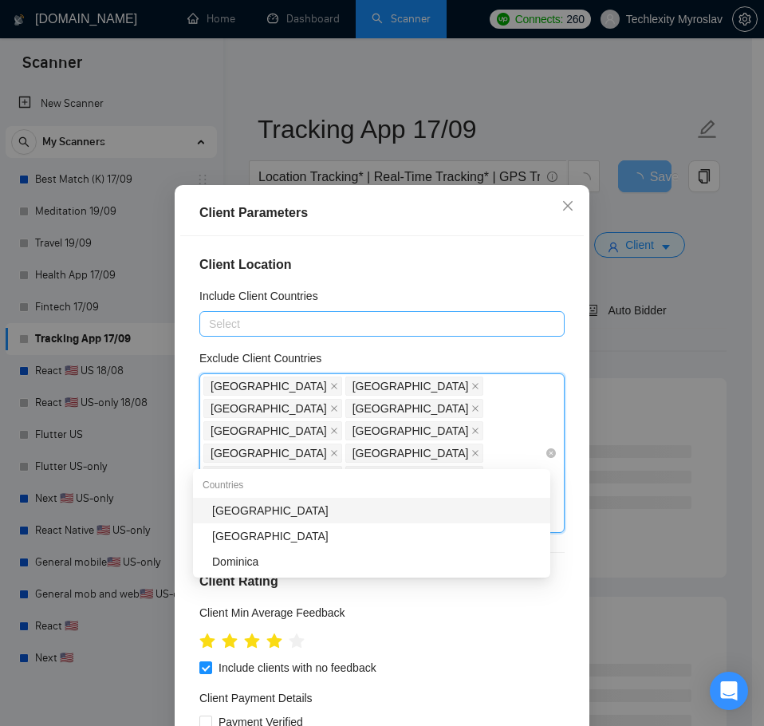
type input "nicar"
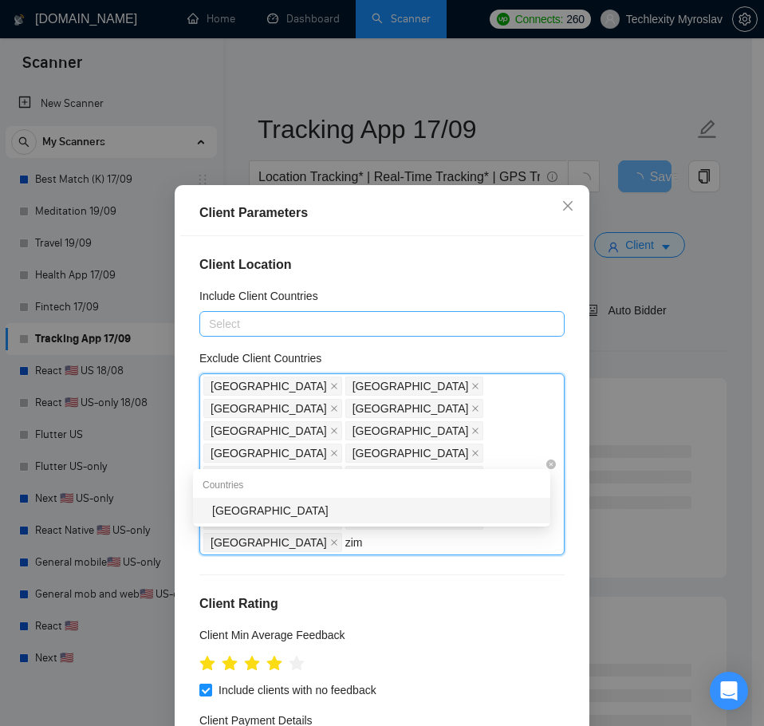
type input "zimb"
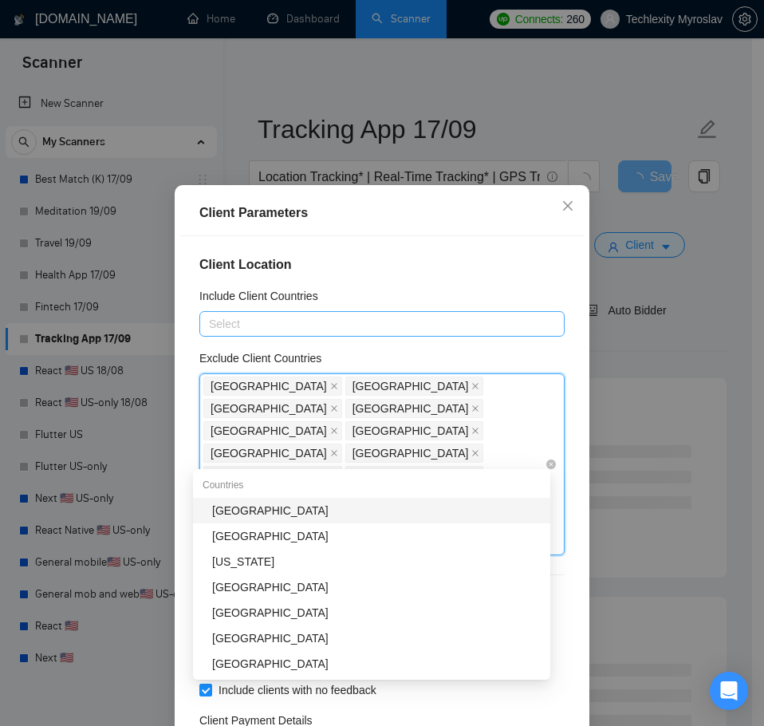
type input "mong"
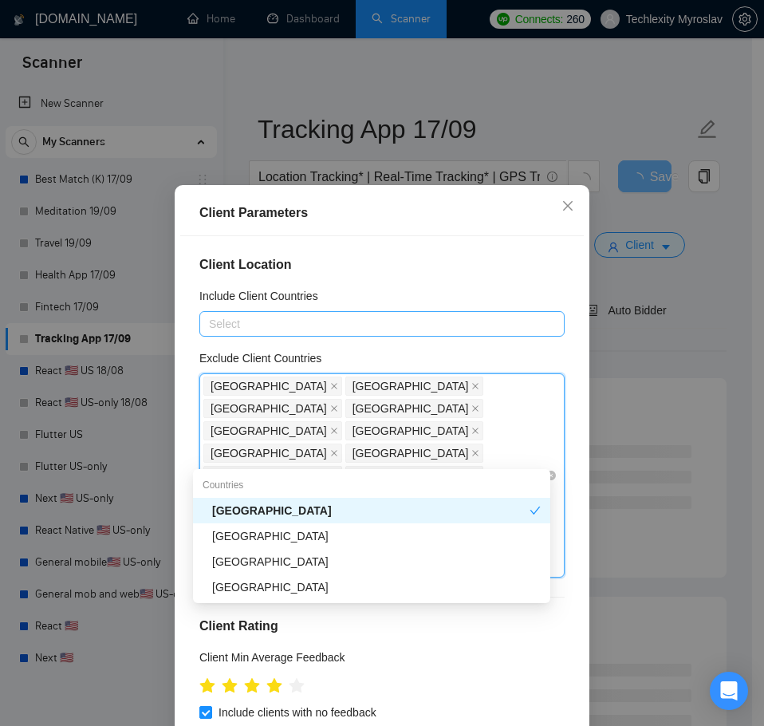
type input "nami"
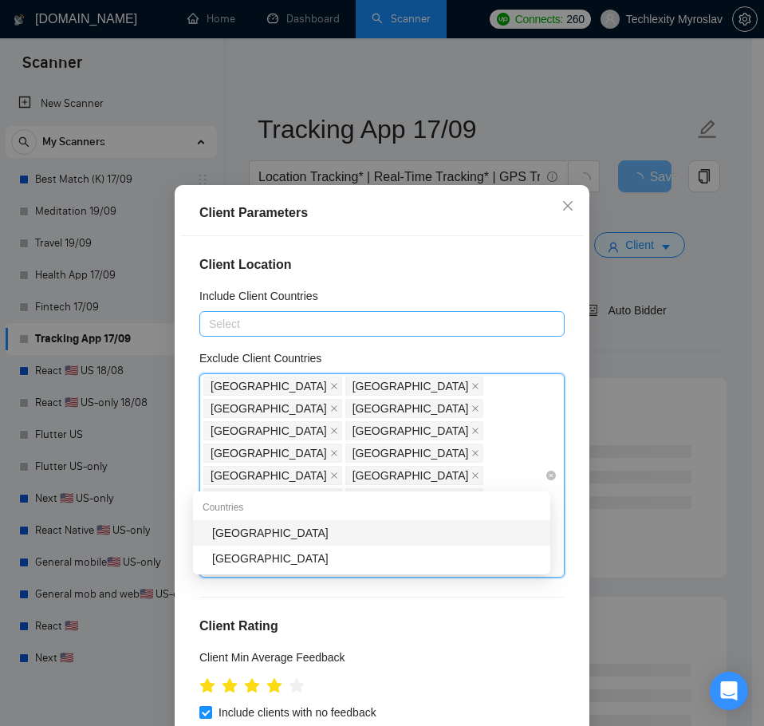
type input "rwand"
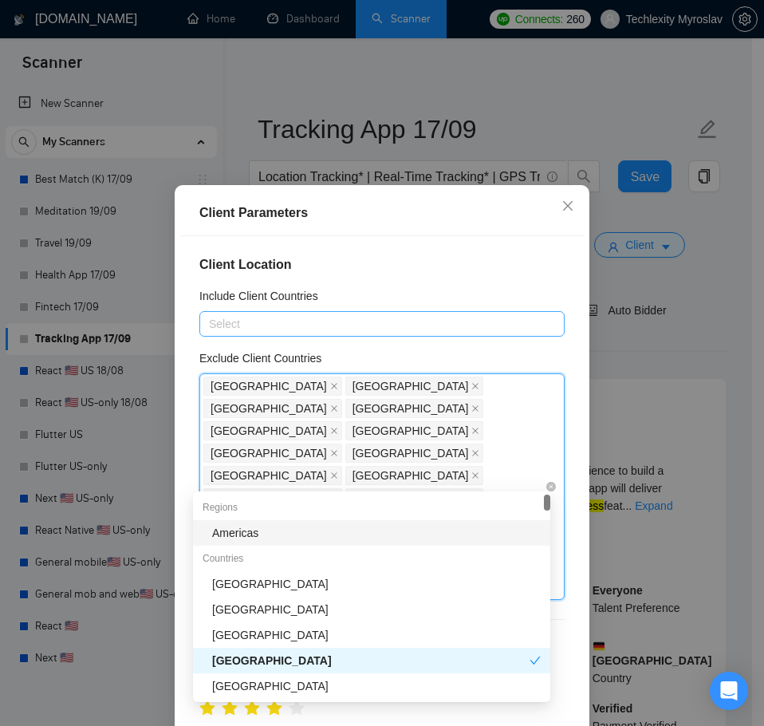
type input "moza"
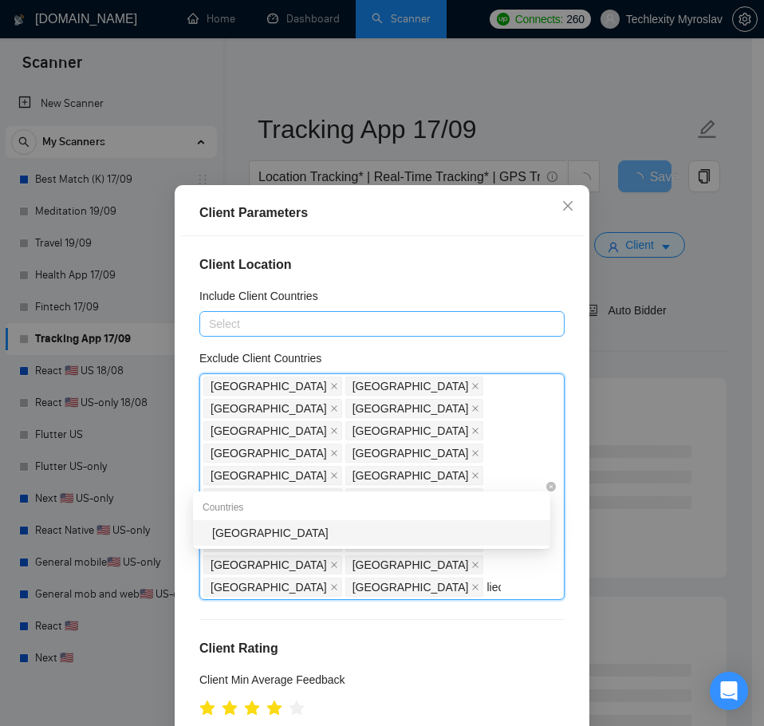
type input "liech"
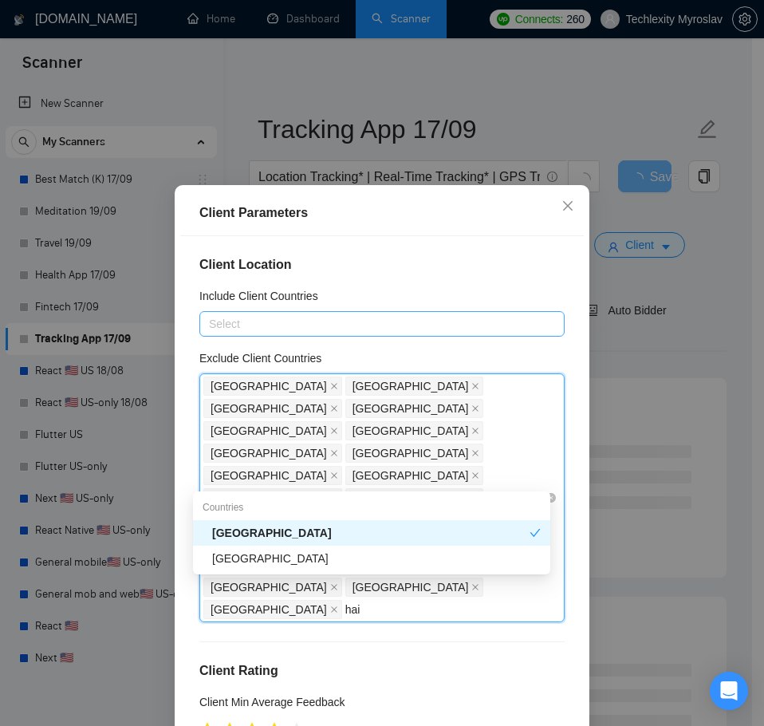
type input "[PERSON_NAME]"
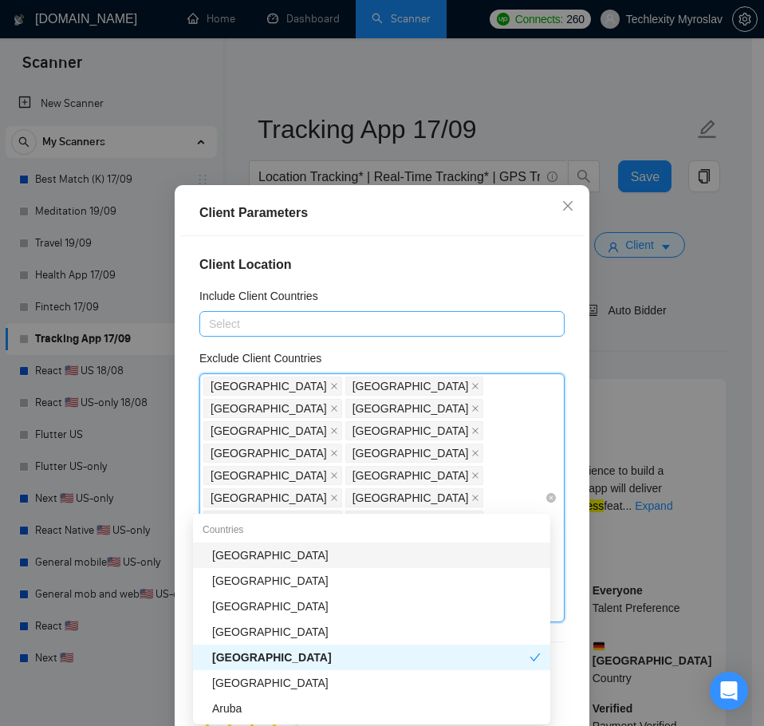
type input "rus"
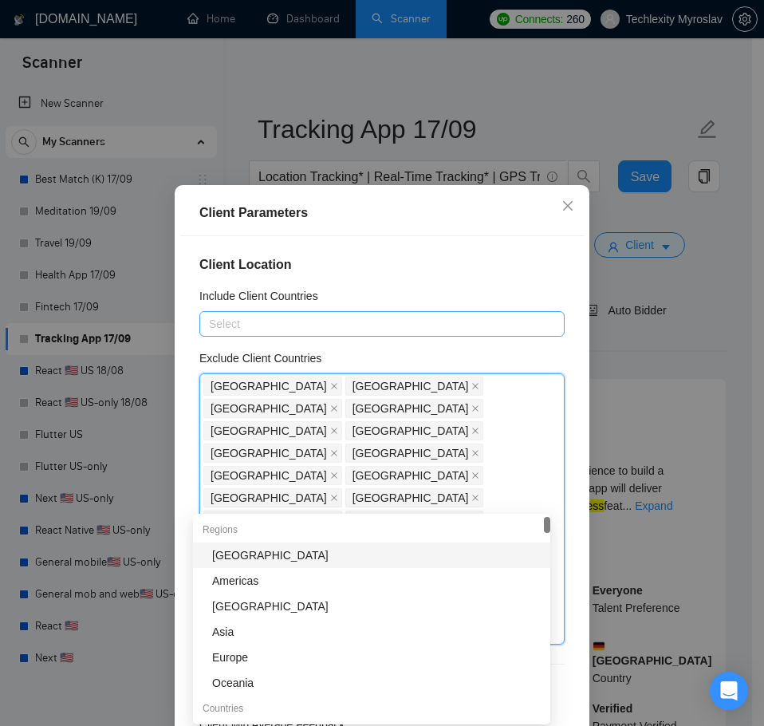
click at [385, 269] on h4 "Client Location" at bounding box center [381, 264] width 365 height 19
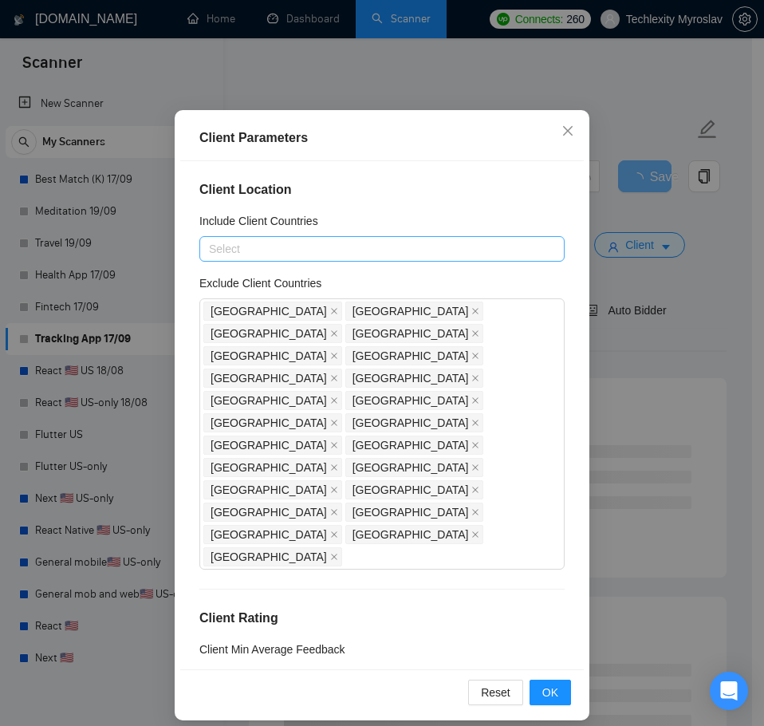
scroll to position [89, 0]
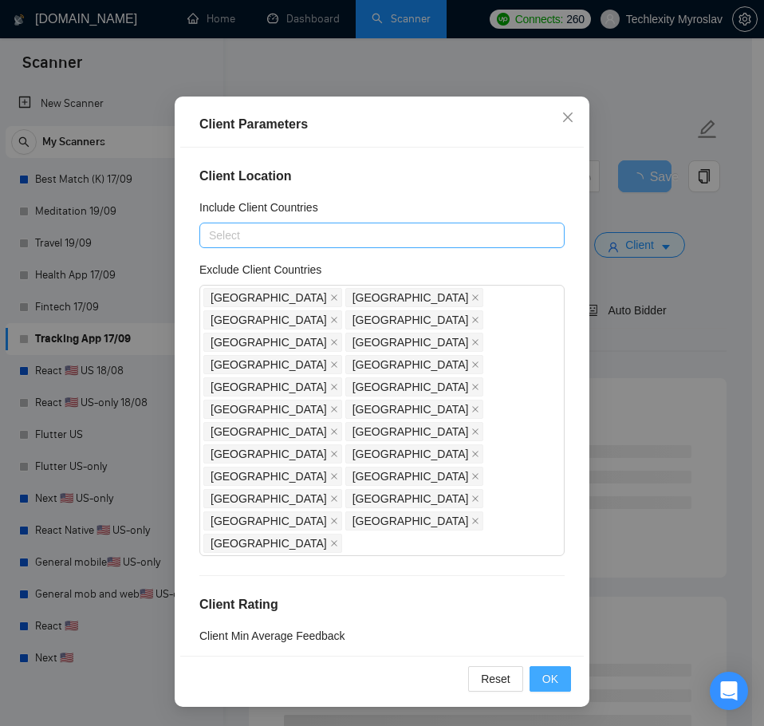
click at [554, 673] on button "OK" at bounding box center [550, 679] width 41 height 26
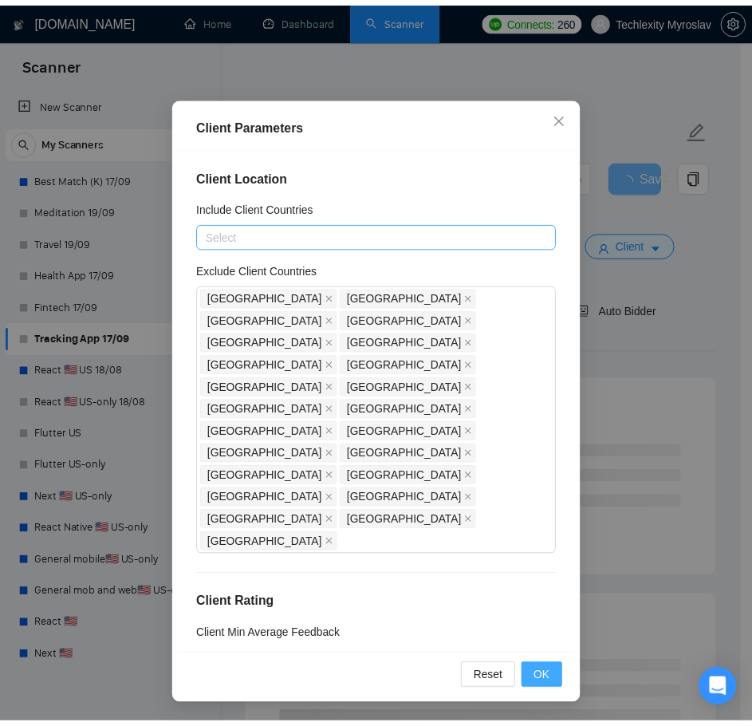
scroll to position [0, 0]
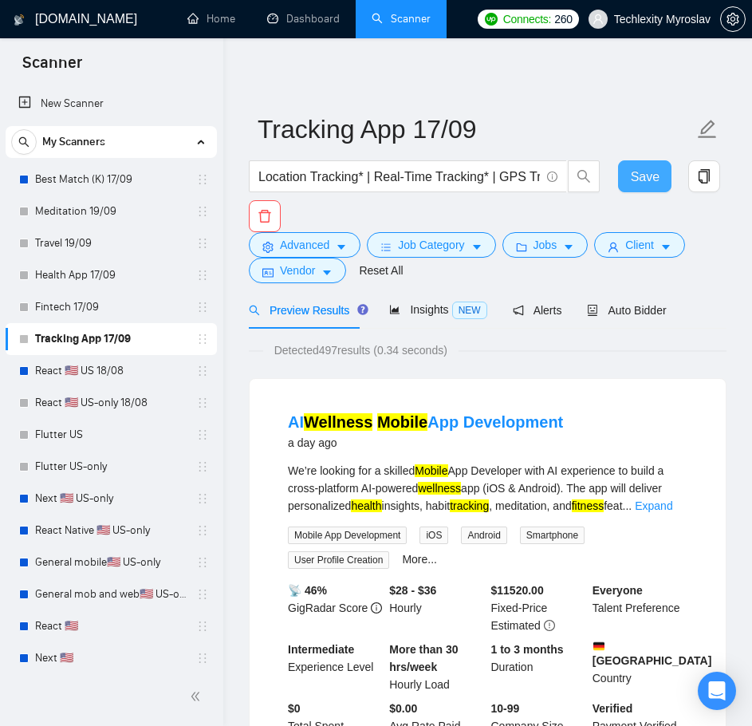
click at [648, 172] on span "Save" at bounding box center [645, 177] width 29 height 20
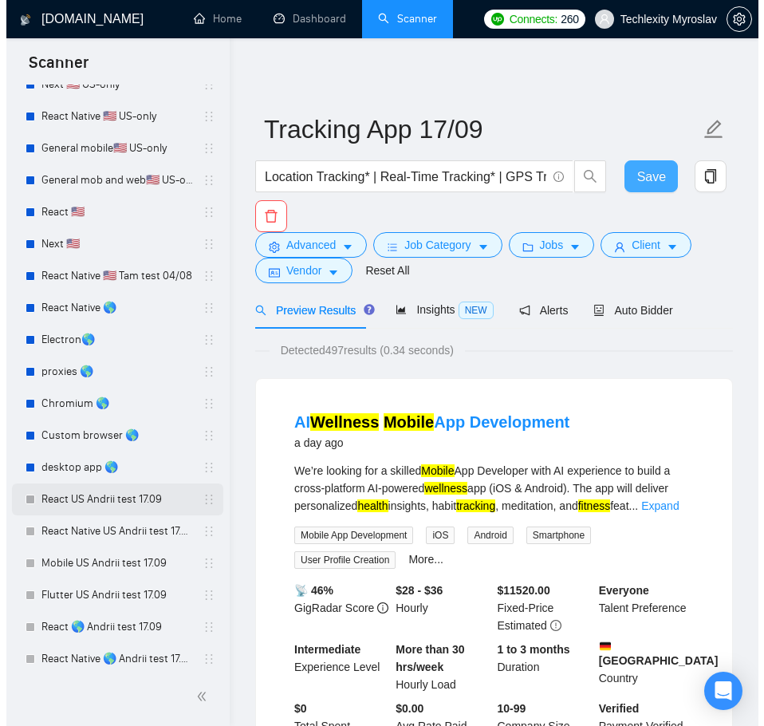
scroll to position [485, 0]
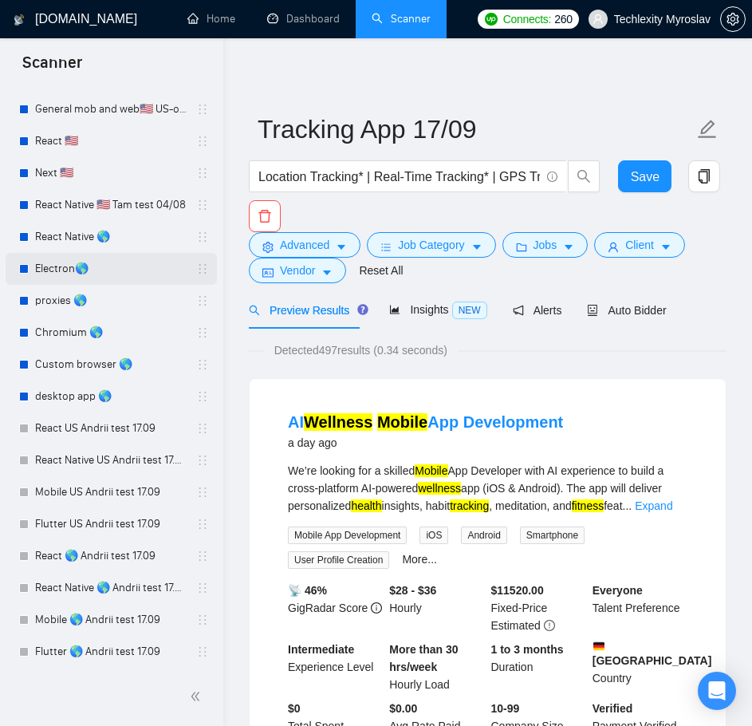
click at [101, 270] on link "Electron🌎" at bounding box center [111, 269] width 152 height 32
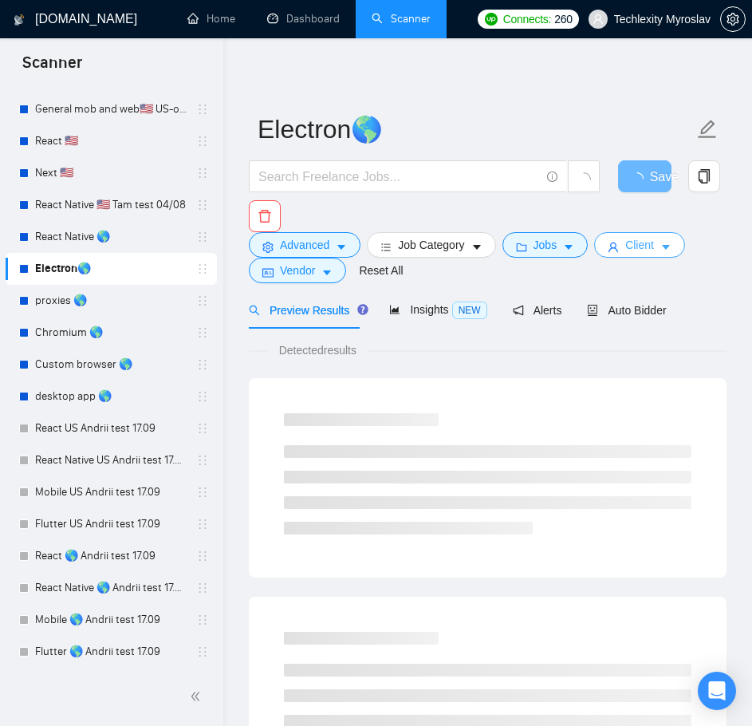
click at [618, 246] on button "Client" at bounding box center [639, 245] width 91 height 26
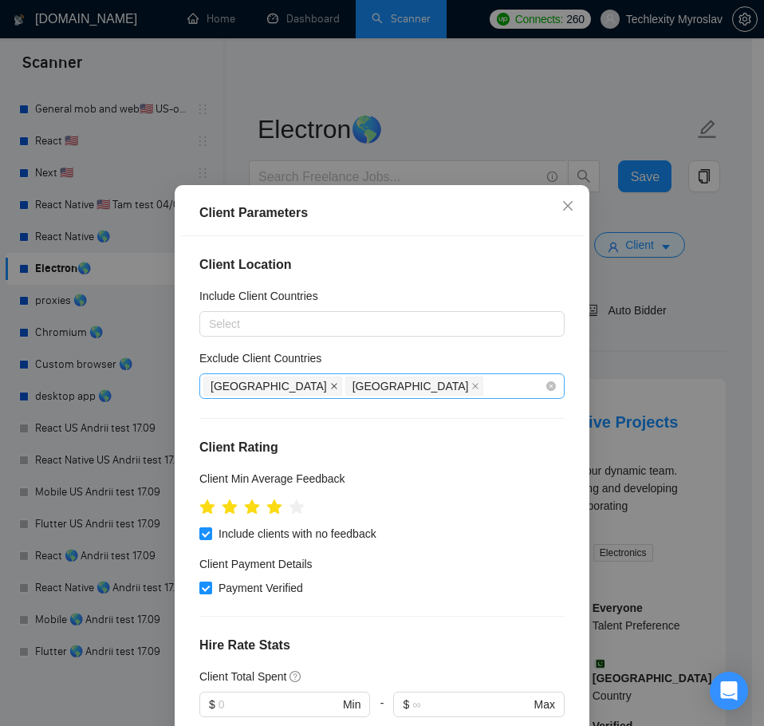
click at [331, 386] on icon "close" at bounding box center [334, 386] width 6 height 6
click at [330, 386] on icon "close" at bounding box center [334, 386] width 8 height 8
click at [274, 389] on div at bounding box center [374, 386] width 342 height 19
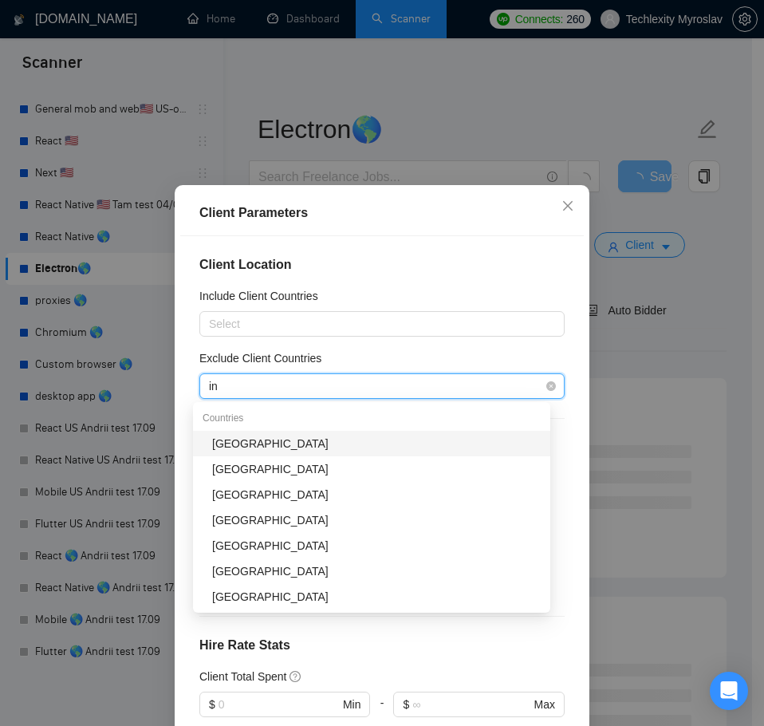
type input "ind"
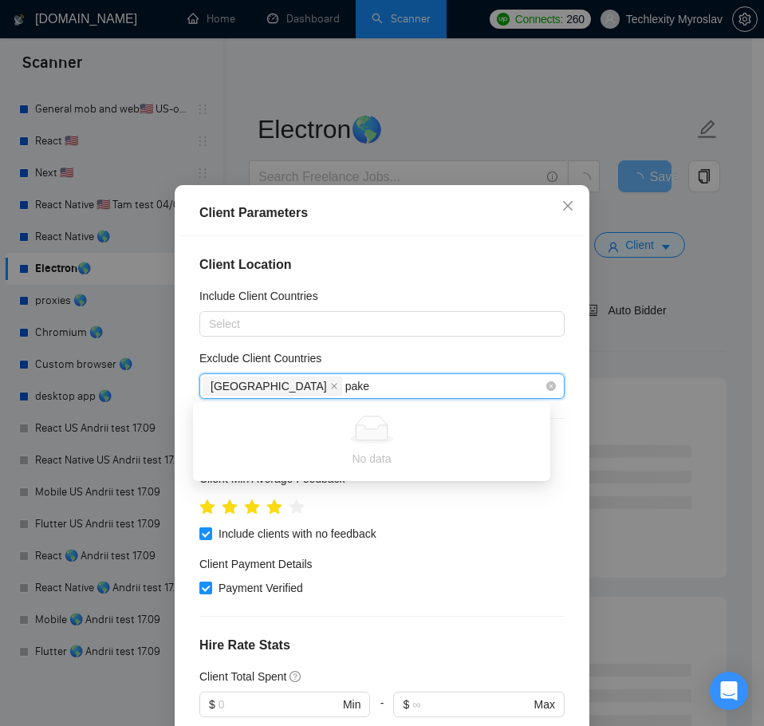
type input "pak"
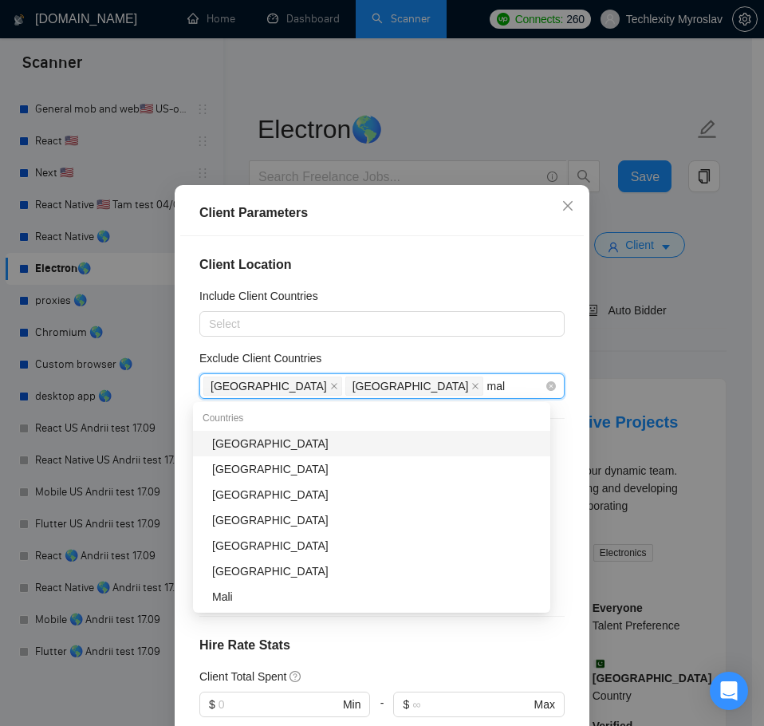
type input "mala"
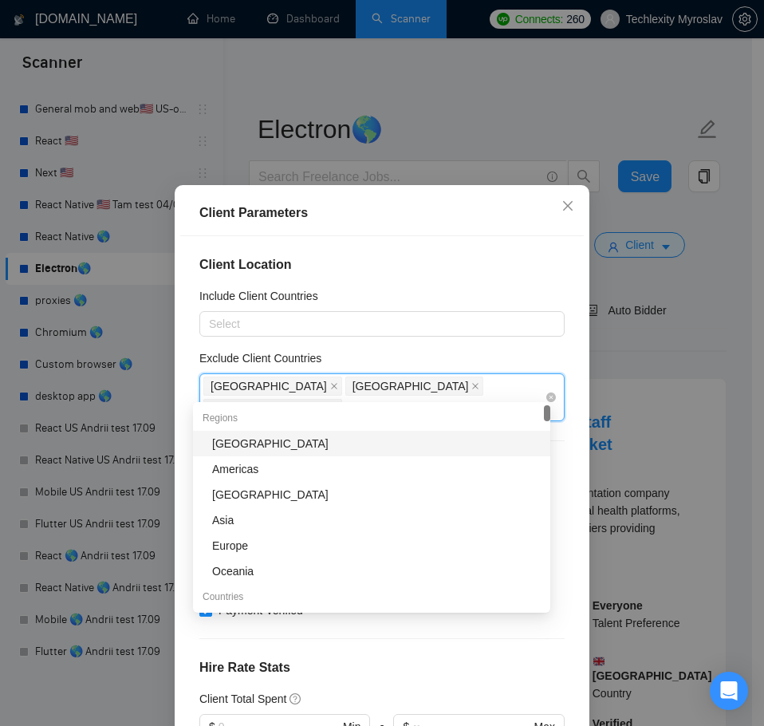
type input "nig"
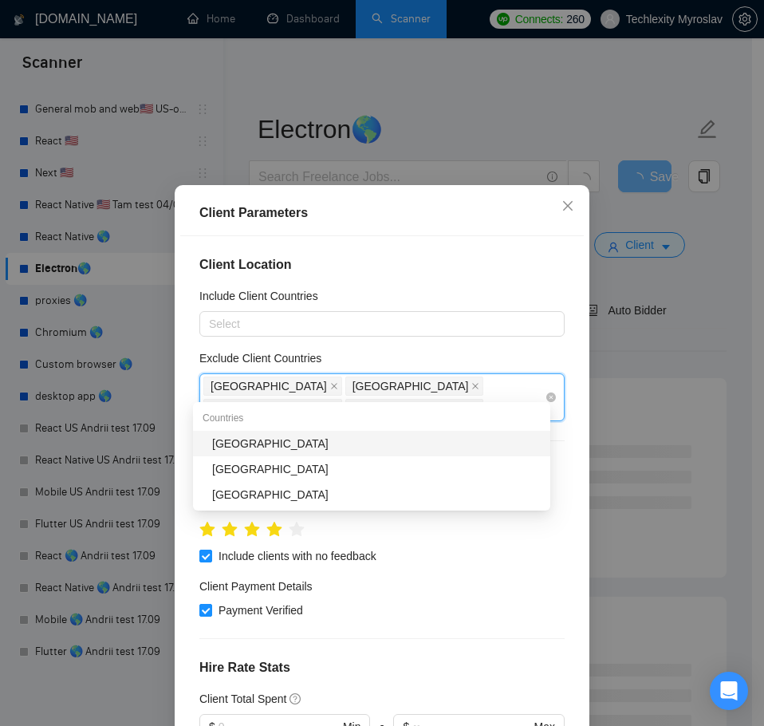
type input "bang"
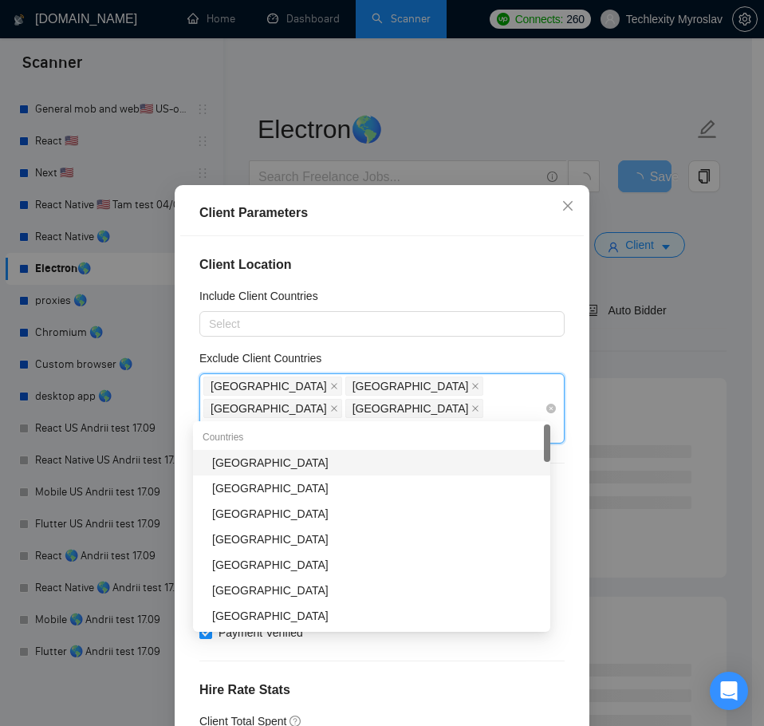
type input "vie"
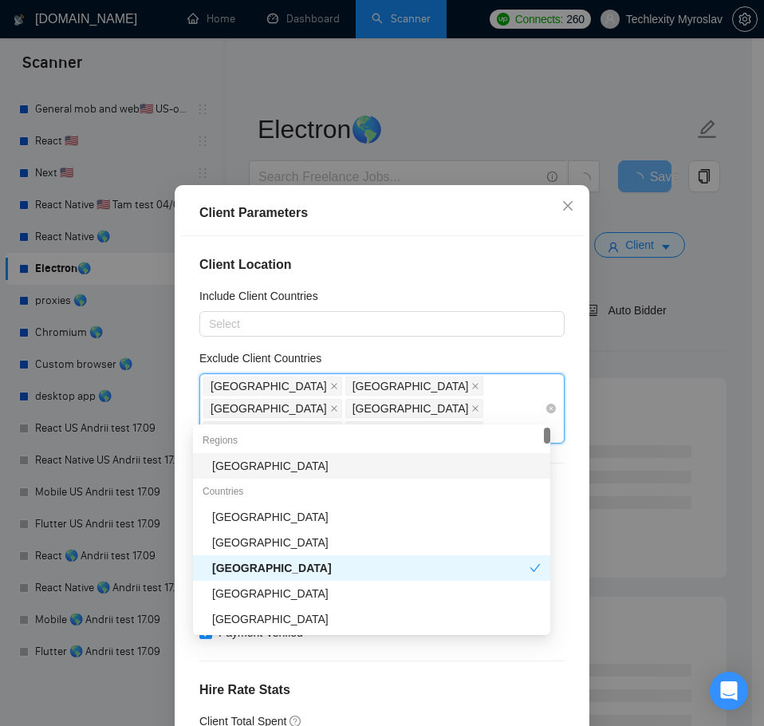
type input "tha"
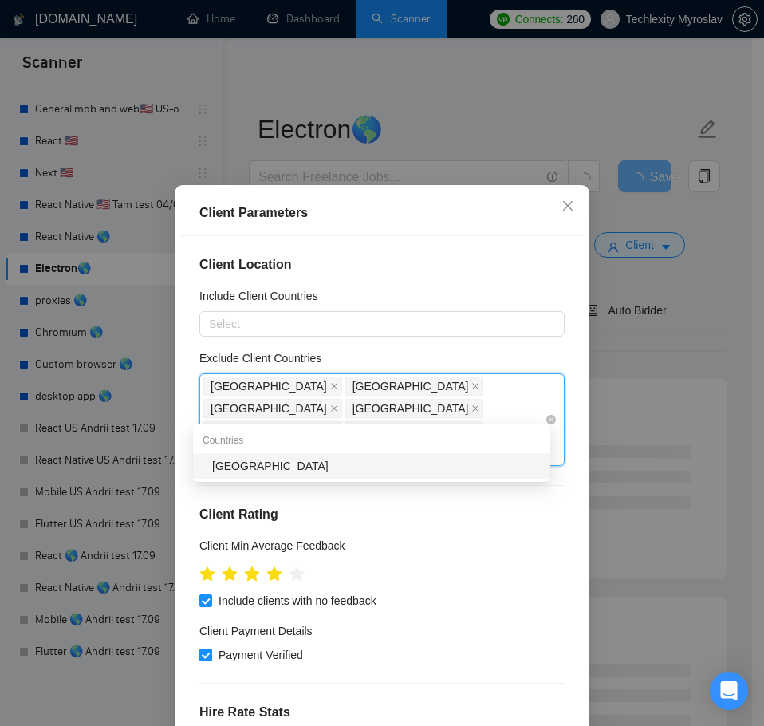
type input "taiw"
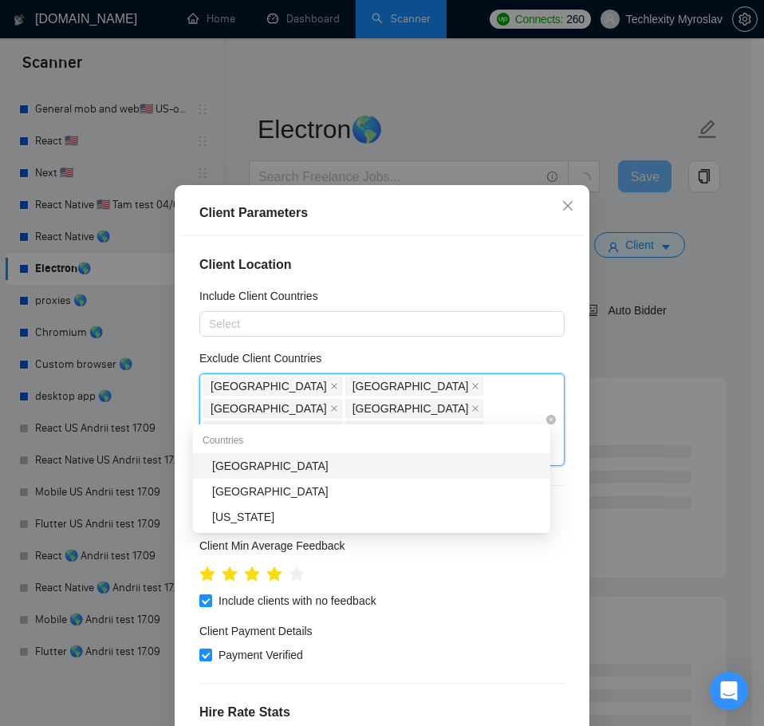
type input "pale"
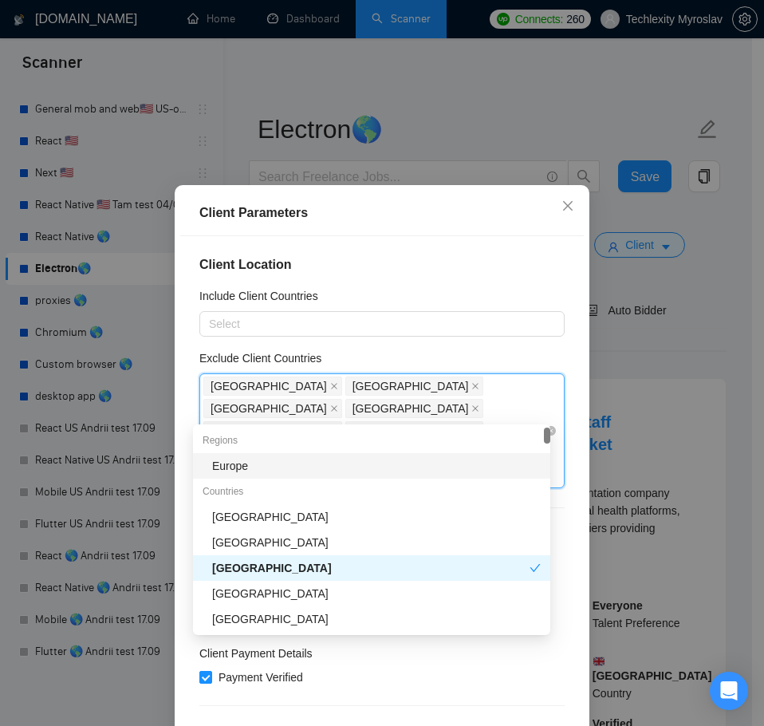
type input "uru"
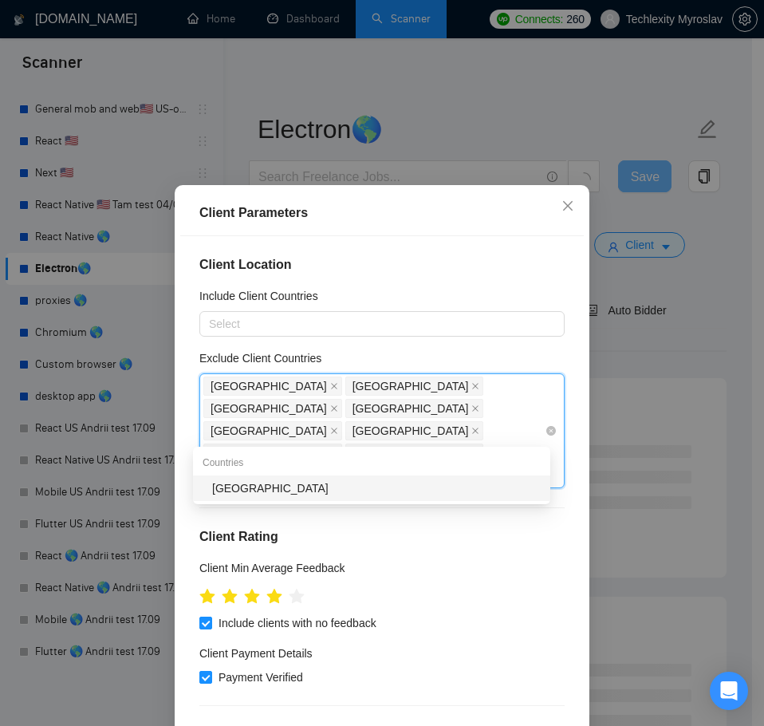
type input "ecu"
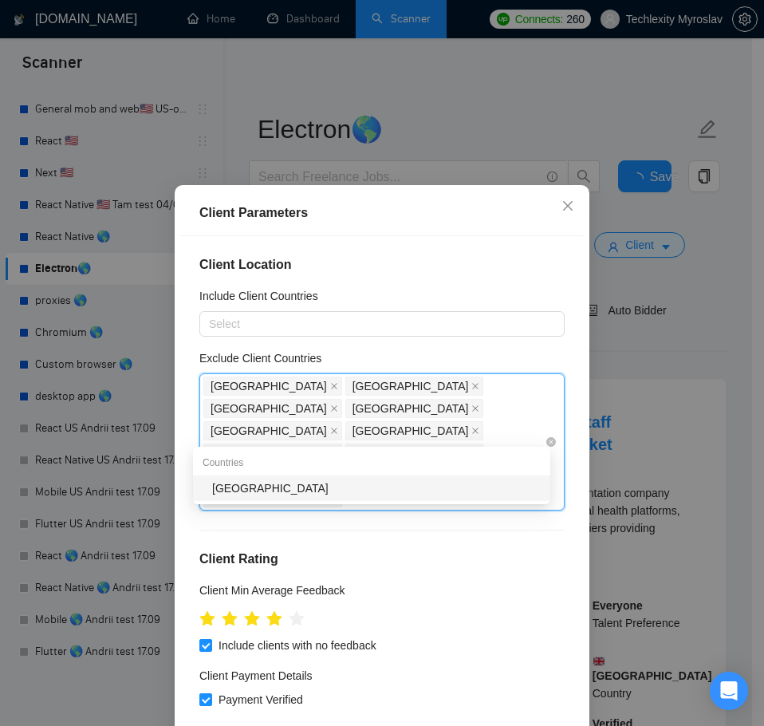
type input "soma"
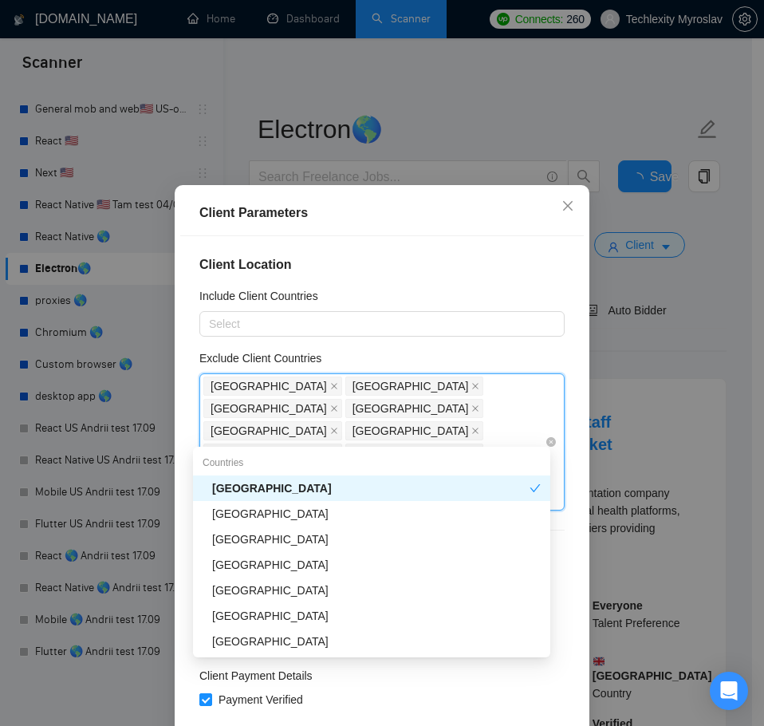
type input "tanz"
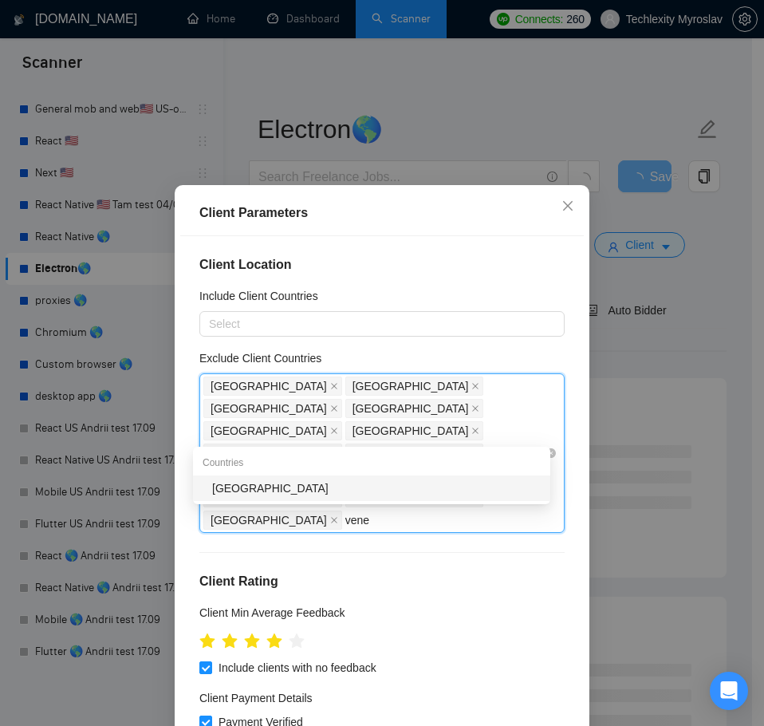
type input "venez"
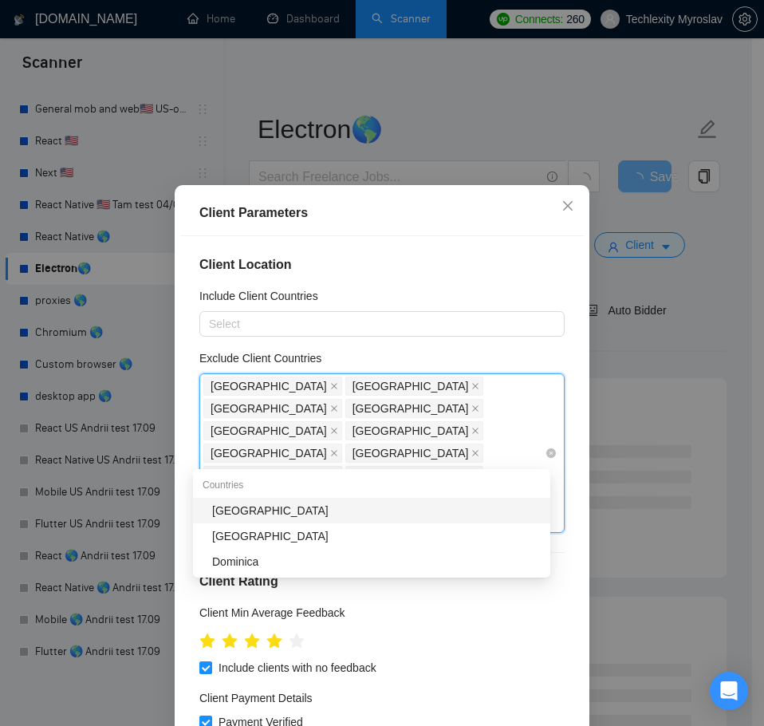
type input "nicar"
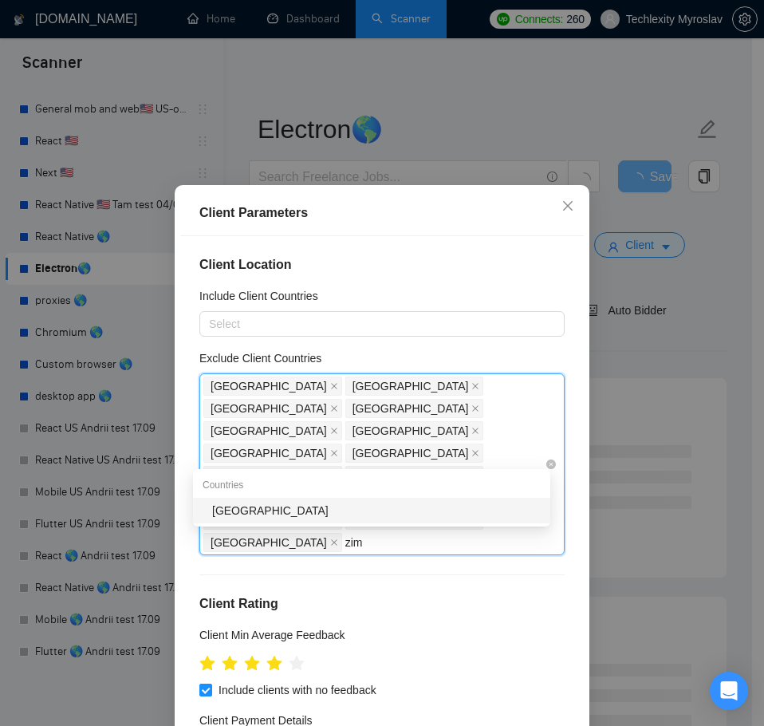
type input "zimb"
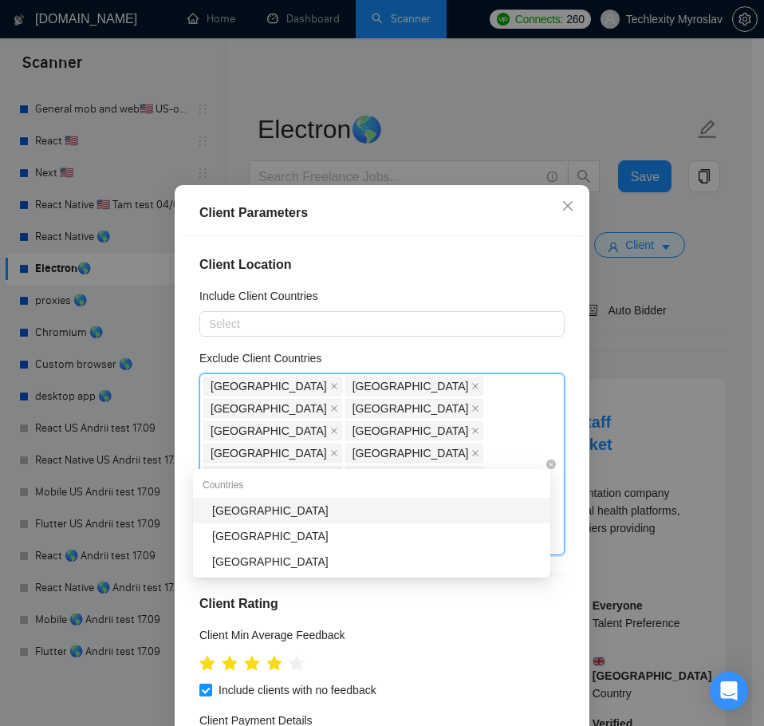
type input "mong"
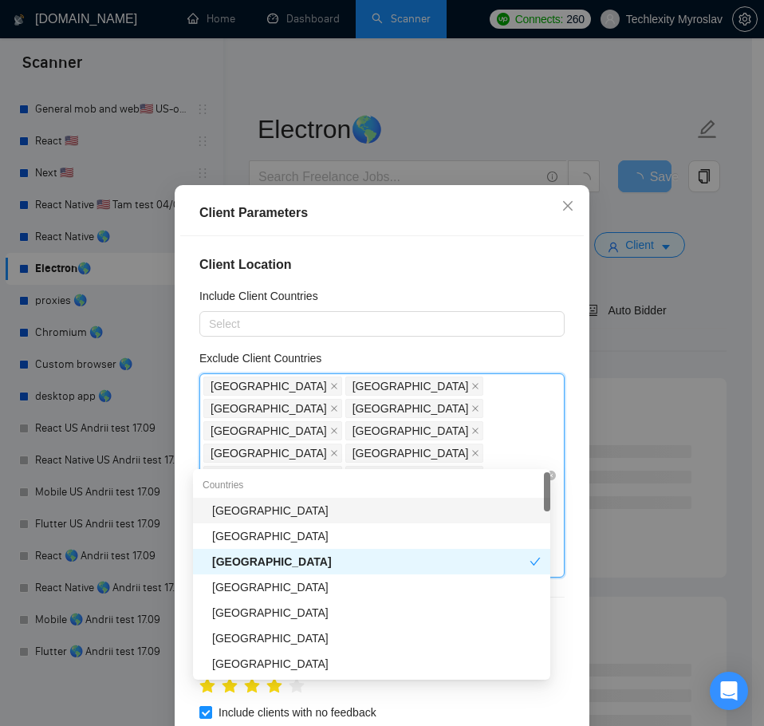
type input "nam"
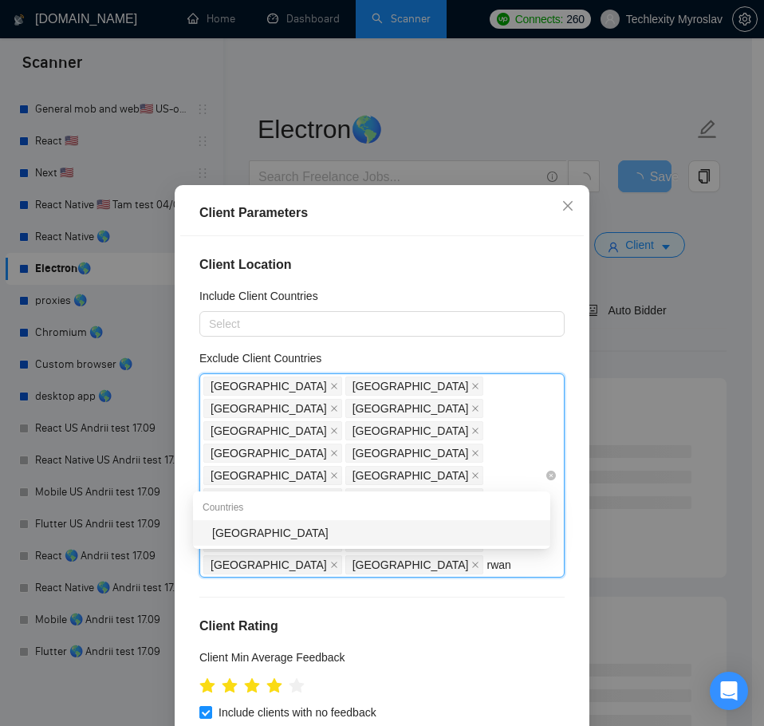
type input "rwand"
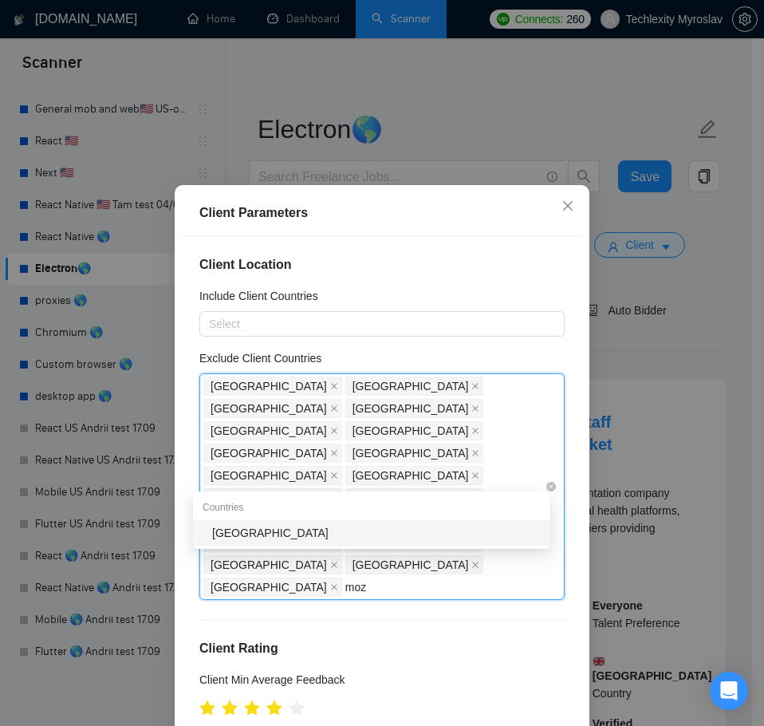
type input "moza"
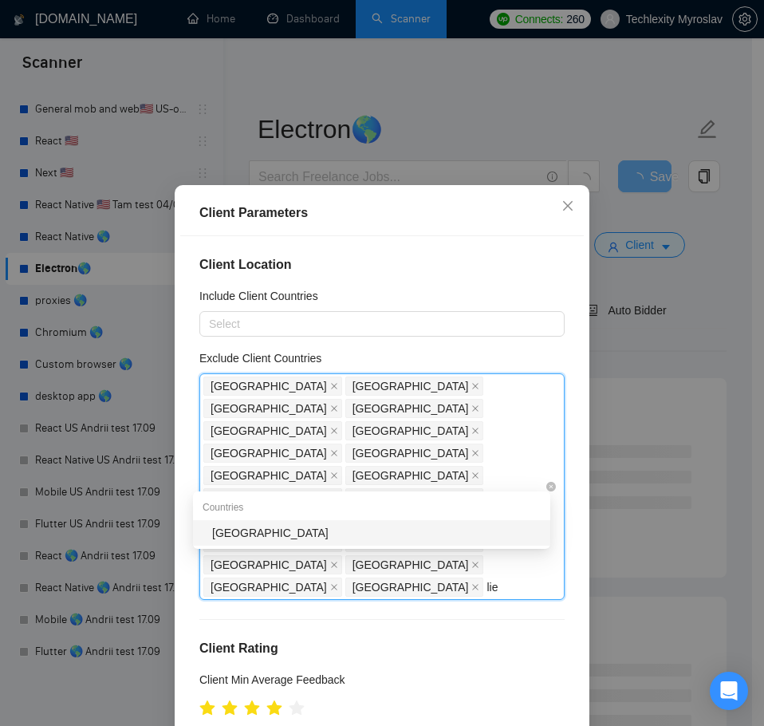
type input "liec"
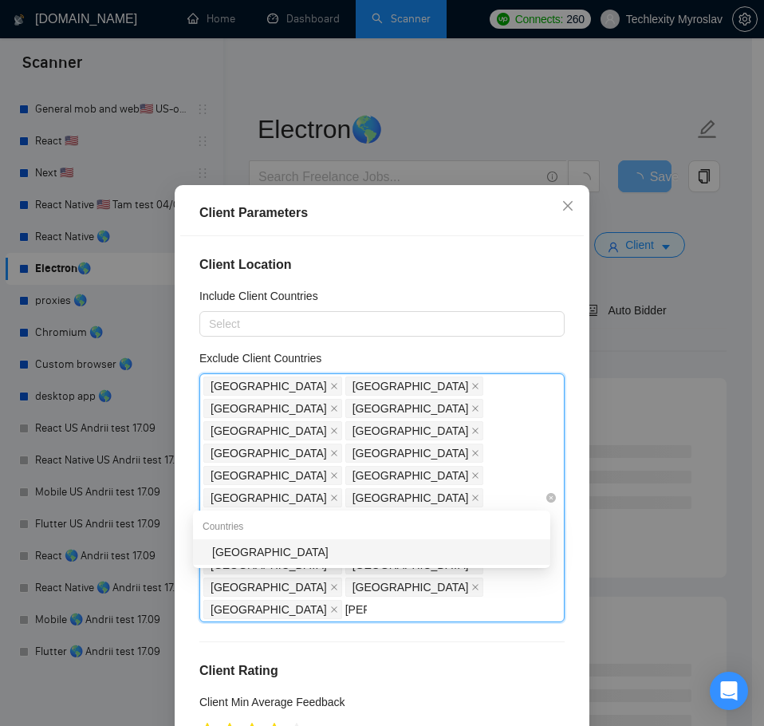
type input "[GEOGRAPHIC_DATA]"
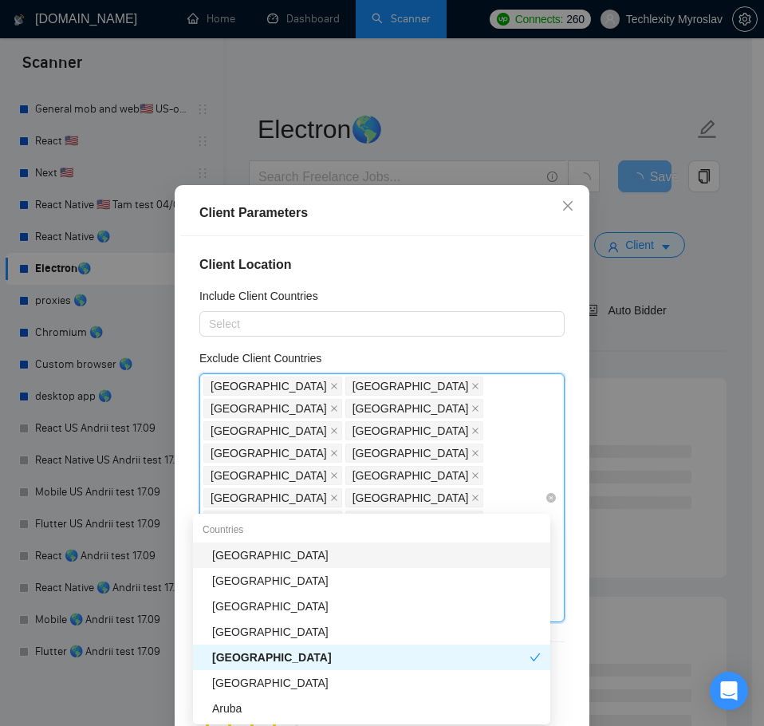
type input "rus"
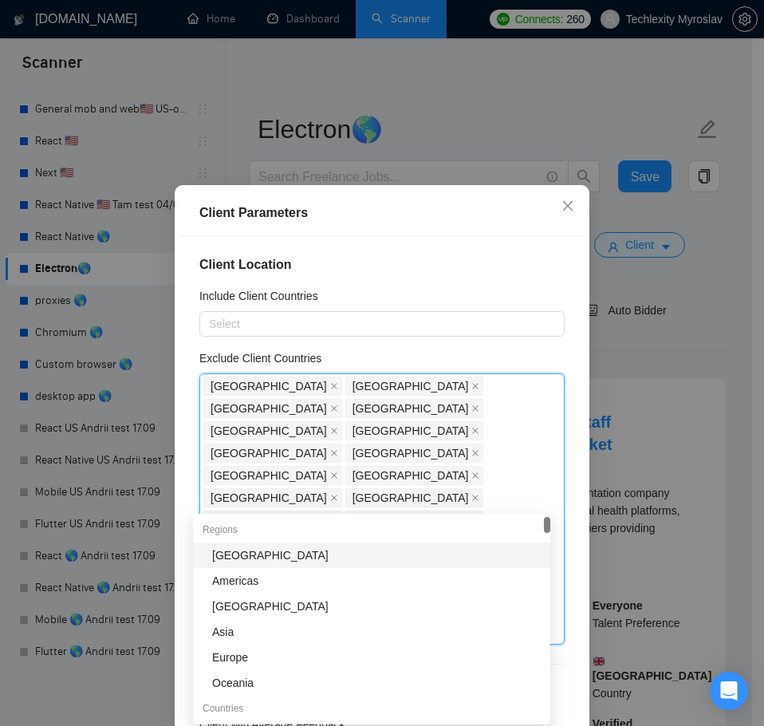
click at [521, 305] on div "Include Client Countries" at bounding box center [381, 299] width 365 height 24
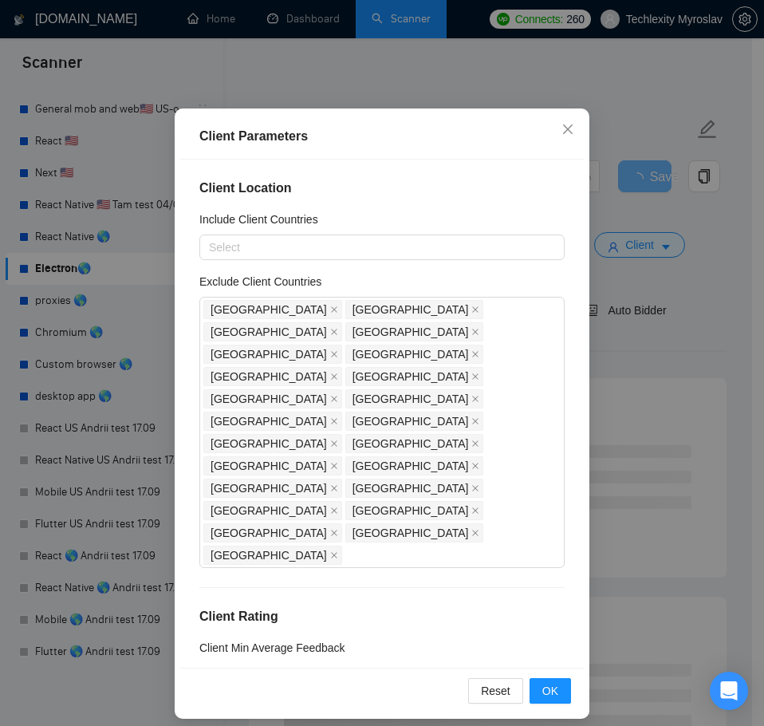
scroll to position [89, 0]
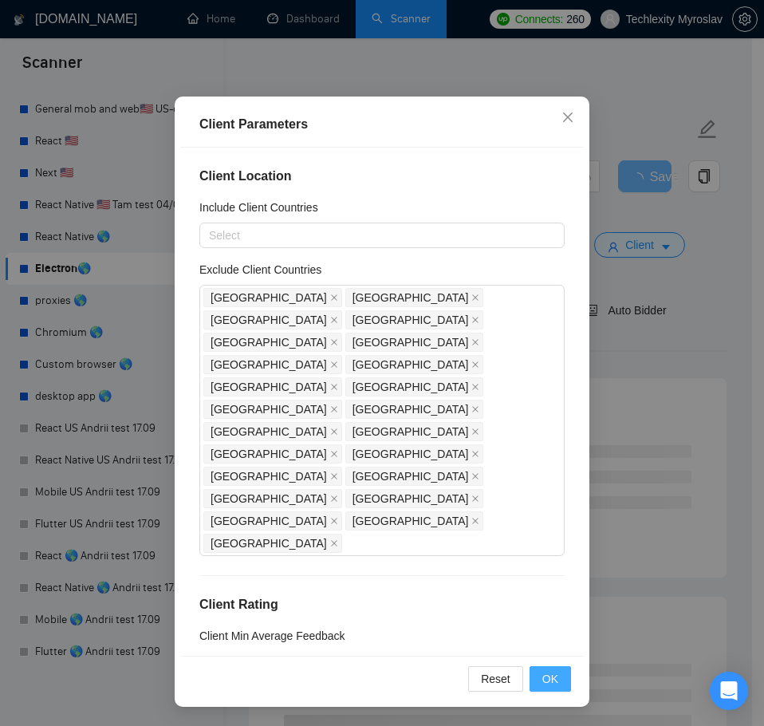
click at [543, 673] on span "OK" at bounding box center [551, 679] width 16 height 18
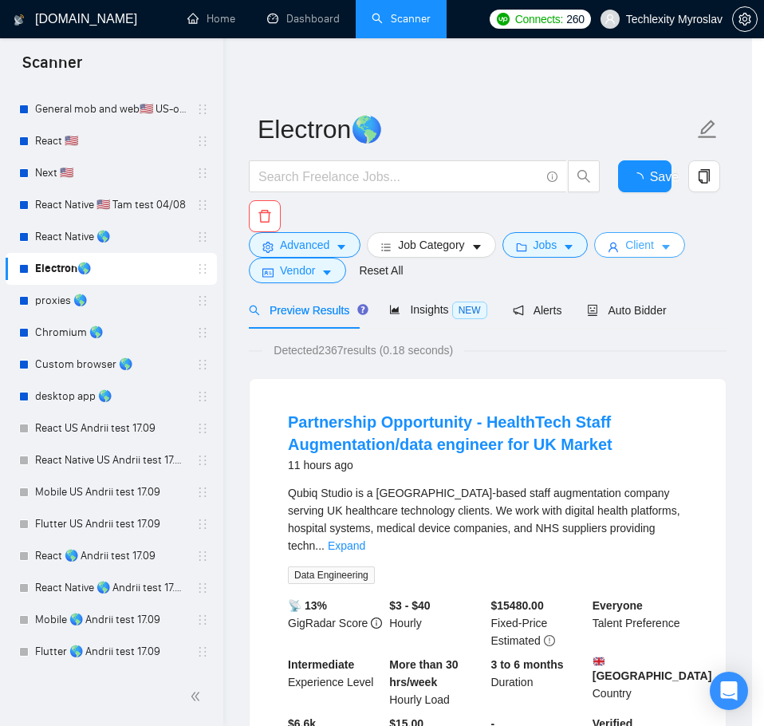
scroll to position [0, 0]
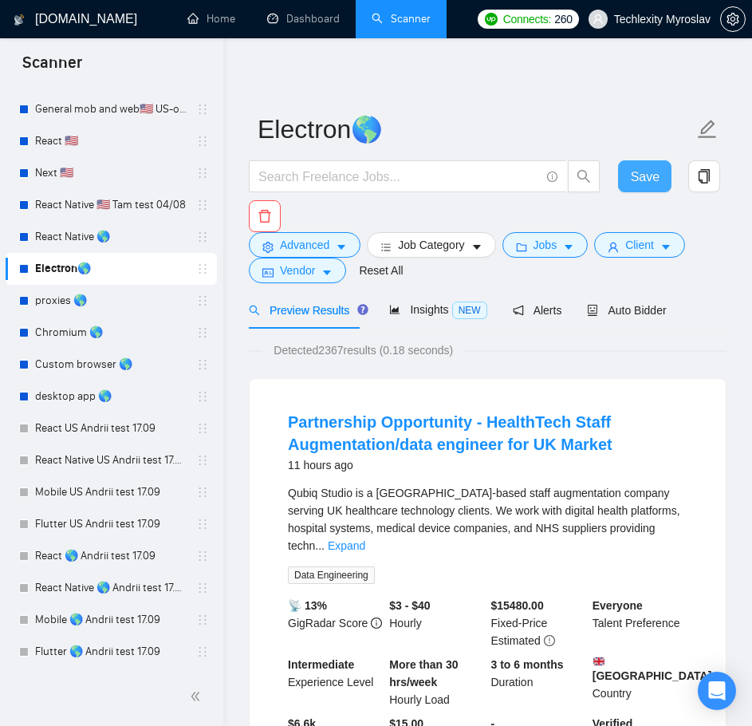
click at [646, 178] on span "Save" at bounding box center [645, 177] width 29 height 20
click at [302, 239] on span "Advanced" at bounding box center [304, 245] width 49 height 18
click at [95, 294] on link "proxies 🌎" at bounding box center [111, 301] width 152 height 32
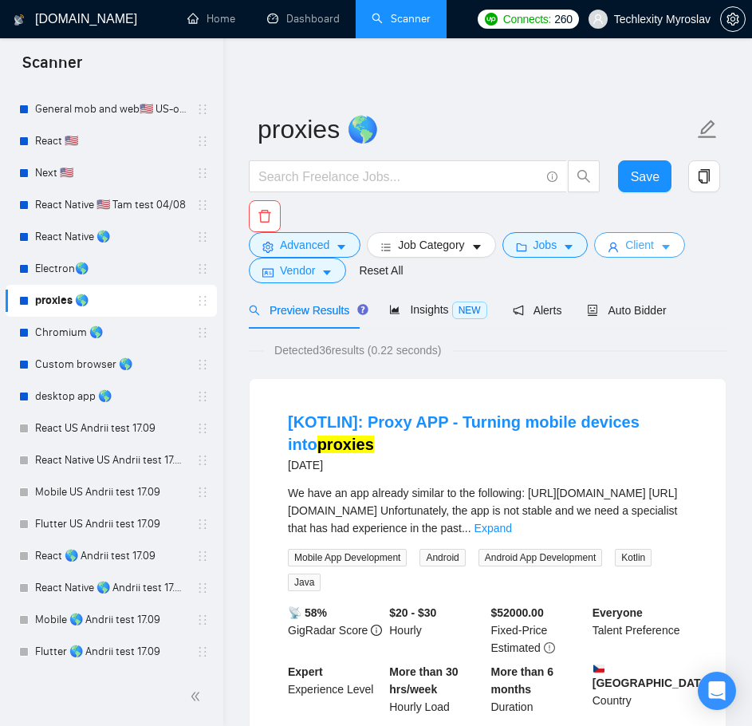
click at [618, 243] on button "Client" at bounding box center [639, 245] width 91 height 26
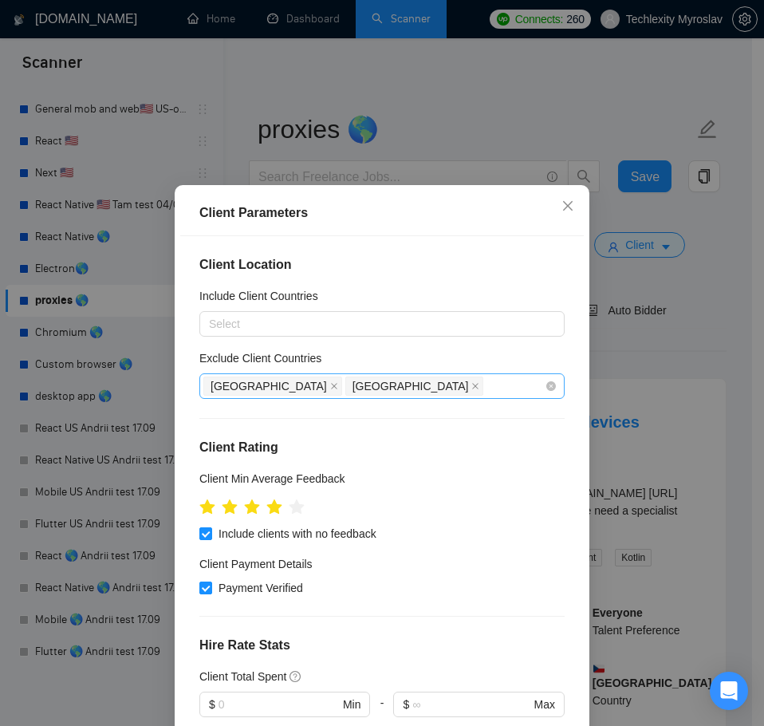
click at [330, 385] on icon "close" at bounding box center [334, 386] width 8 height 8
click at [248, 385] on span "[GEOGRAPHIC_DATA]" at bounding box center [269, 386] width 116 height 18
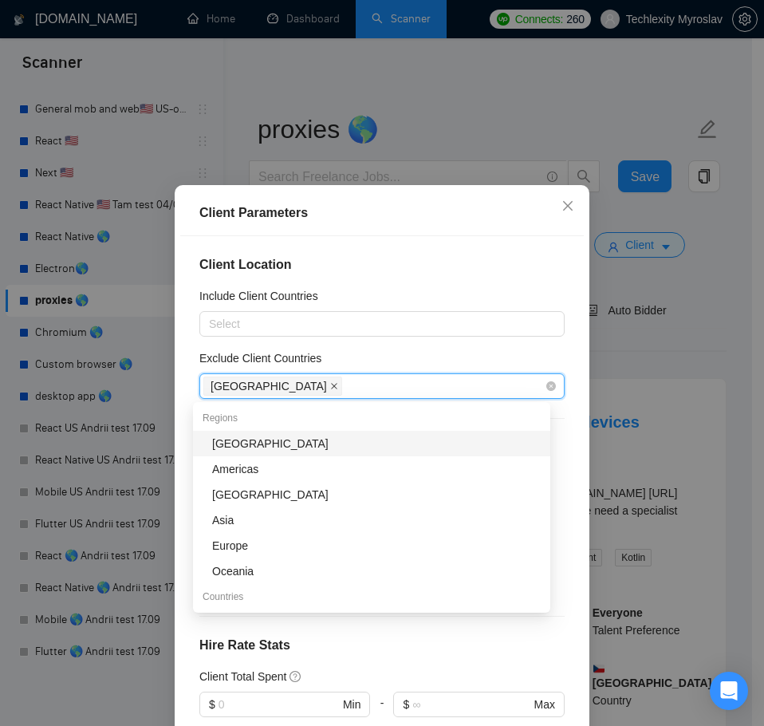
click at [330, 383] on icon "close" at bounding box center [334, 386] width 8 height 8
click at [274, 384] on div at bounding box center [374, 386] width 342 height 19
type input "ind"
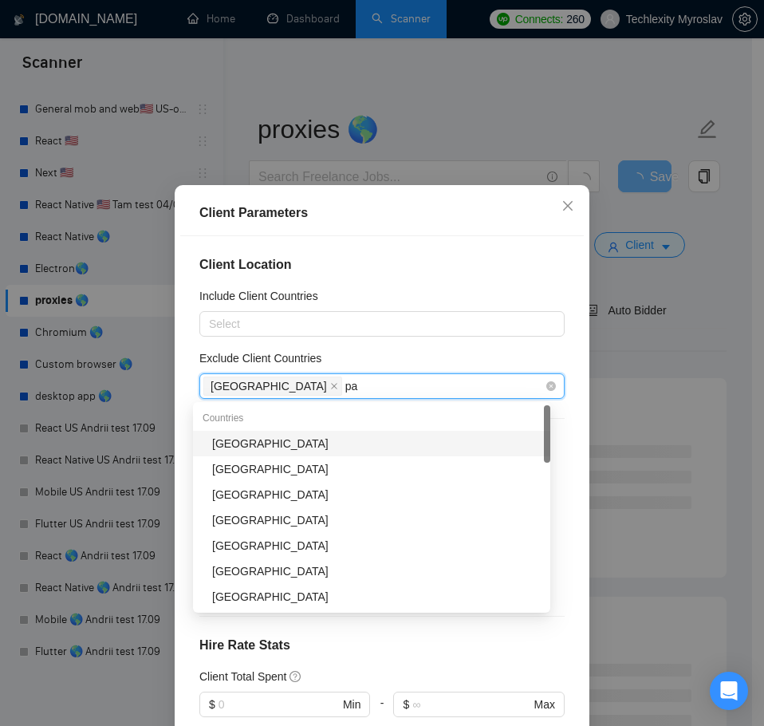
type input "pak"
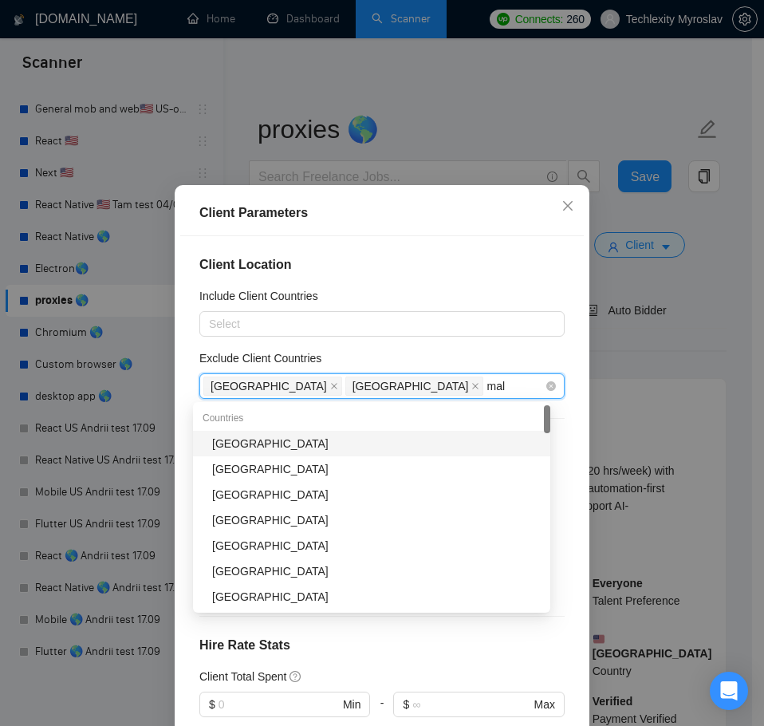
type input "mala"
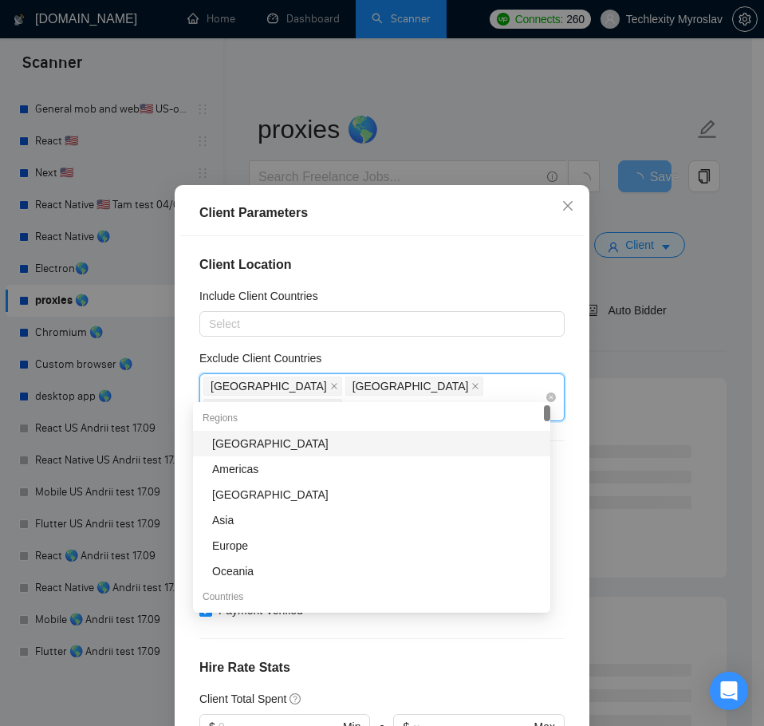
type input "nig"
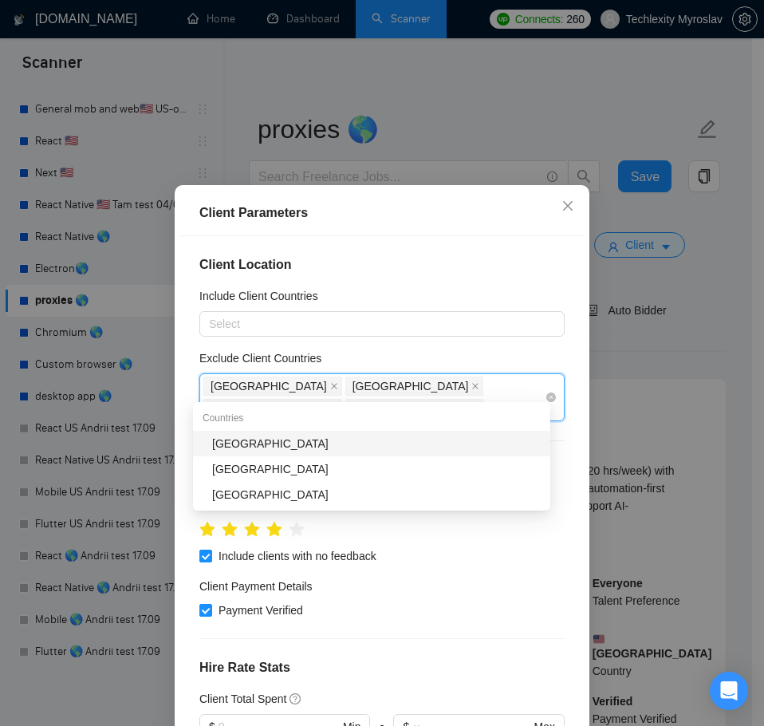
type input "bang"
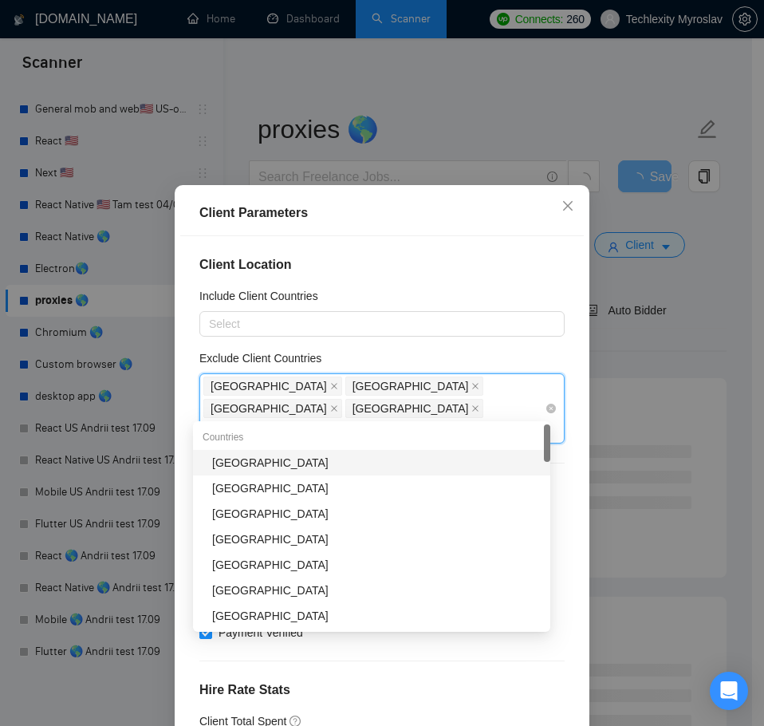
type input "vie"
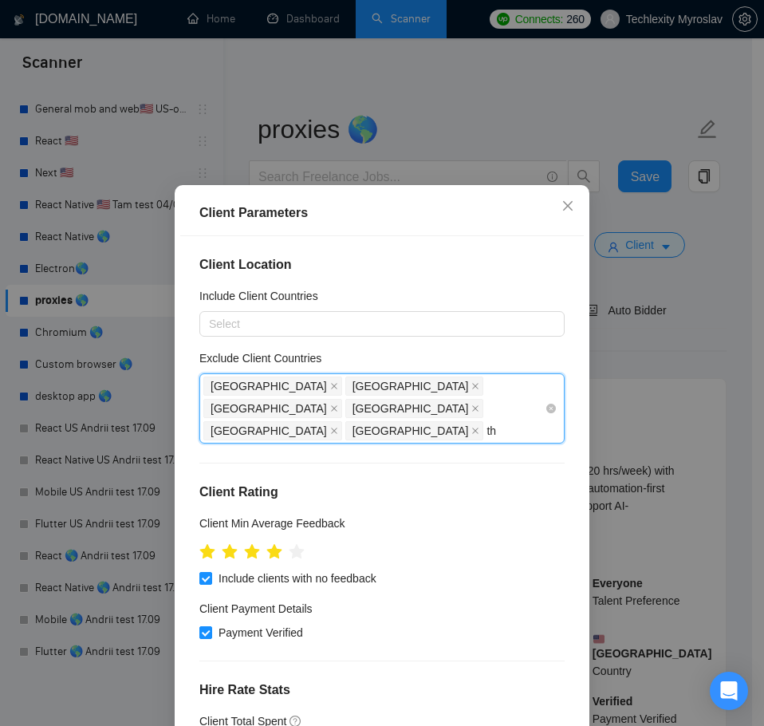
type input "tha"
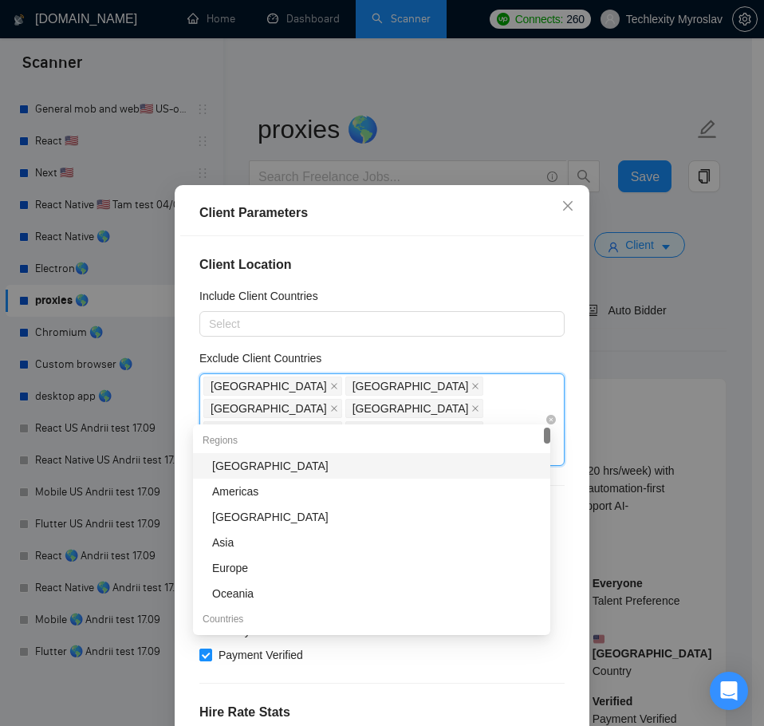
type input "w"
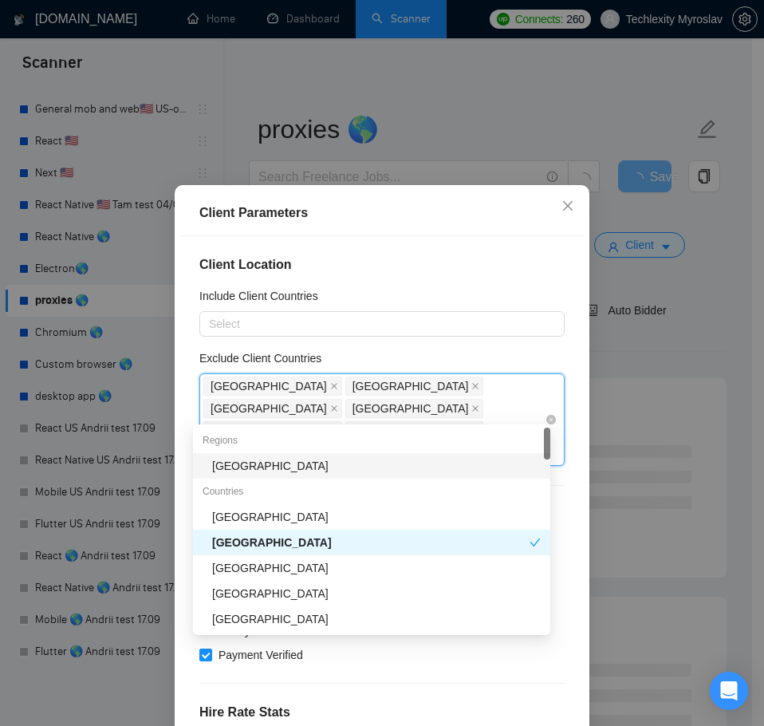
type input "tai"
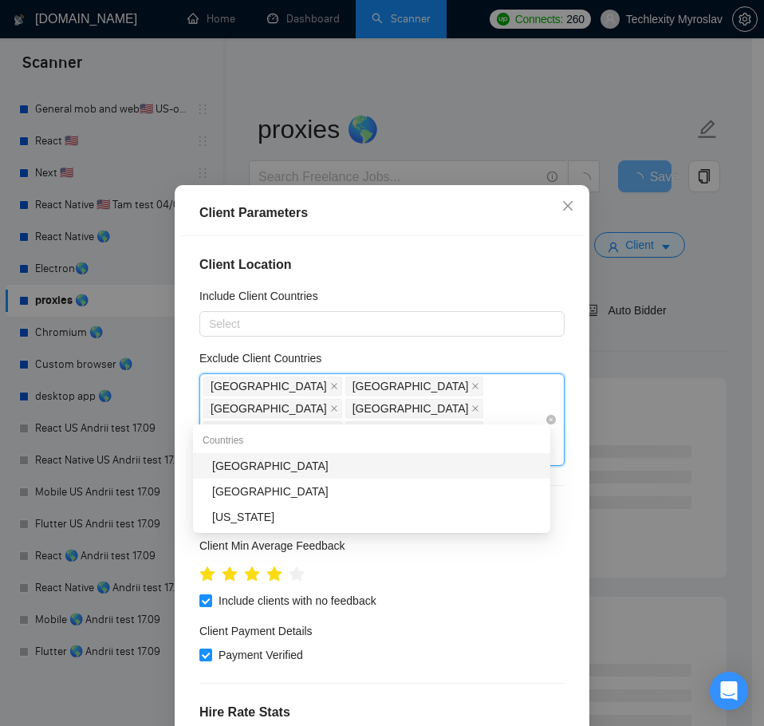
type input "pale"
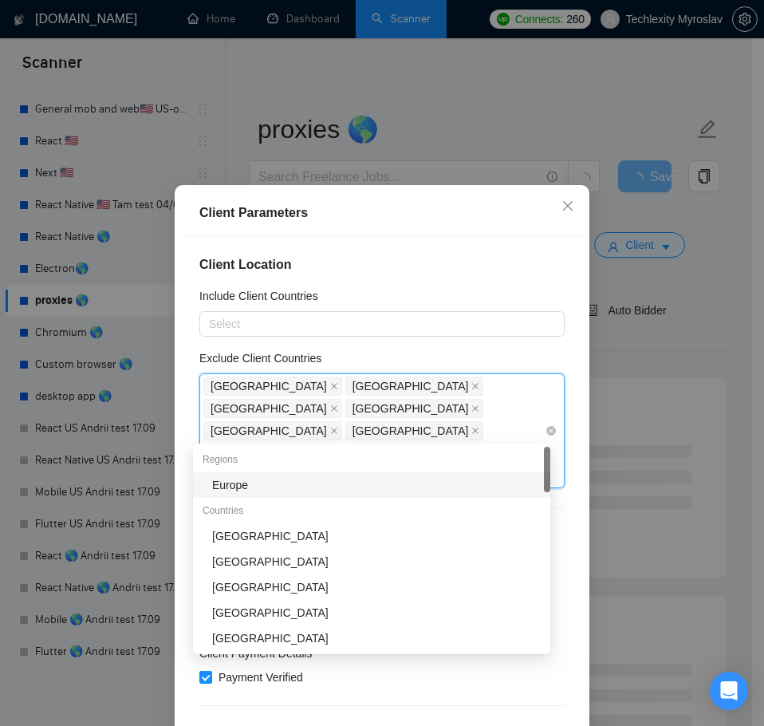
type input "uru"
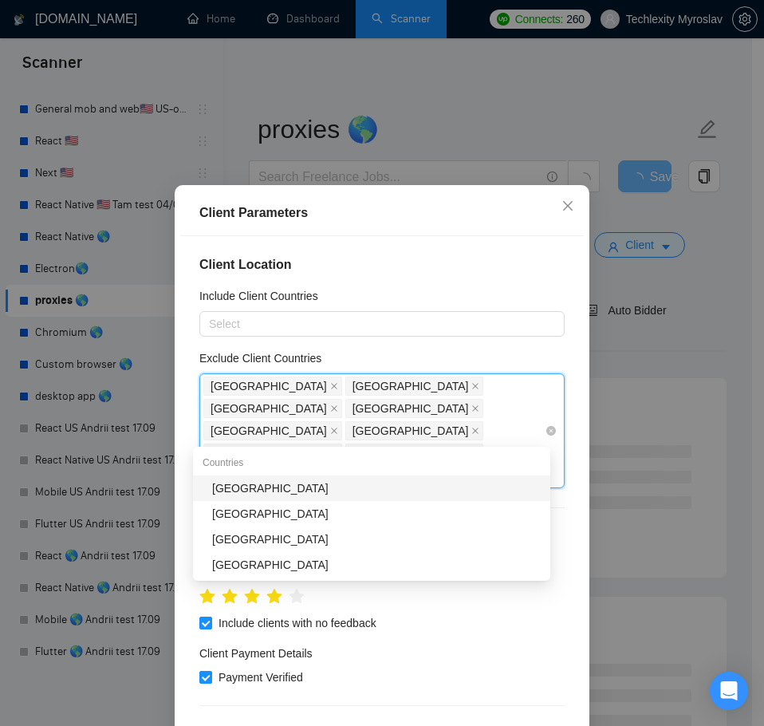
type input "ecu"
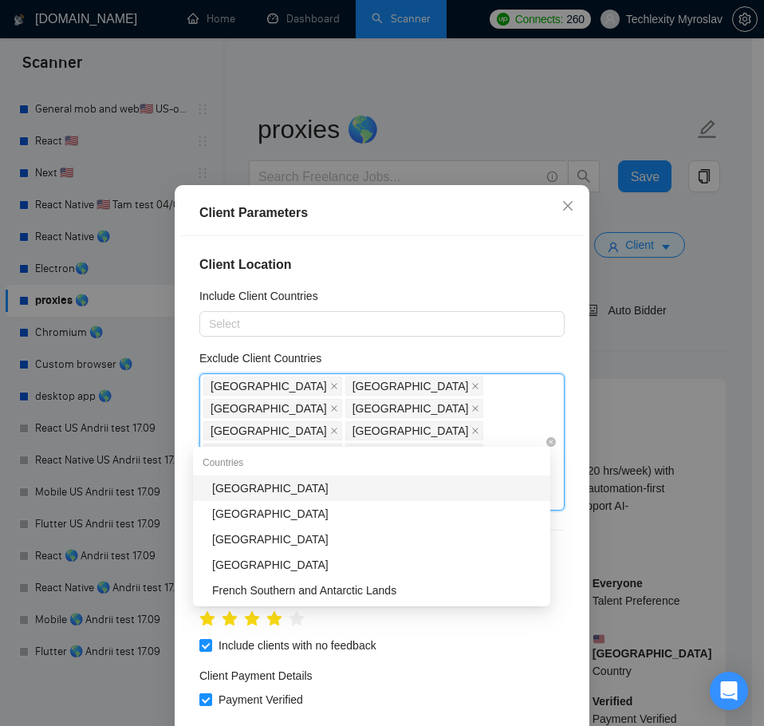
type input "soma"
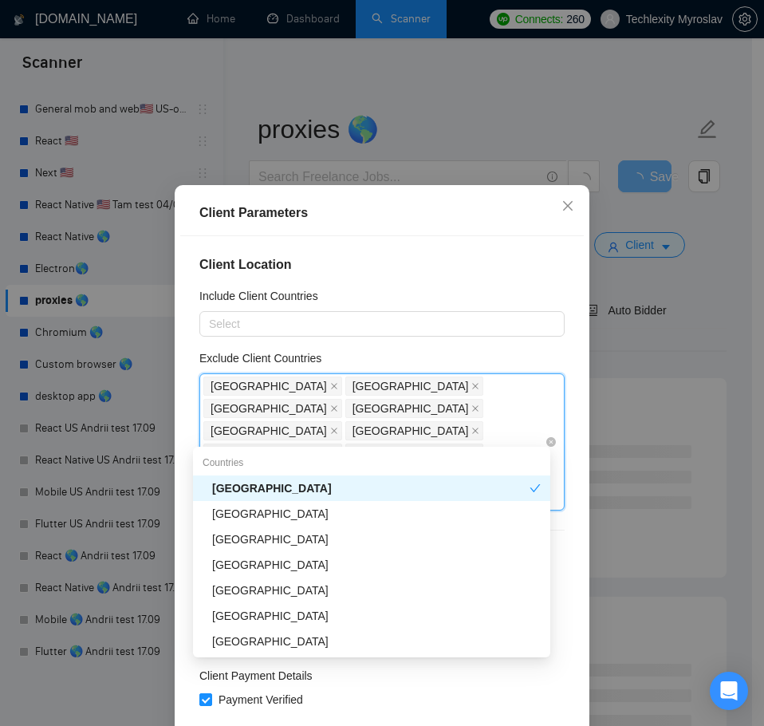
type input "tanz"
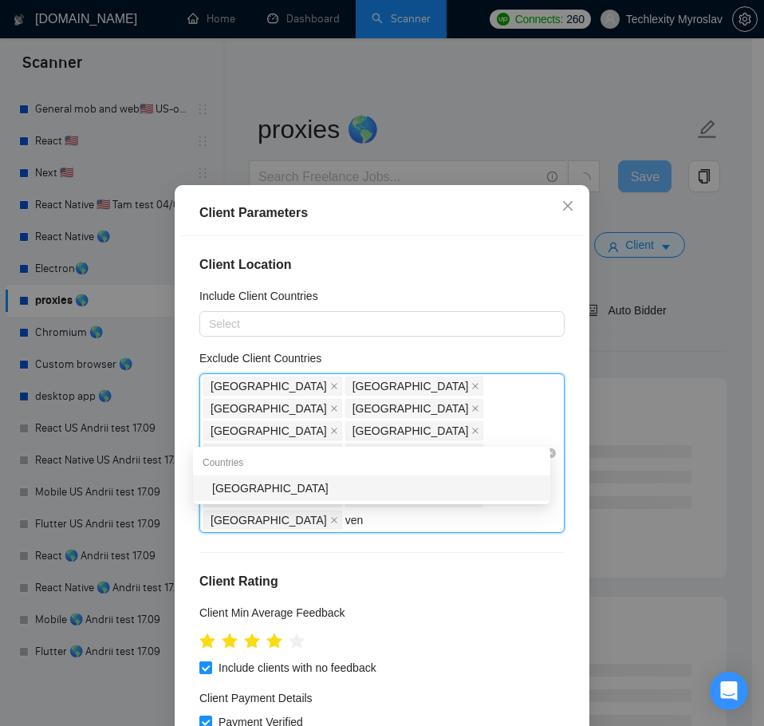
type input "vene"
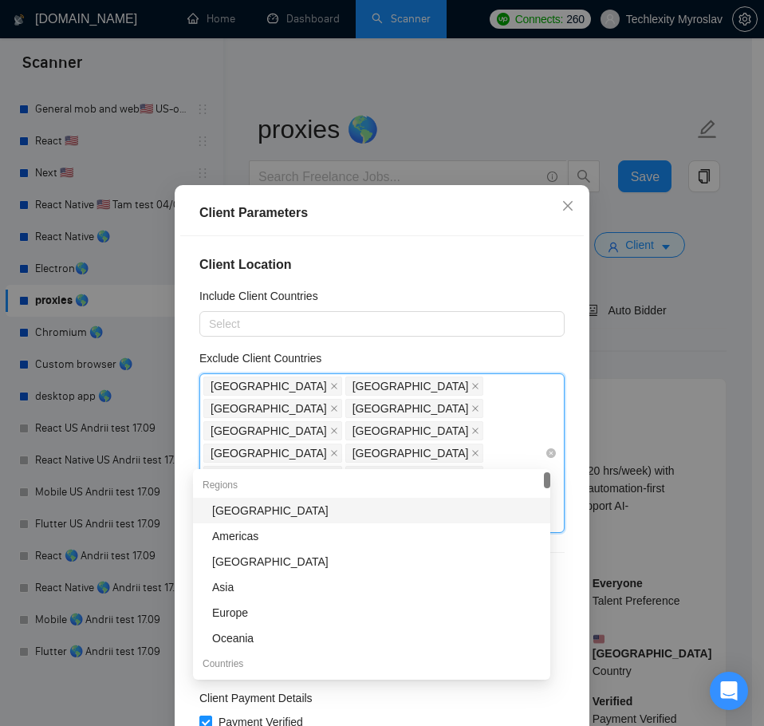
type input "nica"
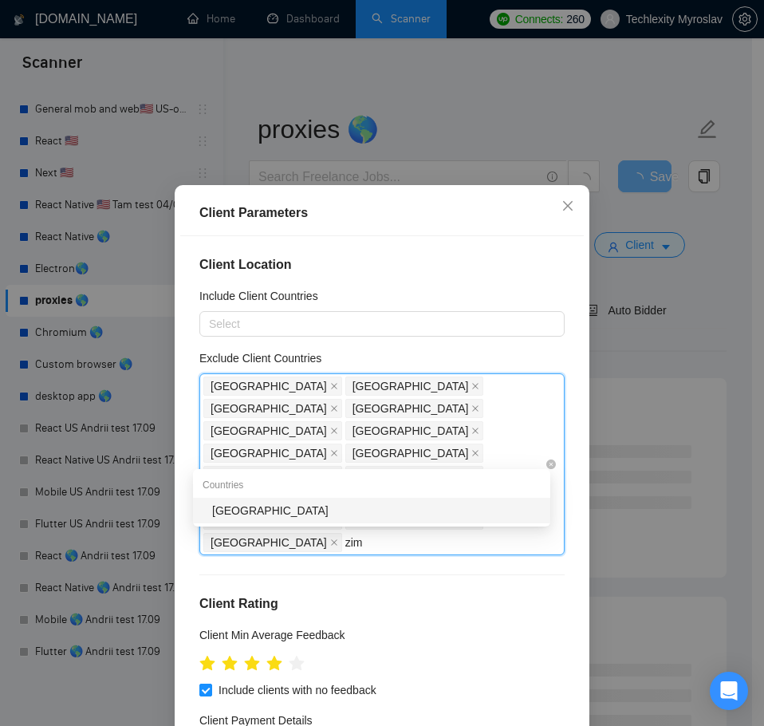
type input "zimb"
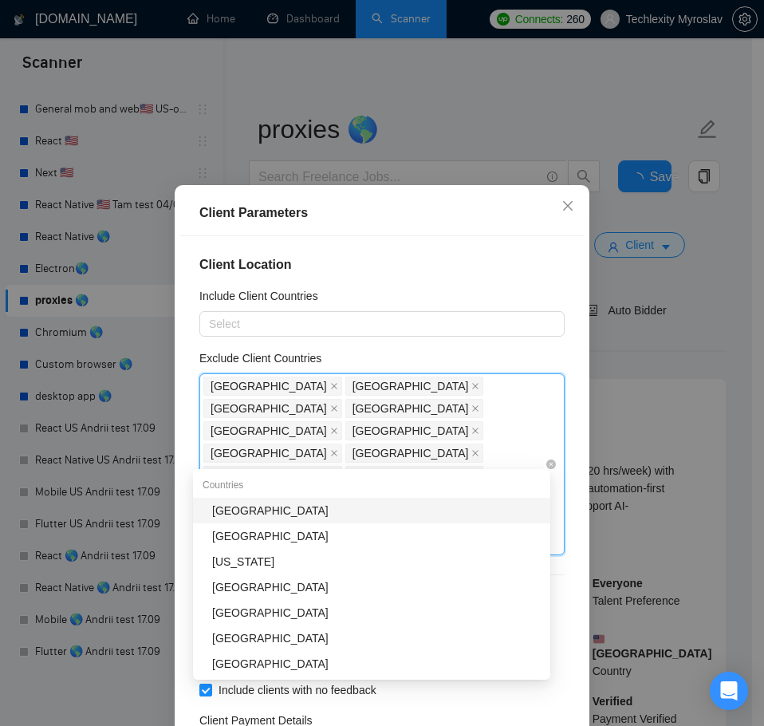
type input "mong"
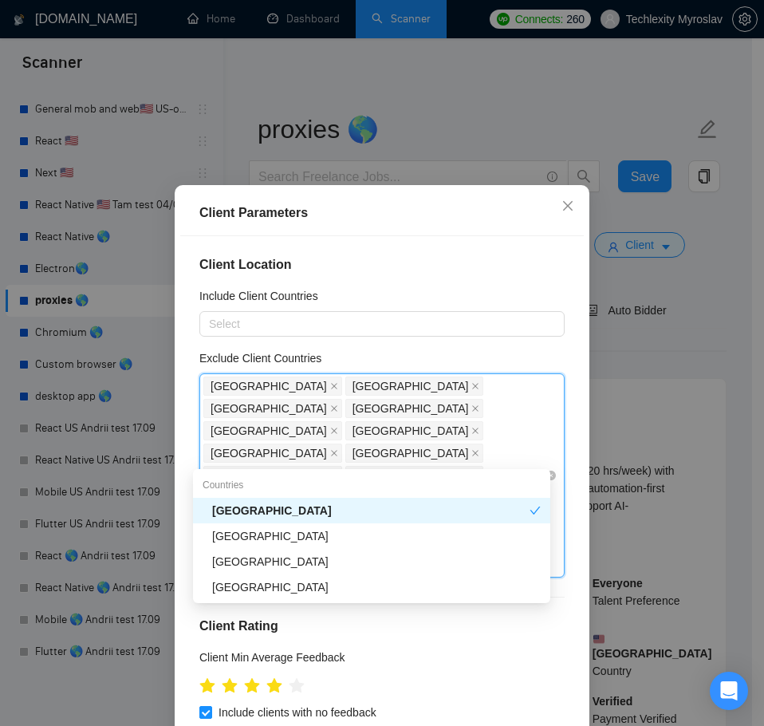
type input "nami"
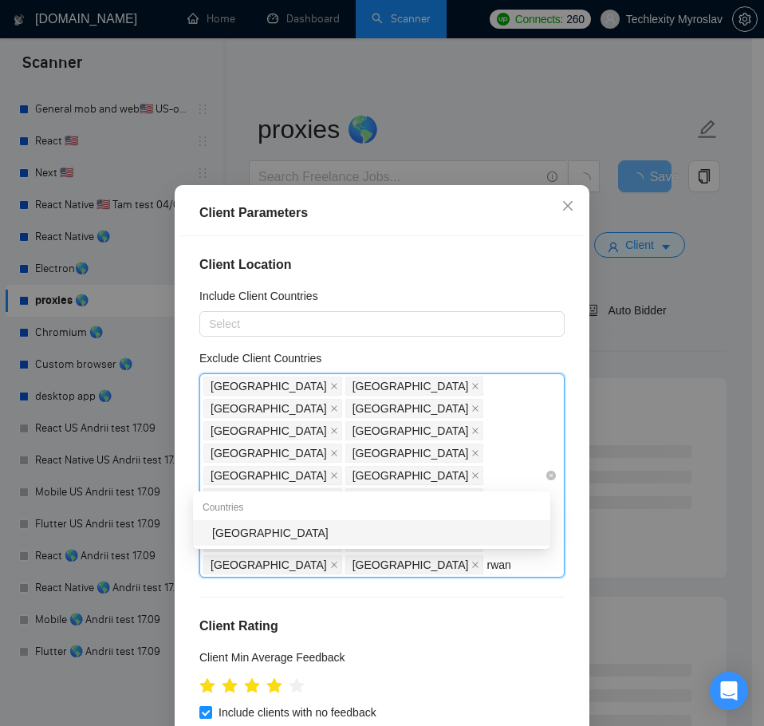
type input "rwand"
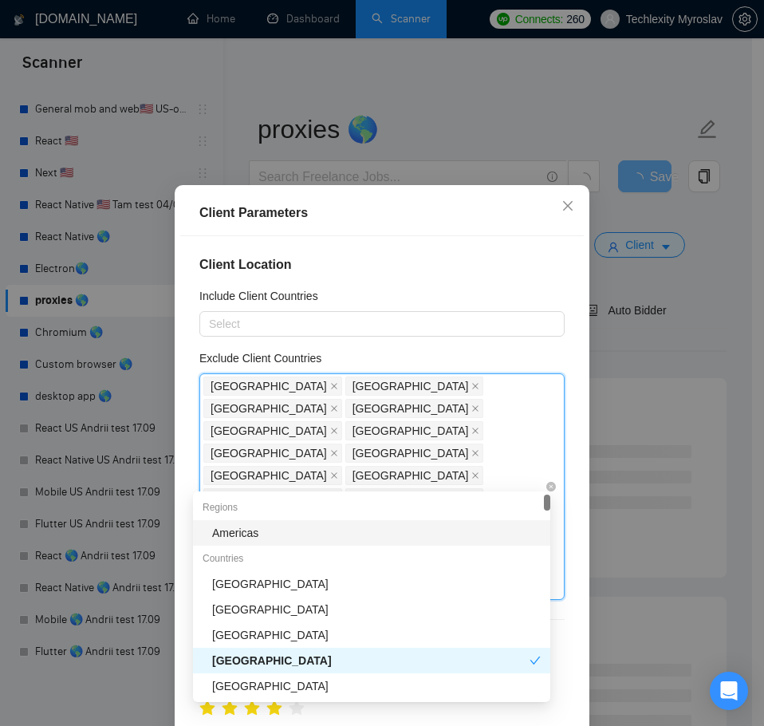
type input "moza"
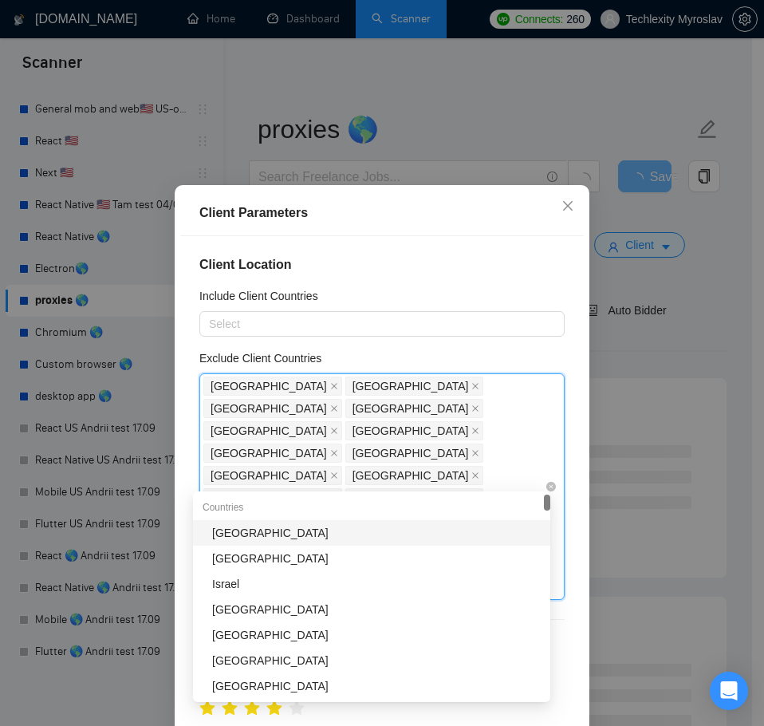
type input "lie"
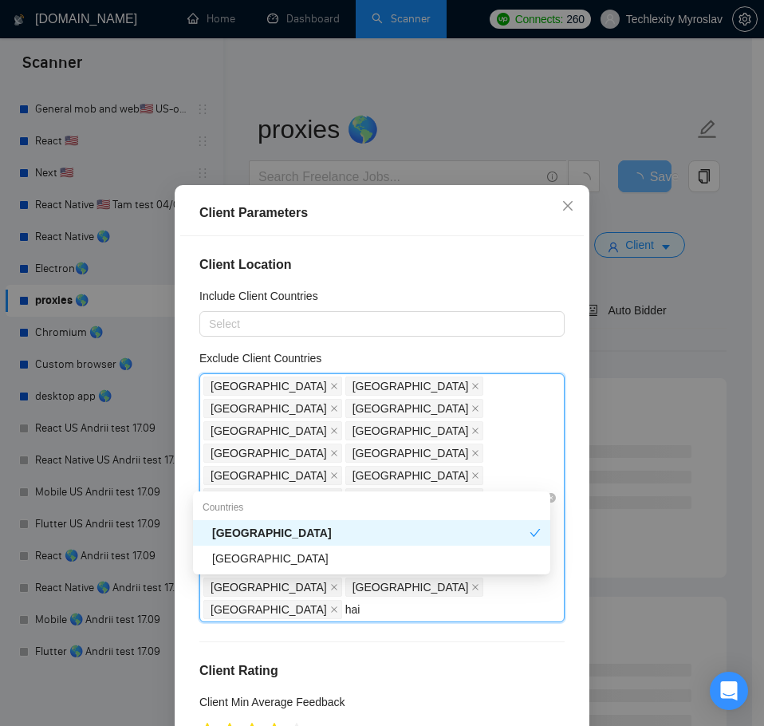
type input "[PERSON_NAME]"
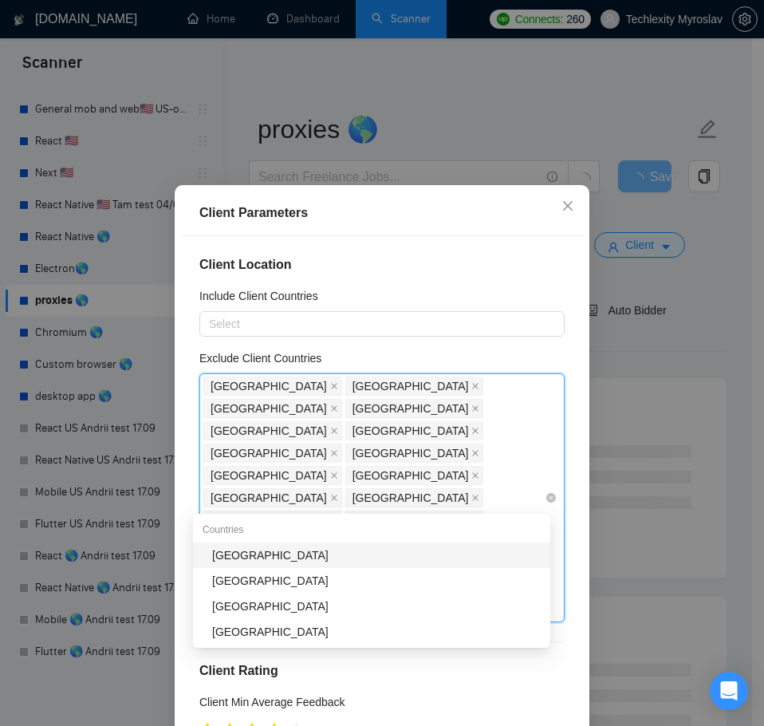
type input "rus"
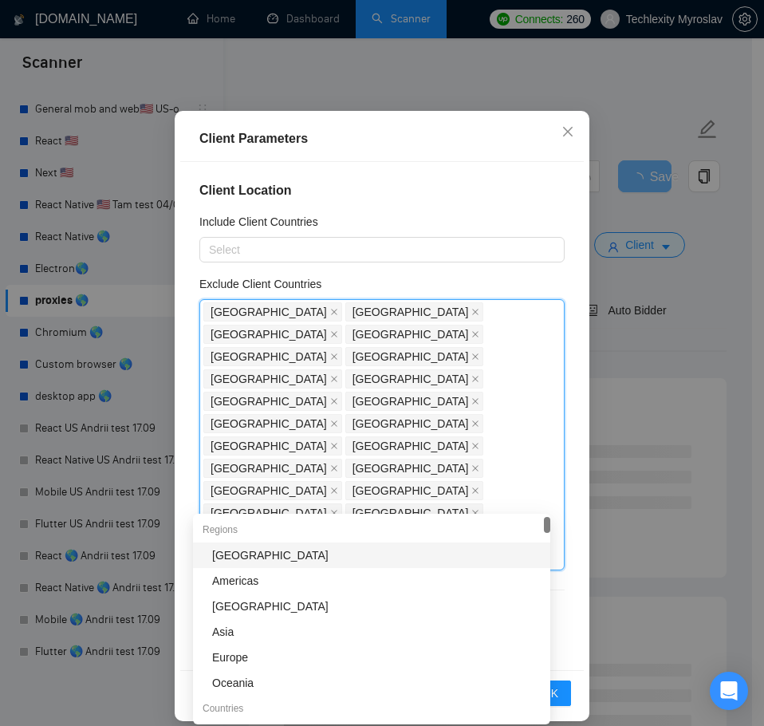
scroll to position [89, 0]
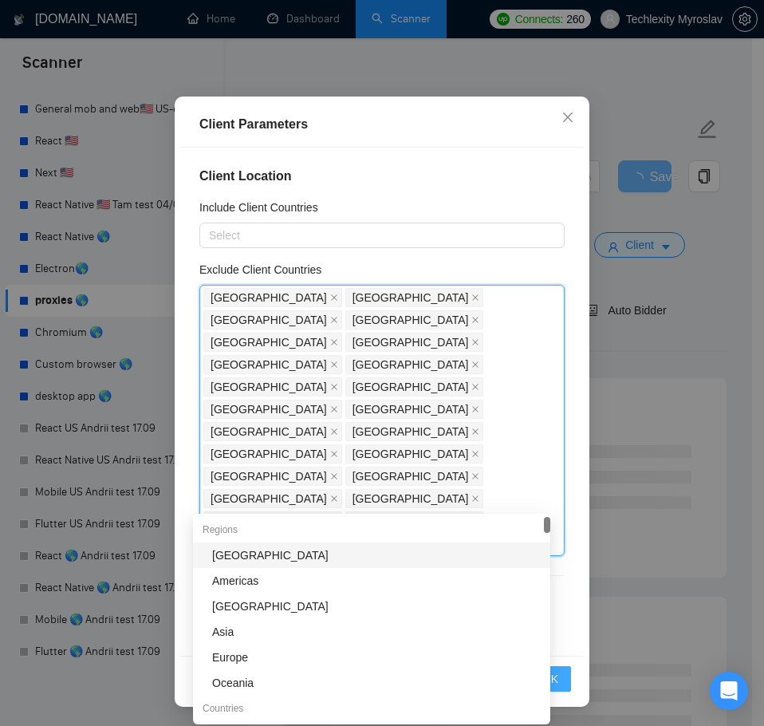
click at [558, 675] on button "OK" at bounding box center [550, 679] width 41 height 26
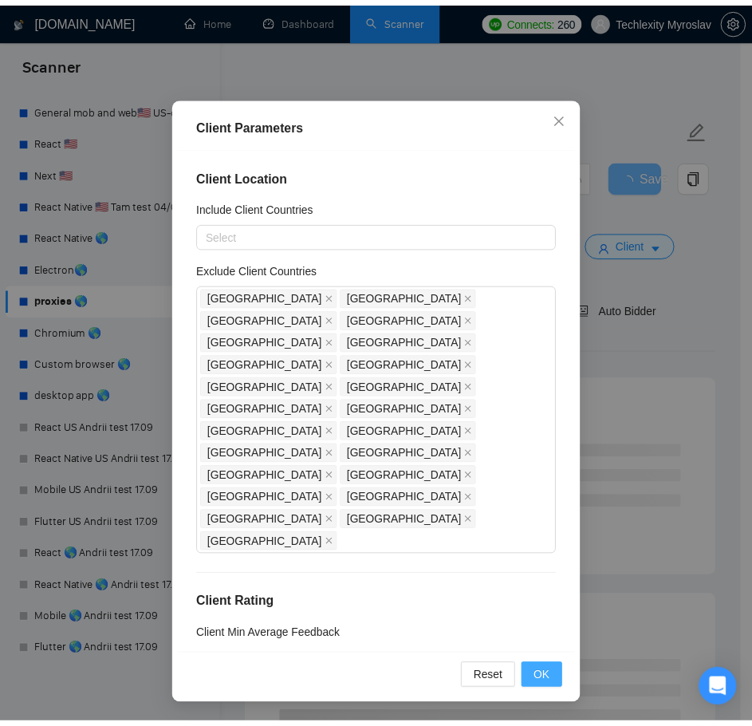
scroll to position [0, 0]
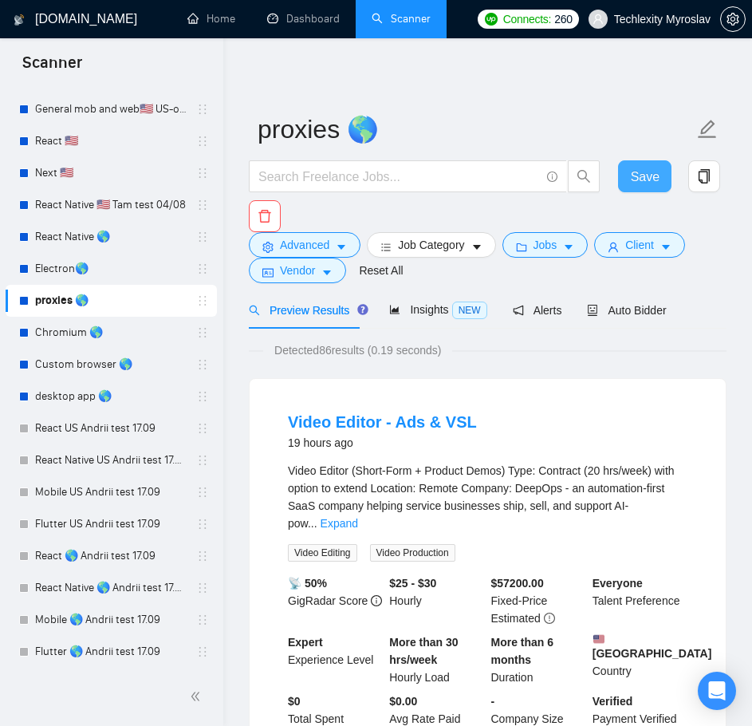
click at [648, 173] on span "Save" at bounding box center [645, 177] width 29 height 20
click at [92, 329] on link "Chromium 🌎" at bounding box center [111, 333] width 152 height 32
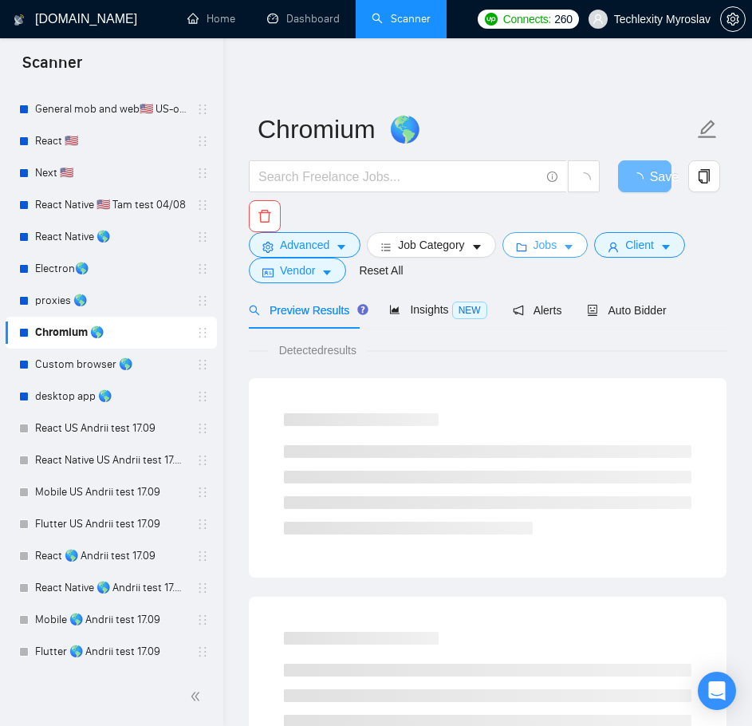
click at [524, 244] on icon "folder" at bounding box center [521, 247] width 11 height 11
click at [626, 243] on span "Client" at bounding box center [640, 245] width 29 height 18
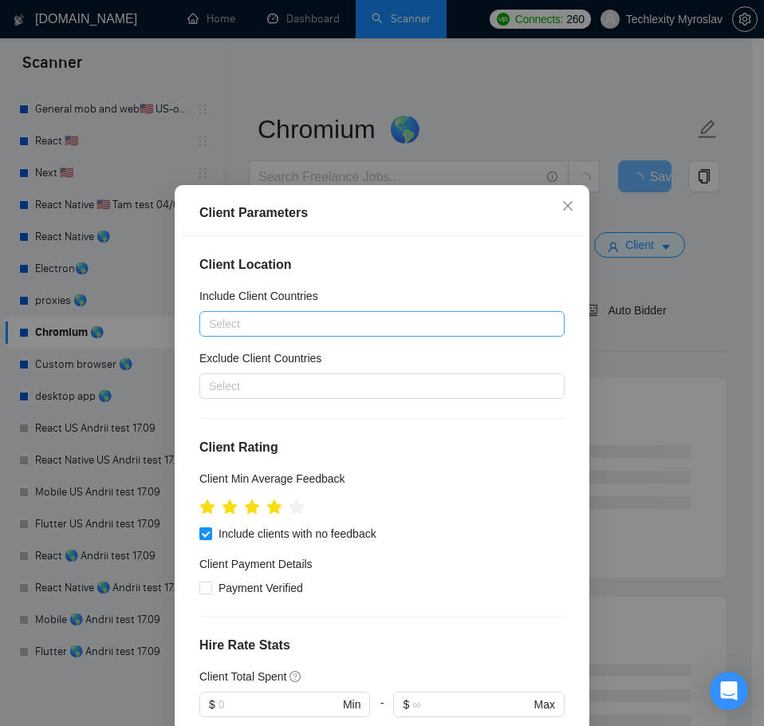
click at [321, 328] on div at bounding box center [374, 323] width 342 height 19
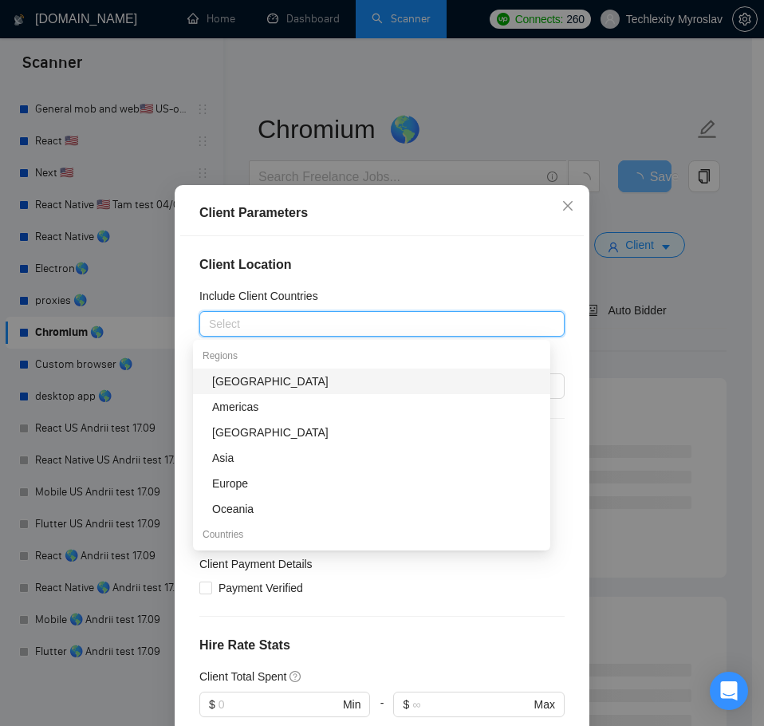
click at [409, 261] on h4 "Client Location" at bounding box center [381, 264] width 365 height 19
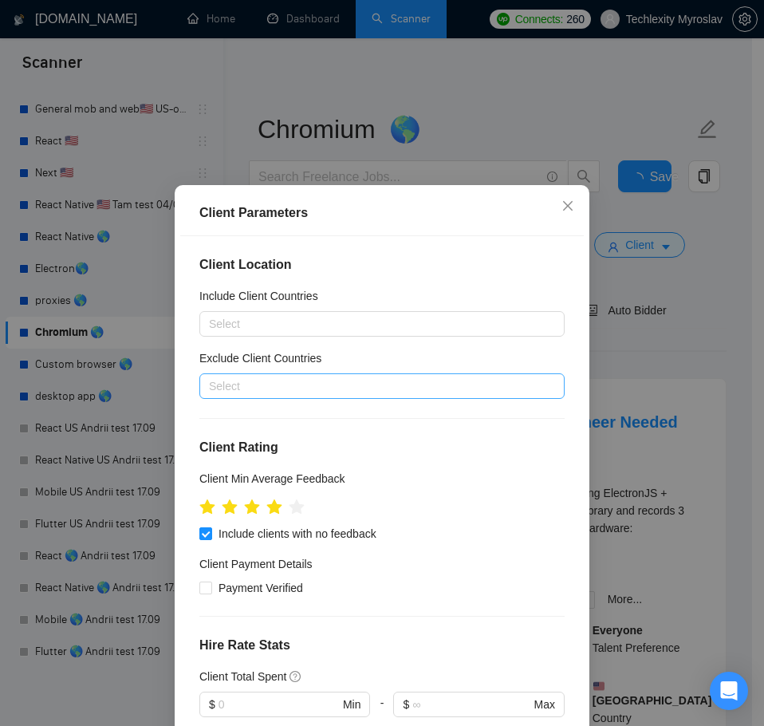
click at [331, 385] on div at bounding box center [374, 386] width 342 height 19
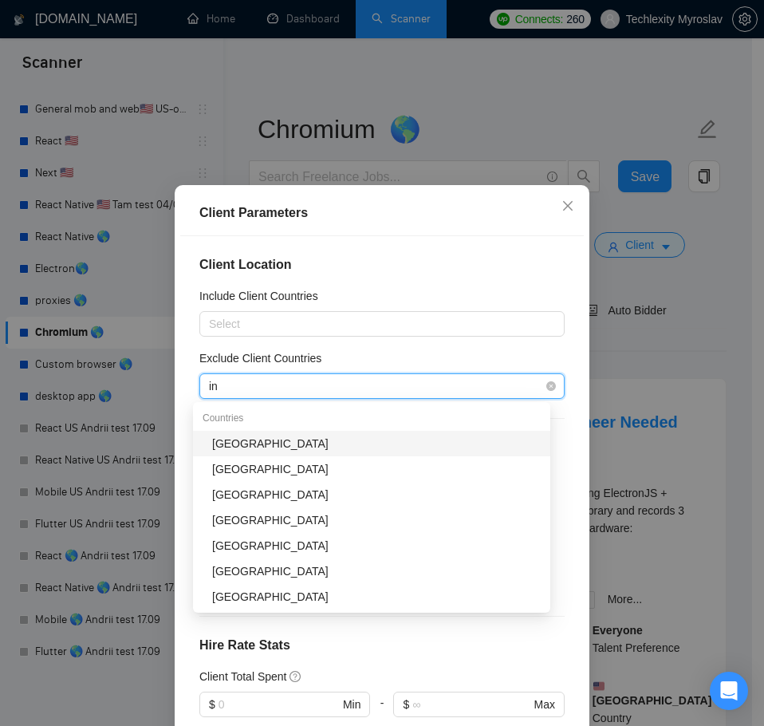
type input "ind"
type input "pak"
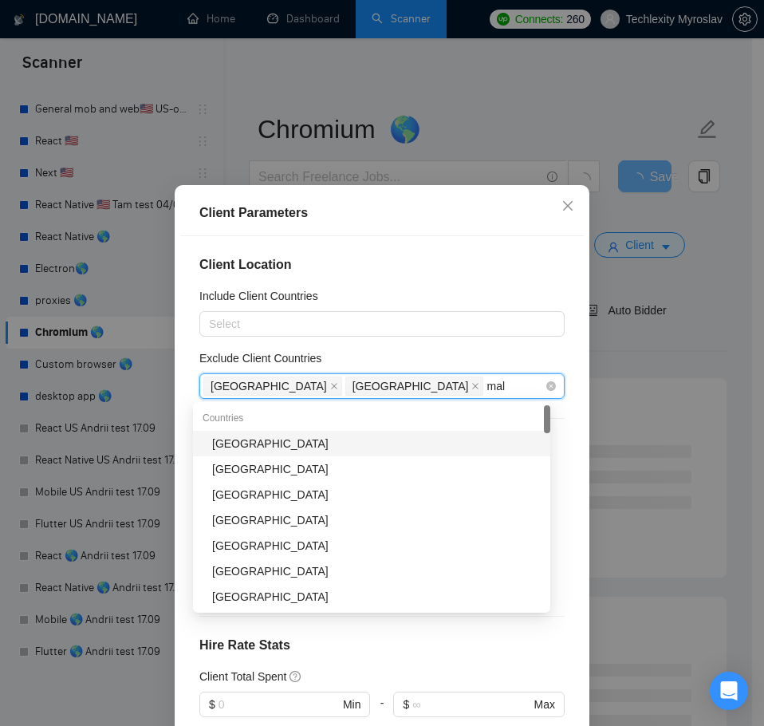
type input "mala"
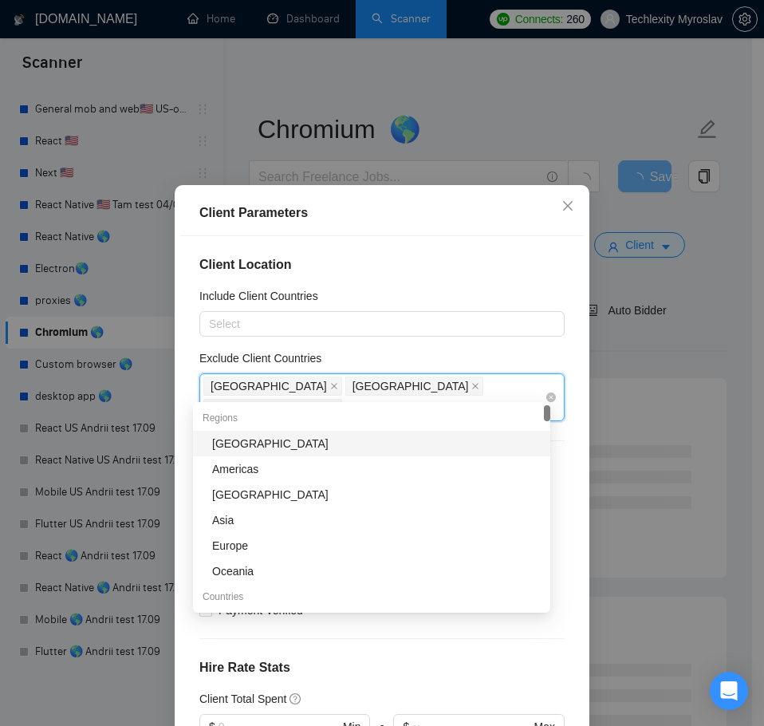
type input "nig"
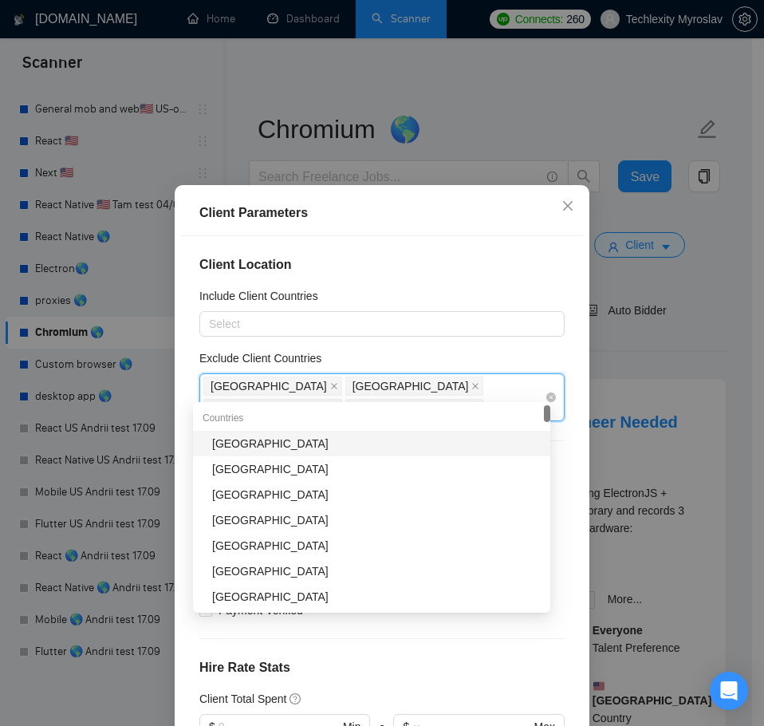
type input "ban"
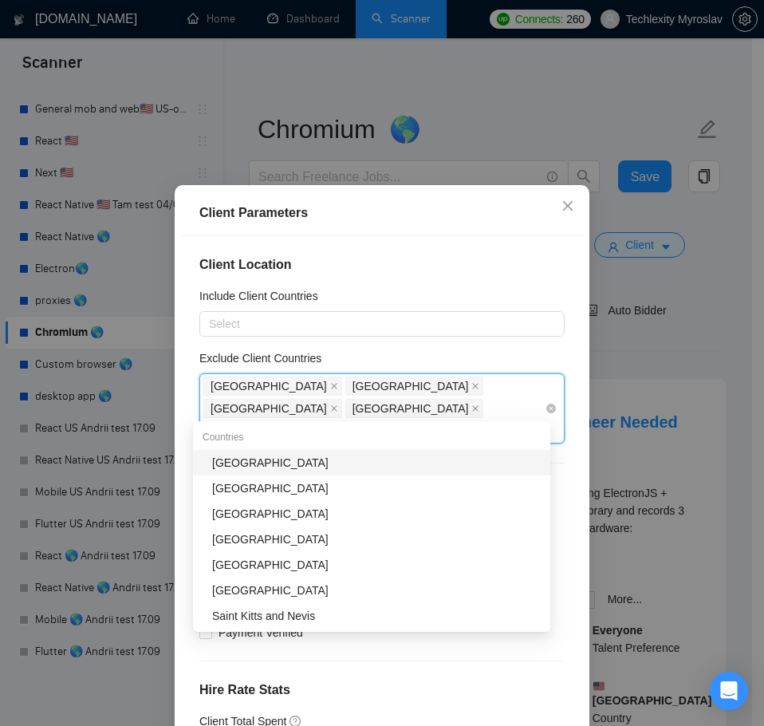
type input "vie"
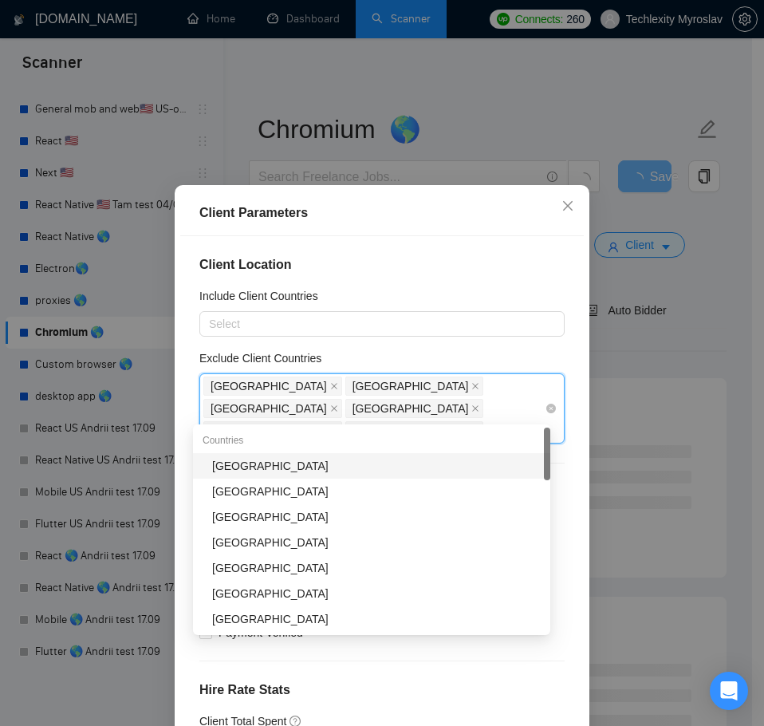
type input "tha"
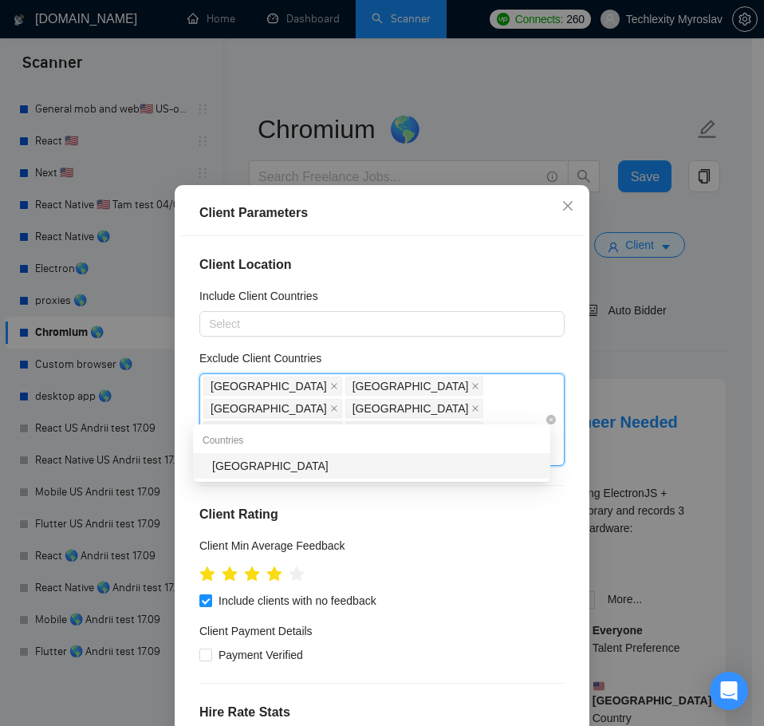
type input "taiw"
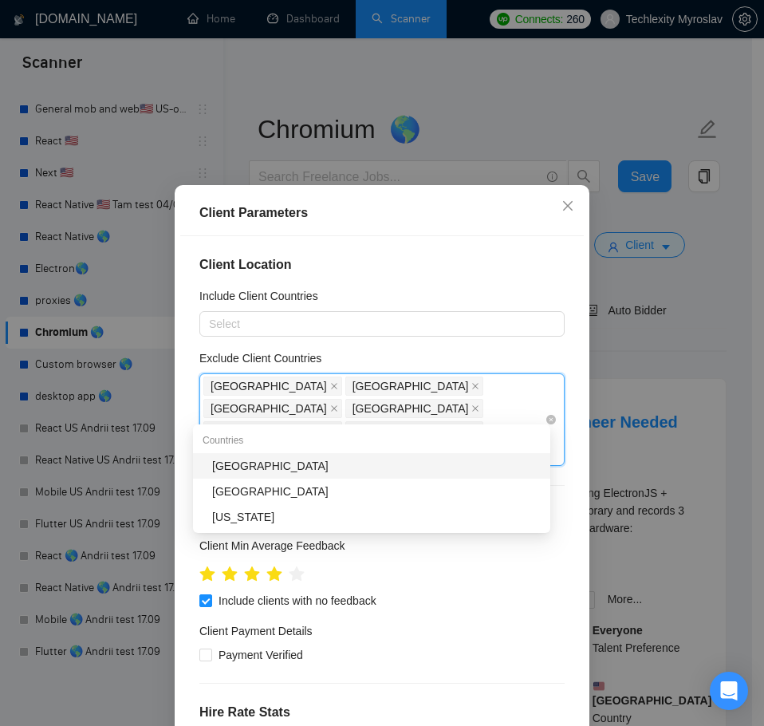
type input "pale"
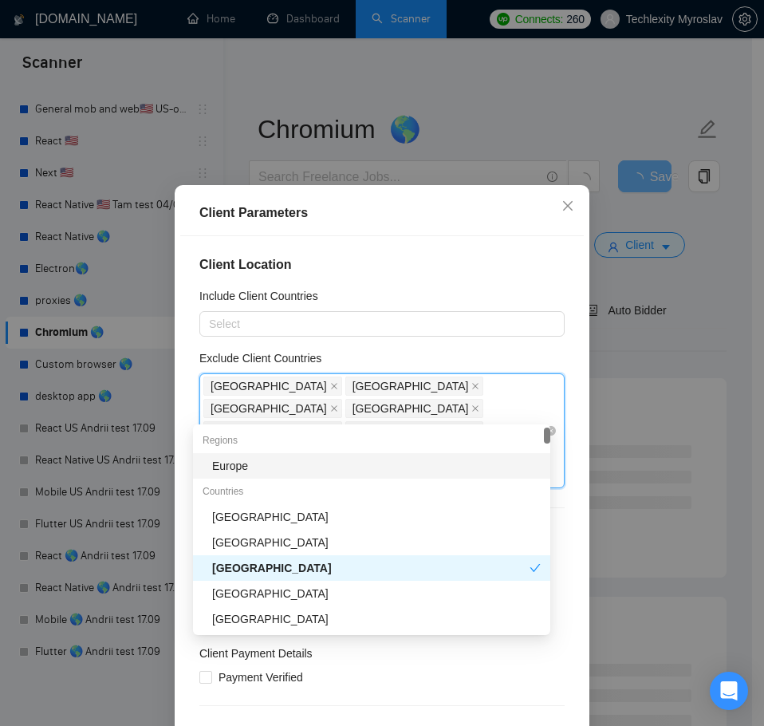
type input "uru"
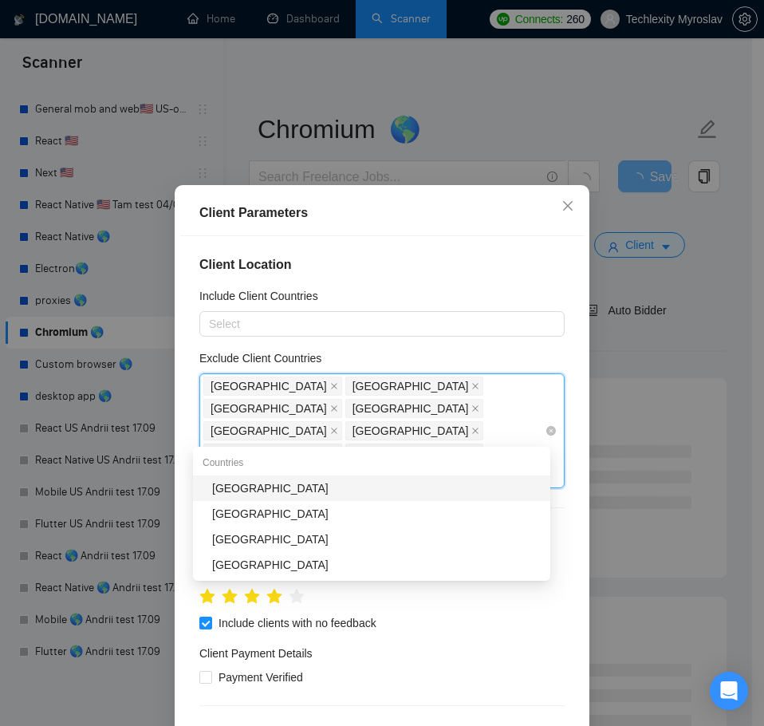
type input "ecua"
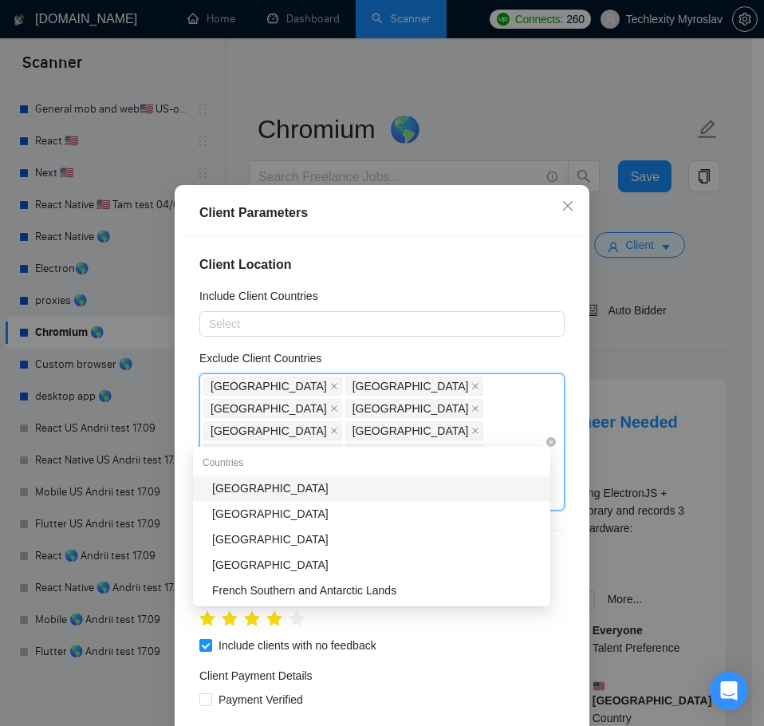
type input "soma"
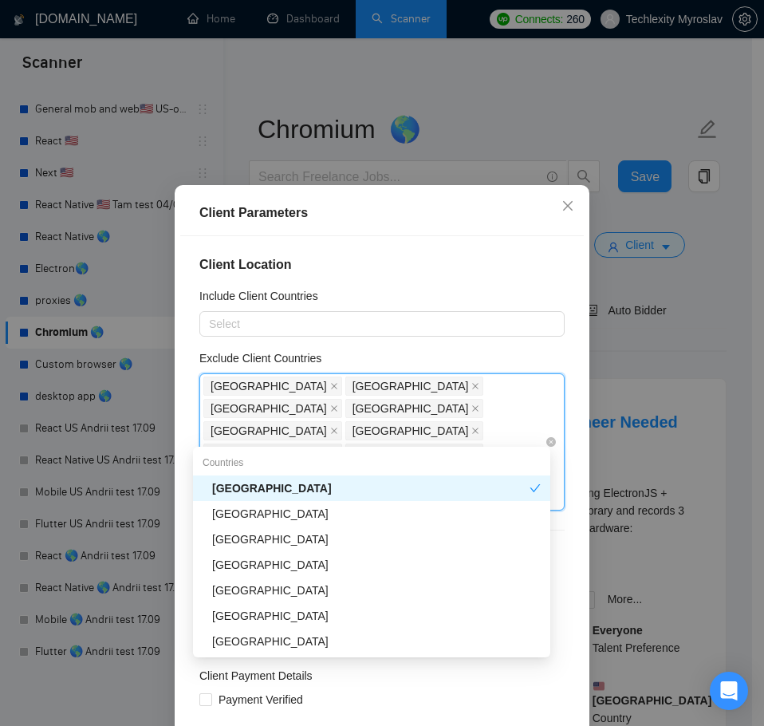
type input "tanz"
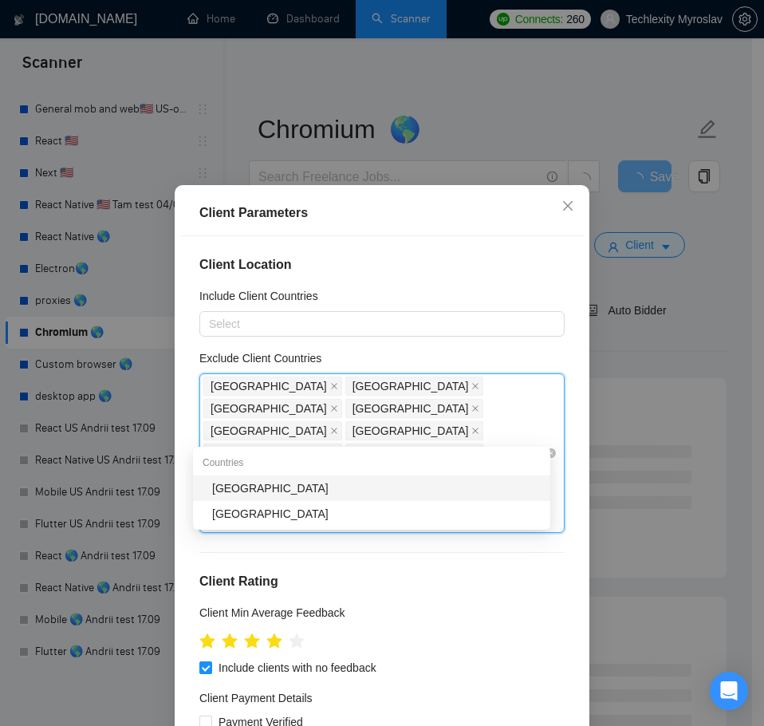
type input "vene"
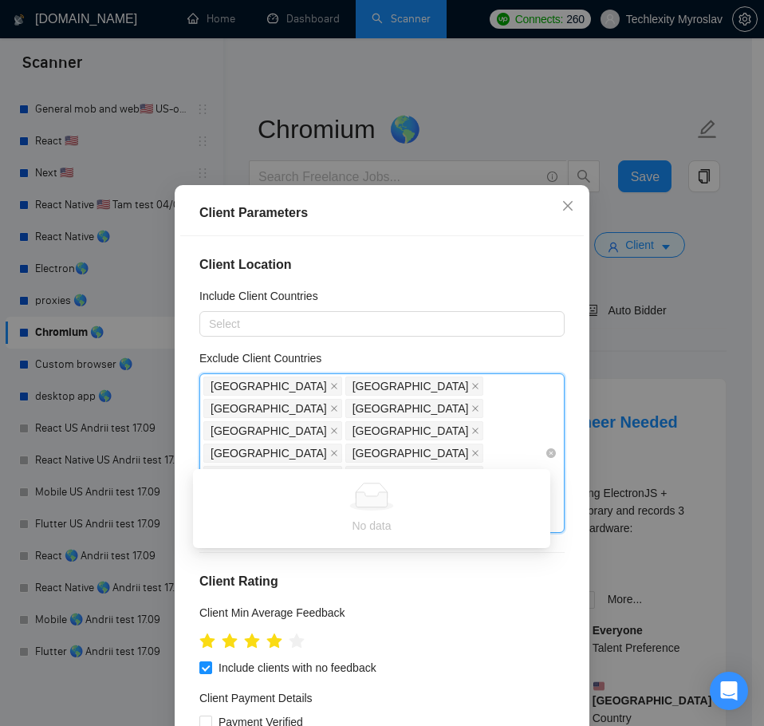
type input "nicar"
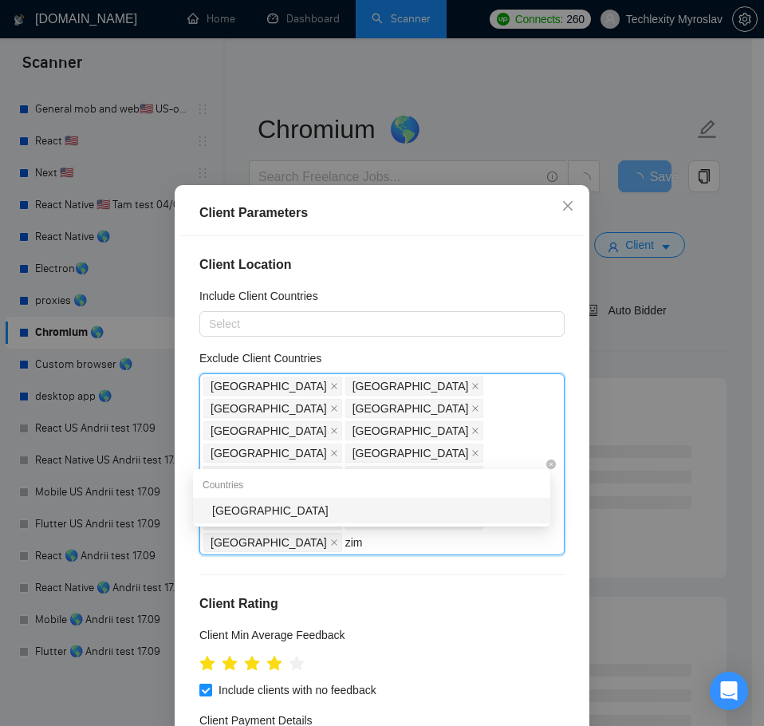
type input "zimb"
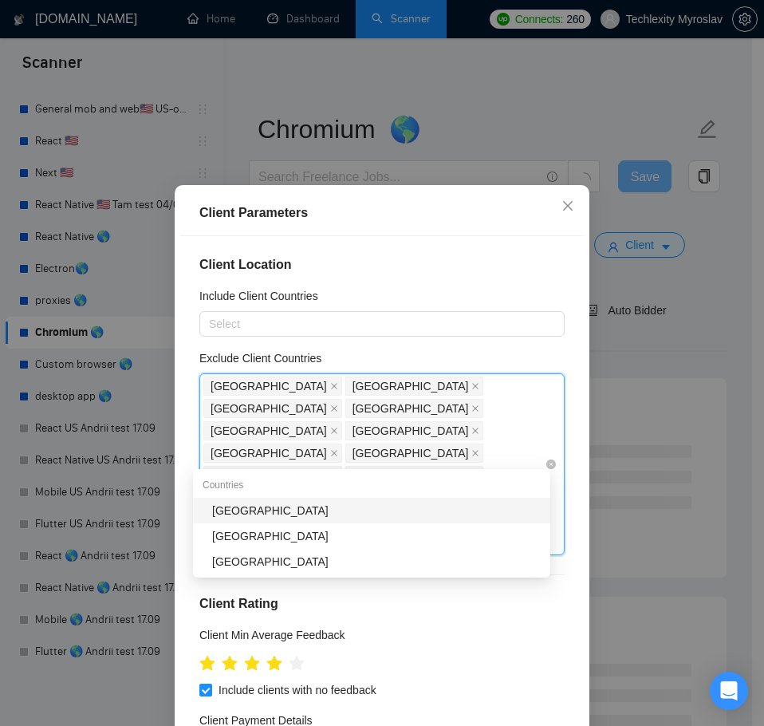
type input "mong"
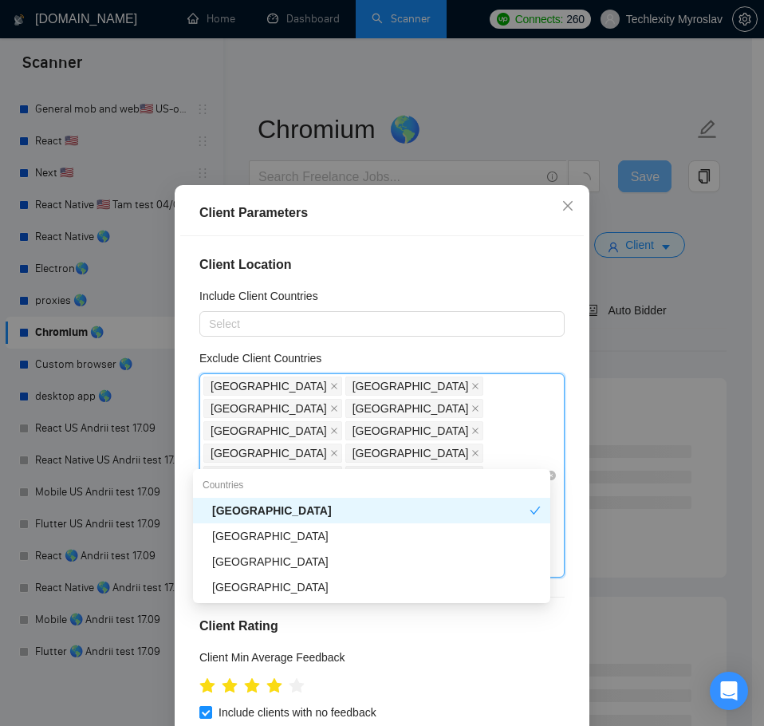
type input "nami"
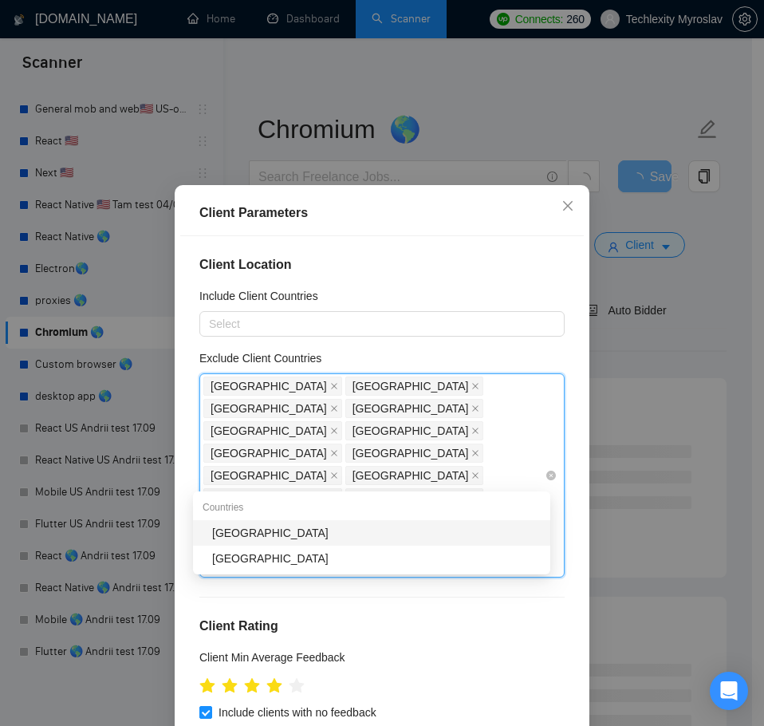
type input "rwand"
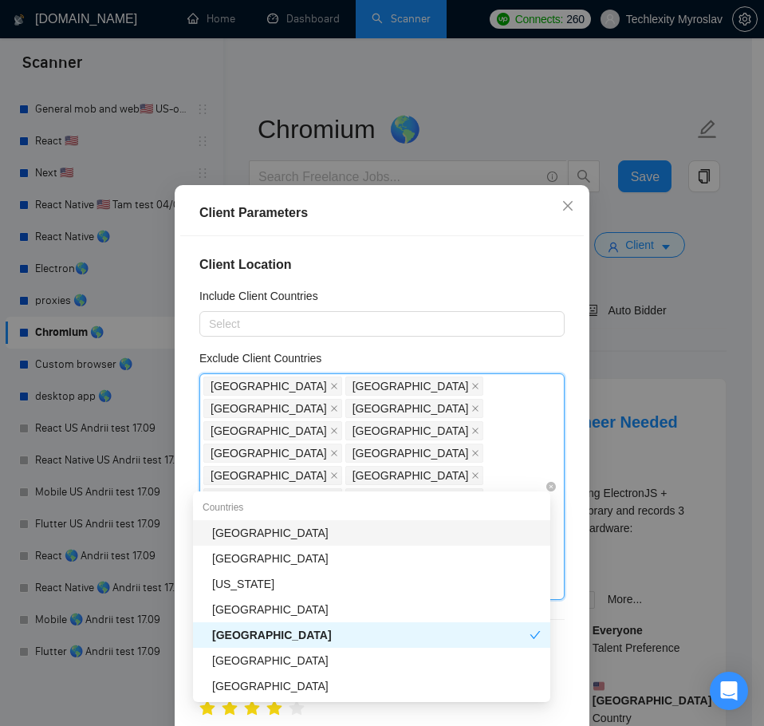
type input "moza"
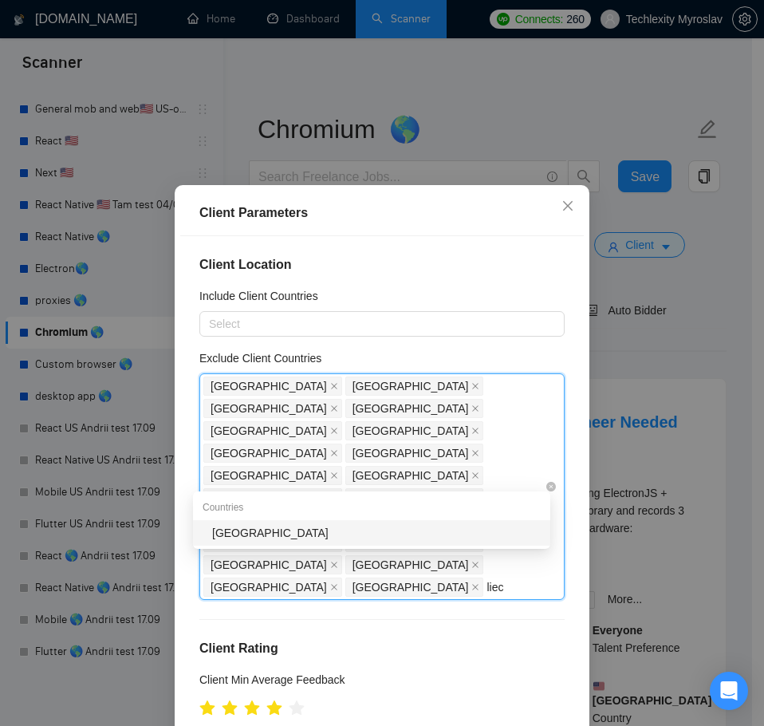
type input "liech"
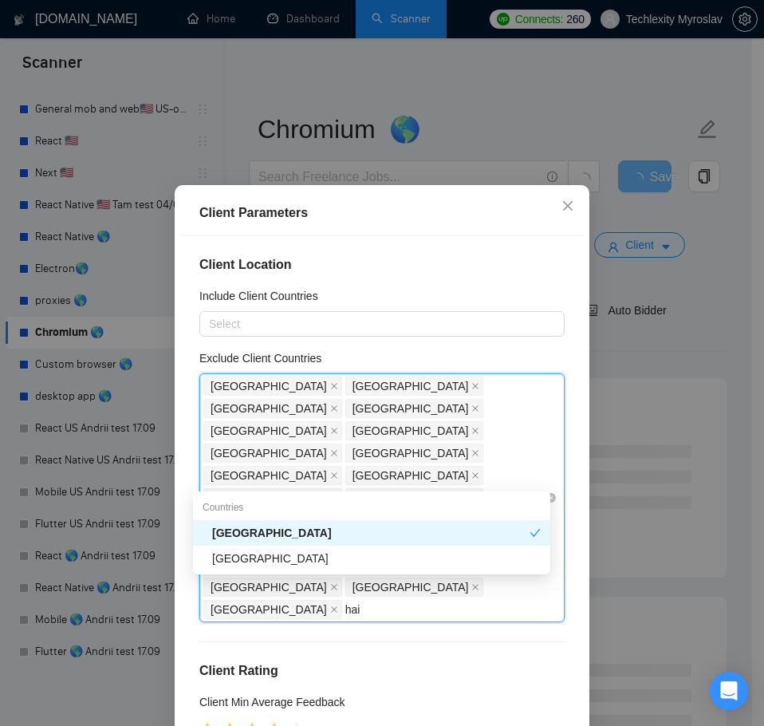
type input "[PERSON_NAME]"
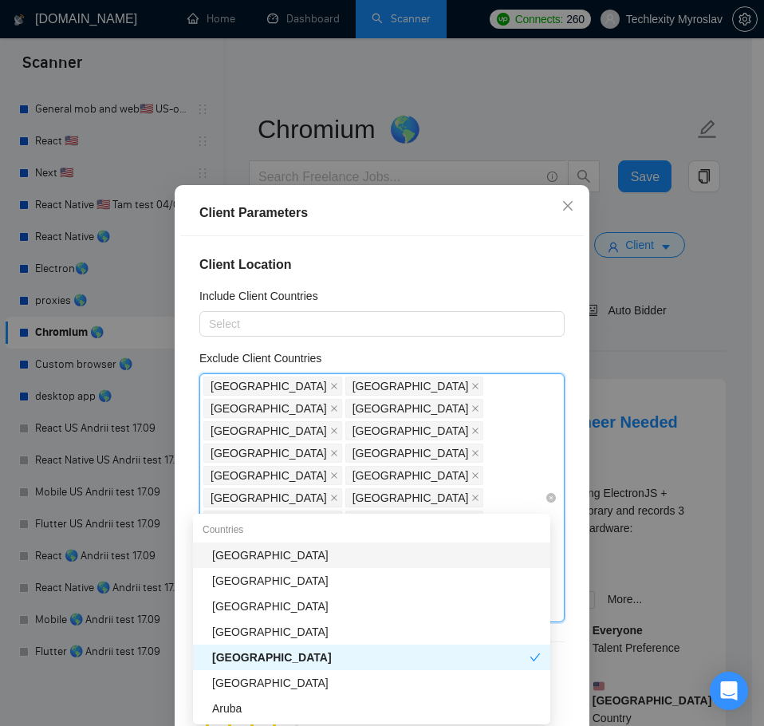
type input "rus"
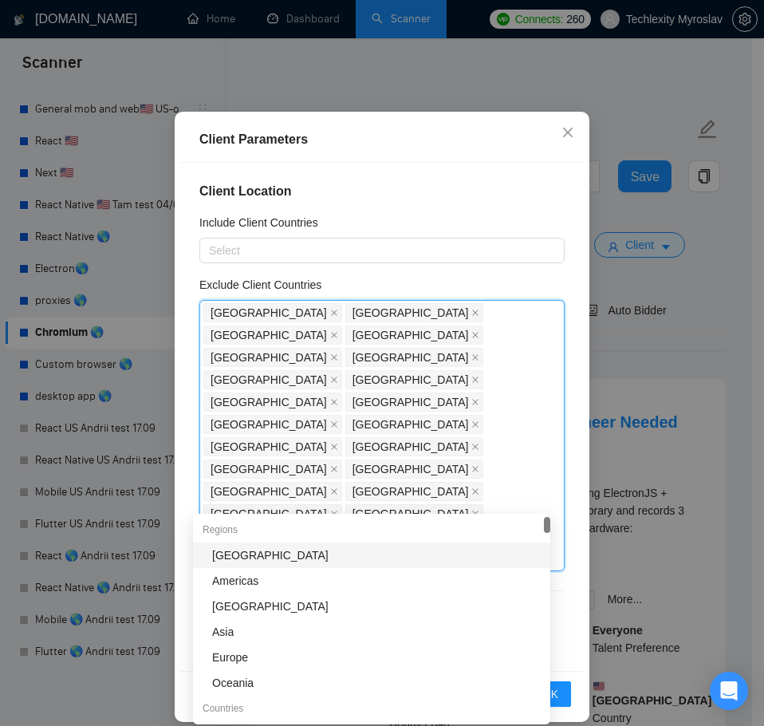
scroll to position [89, 0]
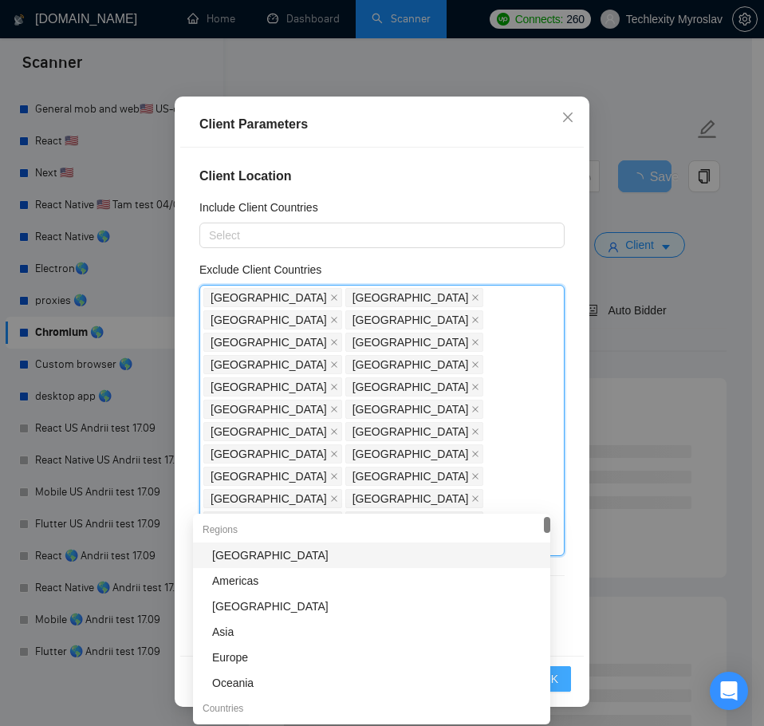
click at [565, 675] on button "OK" at bounding box center [550, 679] width 41 height 26
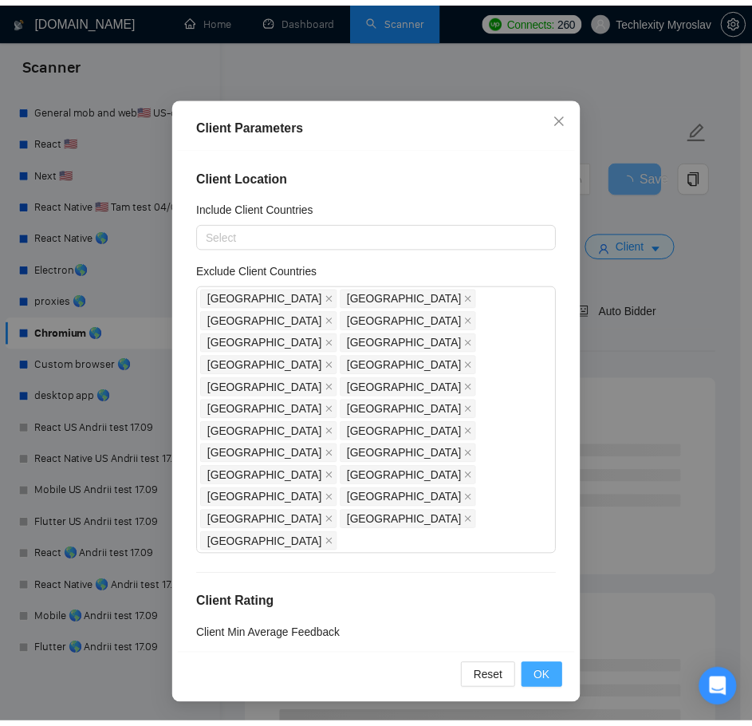
scroll to position [0, 0]
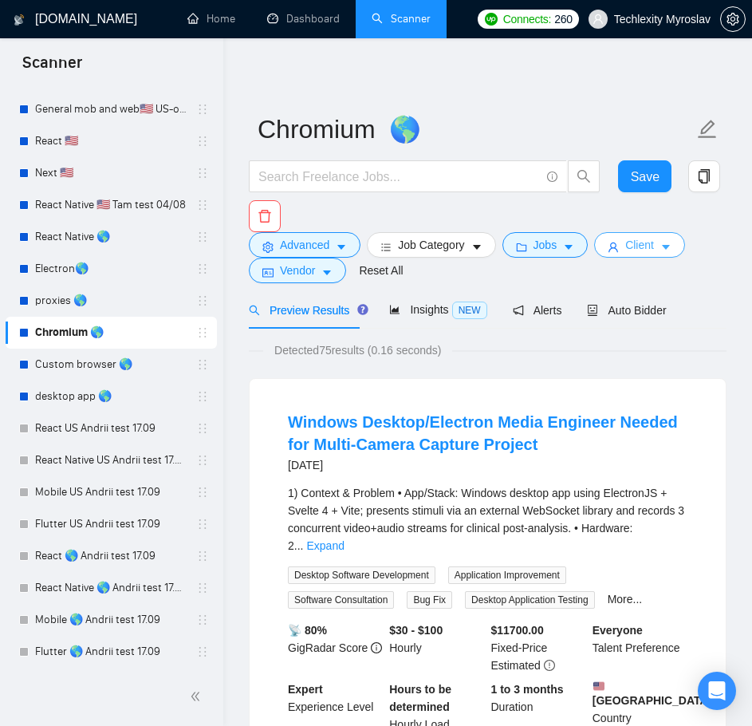
click at [630, 247] on span "Client" at bounding box center [640, 245] width 29 height 18
click at [79, 362] on link "Custom browser 🌎" at bounding box center [111, 365] width 152 height 32
click at [634, 185] on span "Save" at bounding box center [645, 177] width 29 height 20
click at [112, 371] on link "Custom browser 🌎" at bounding box center [111, 365] width 152 height 32
